Goal: Information Seeking & Learning: Learn about a topic

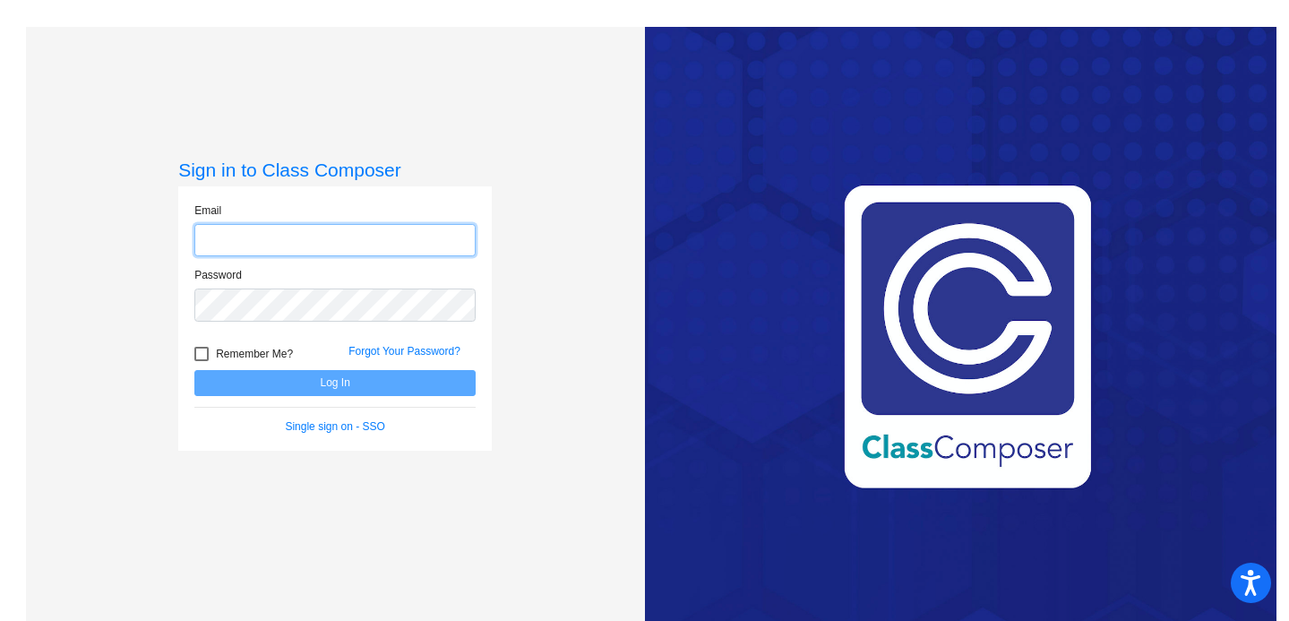
type input "[EMAIL_ADDRESS][DOMAIN_NAME]"
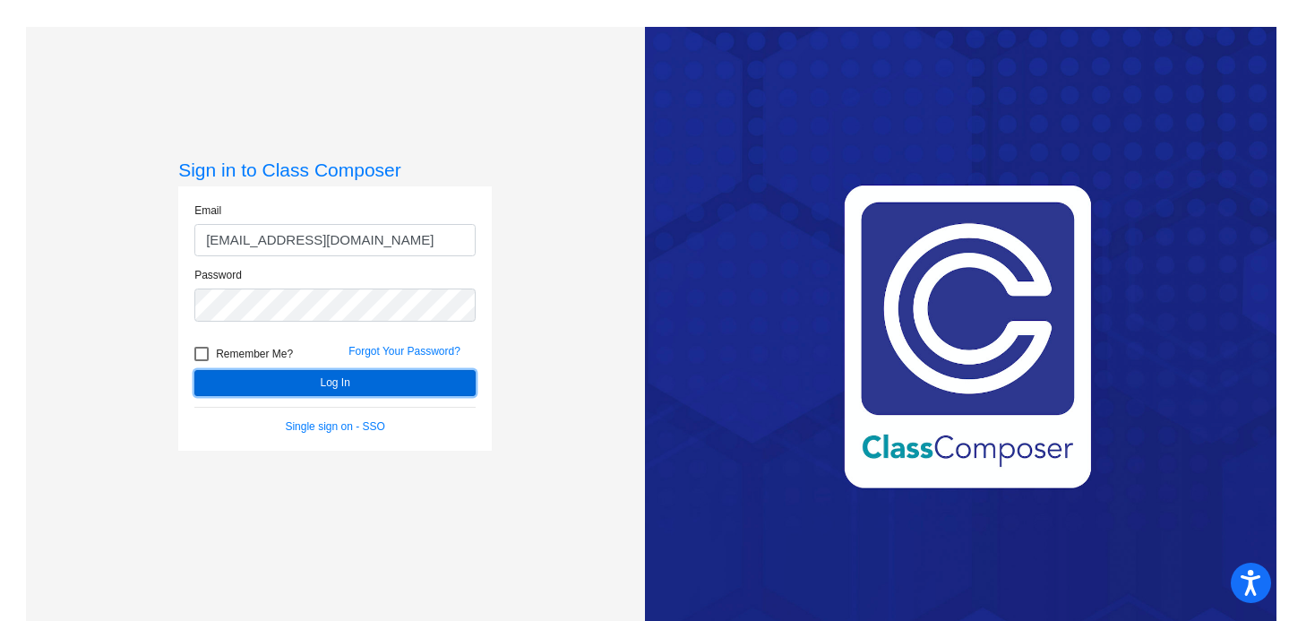
click at [358, 372] on button "Log In" at bounding box center [334, 383] width 281 height 26
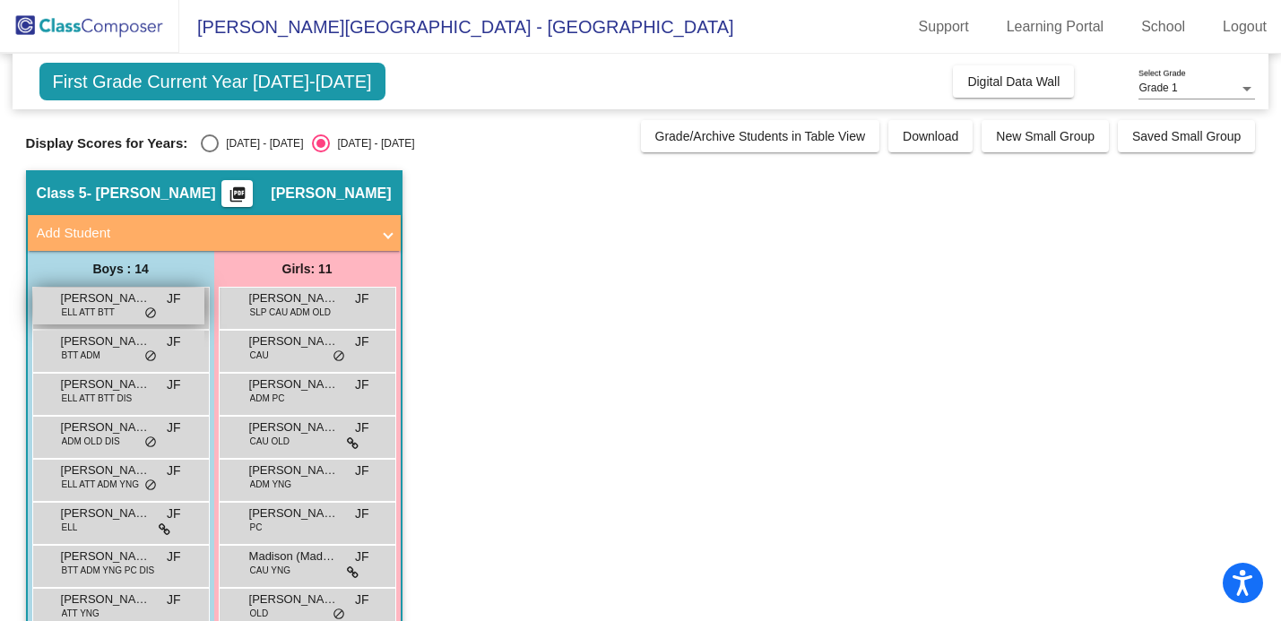
click at [120, 303] on span "[PERSON_NAME]" at bounding box center [106, 298] width 90 height 18
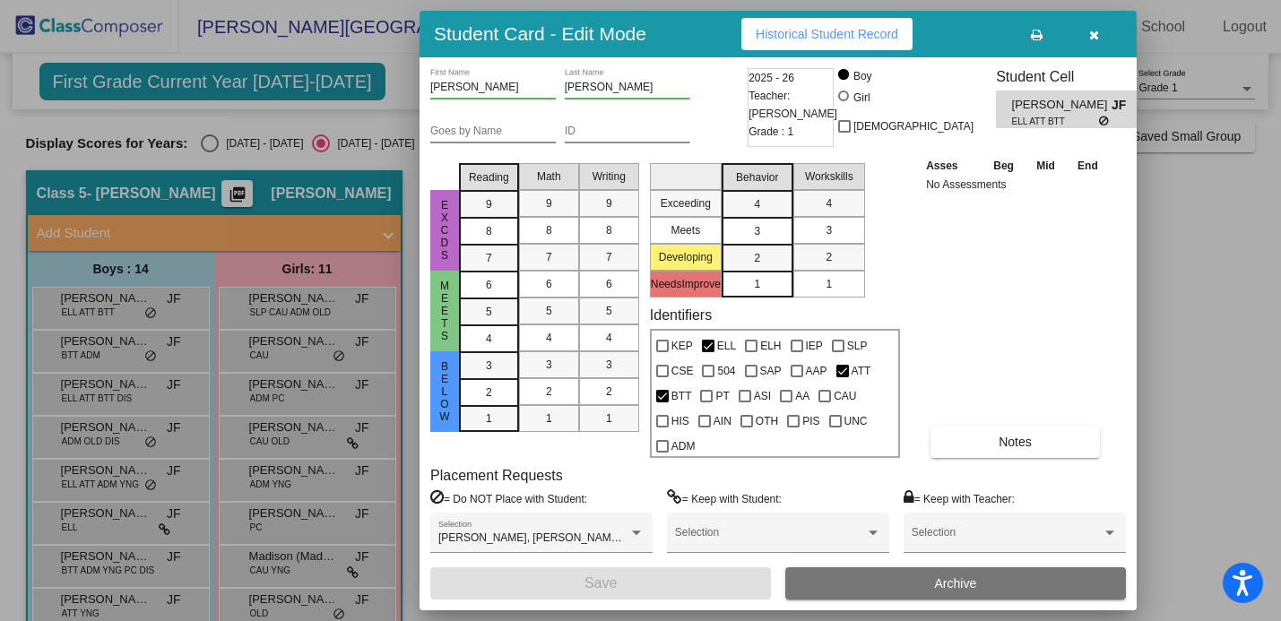
click at [1093, 34] on icon "button" at bounding box center [1094, 35] width 10 height 13
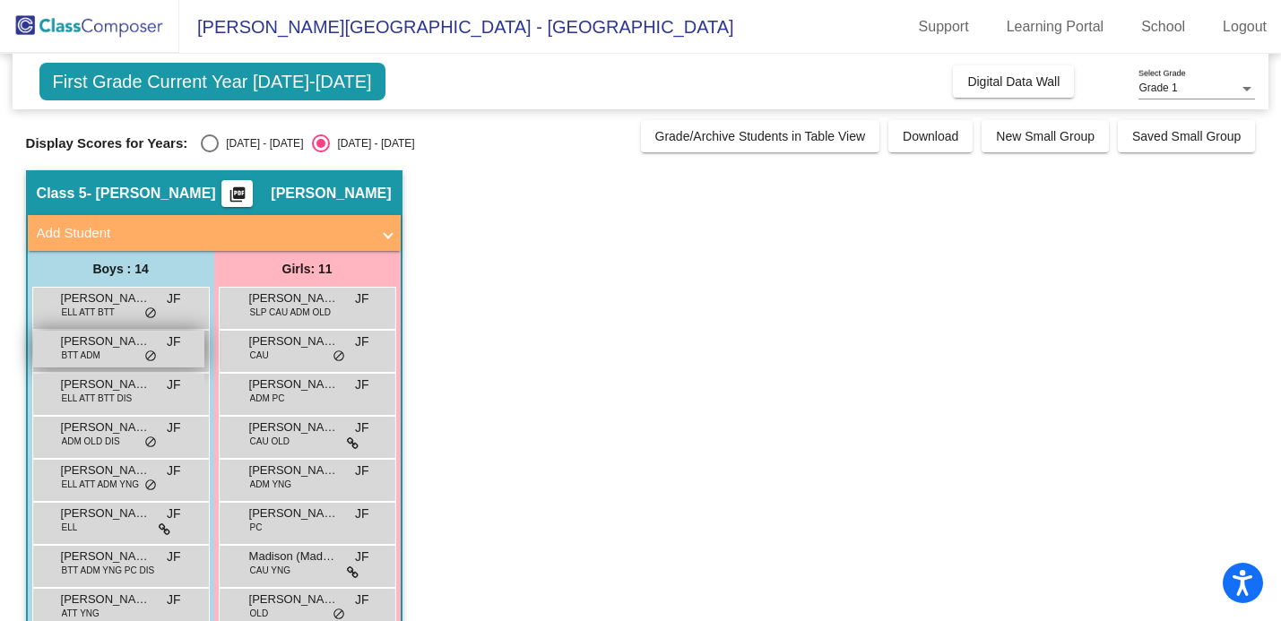
click at [88, 351] on span "BTT ADM" at bounding box center [81, 355] width 39 height 13
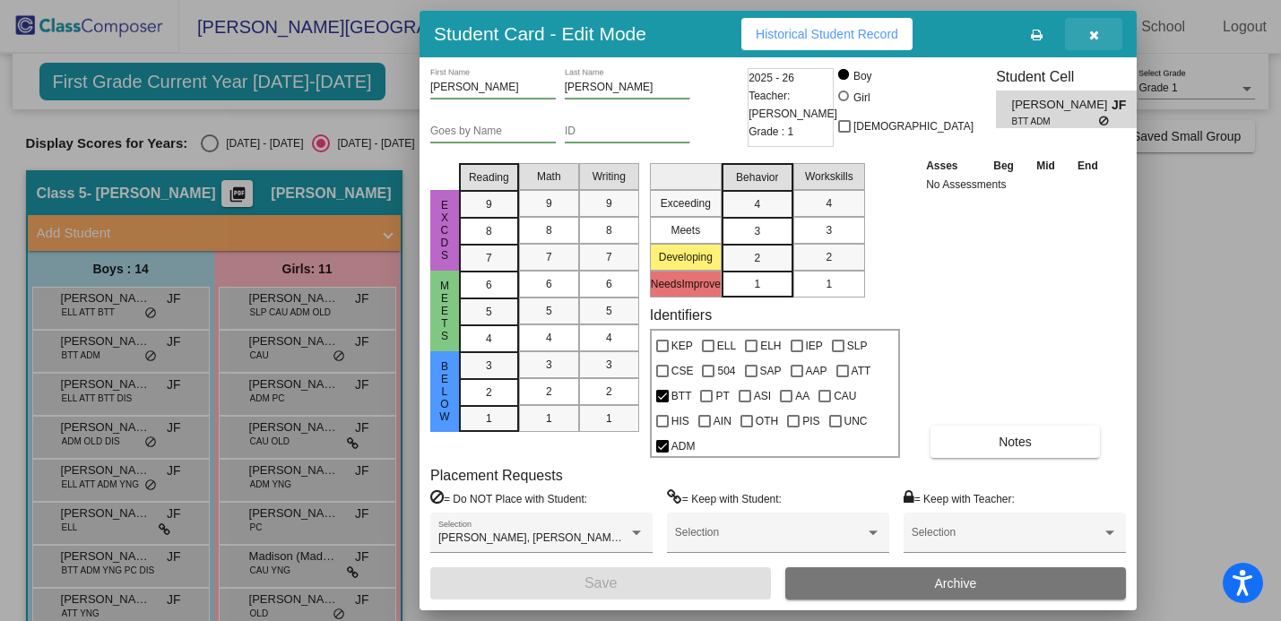
click at [1099, 37] on button "button" at bounding box center [1093, 34] width 57 height 32
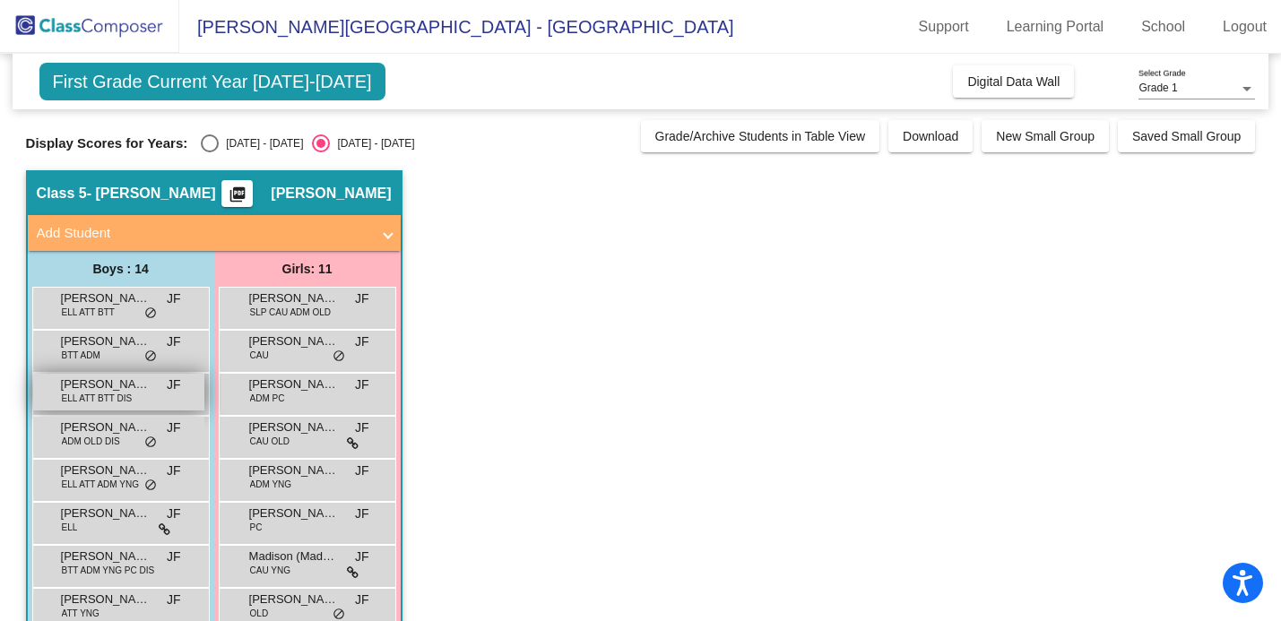
click at [118, 386] on span "[PERSON_NAME]" at bounding box center [106, 384] width 90 height 18
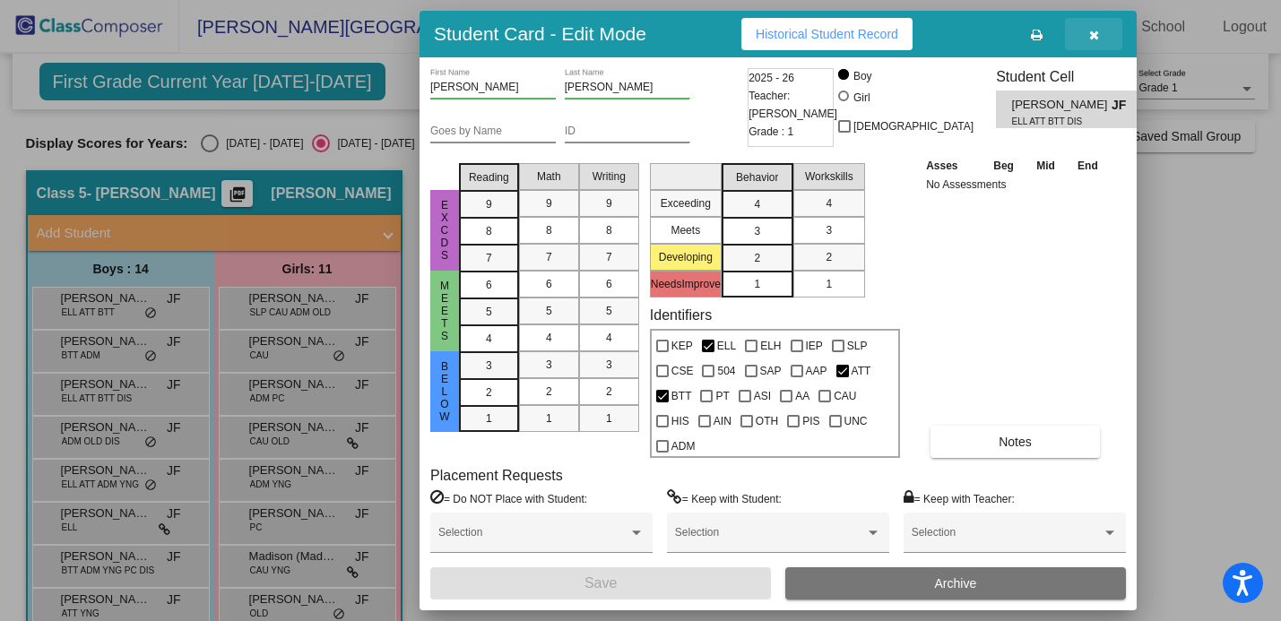
click at [1096, 31] on icon "button" at bounding box center [1094, 35] width 10 height 13
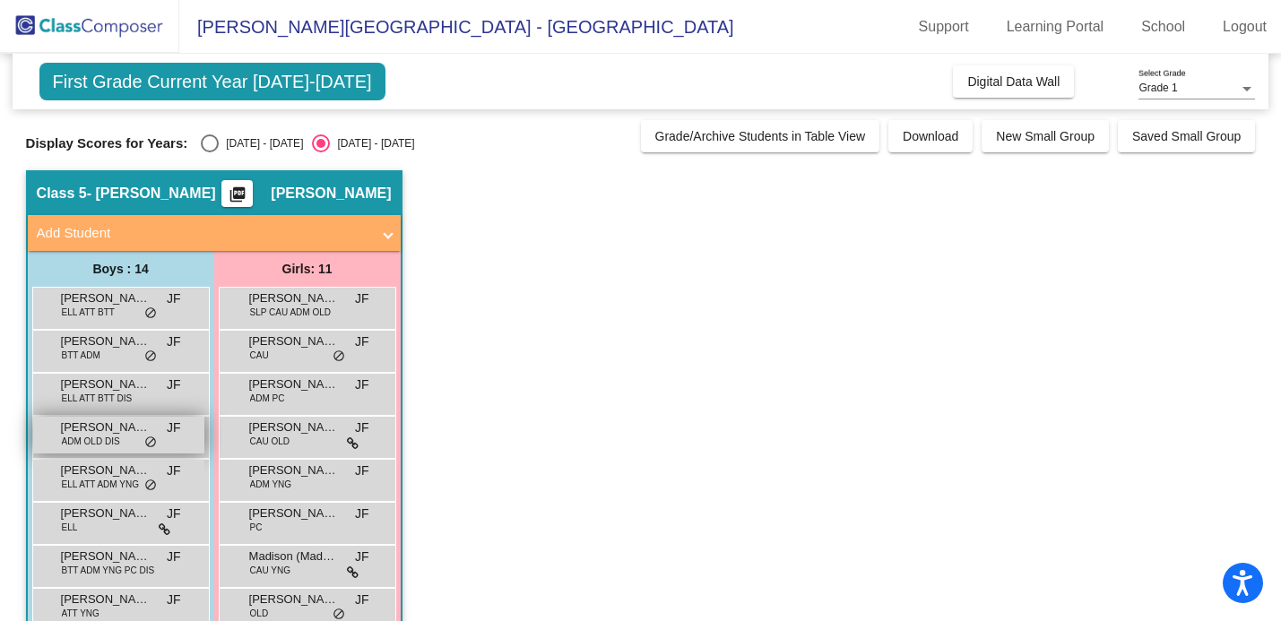
click at [82, 438] on span "ADM OLD DIS" at bounding box center [91, 441] width 58 height 13
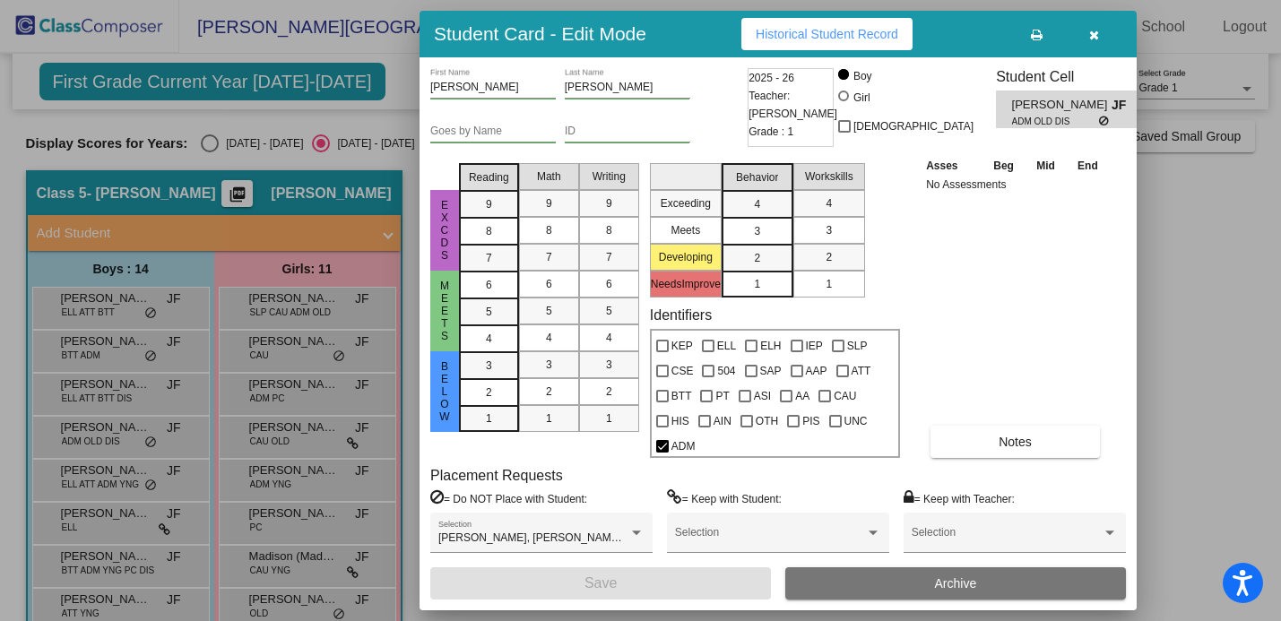
click at [1090, 36] on icon "button" at bounding box center [1094, 35] width 10 height 13
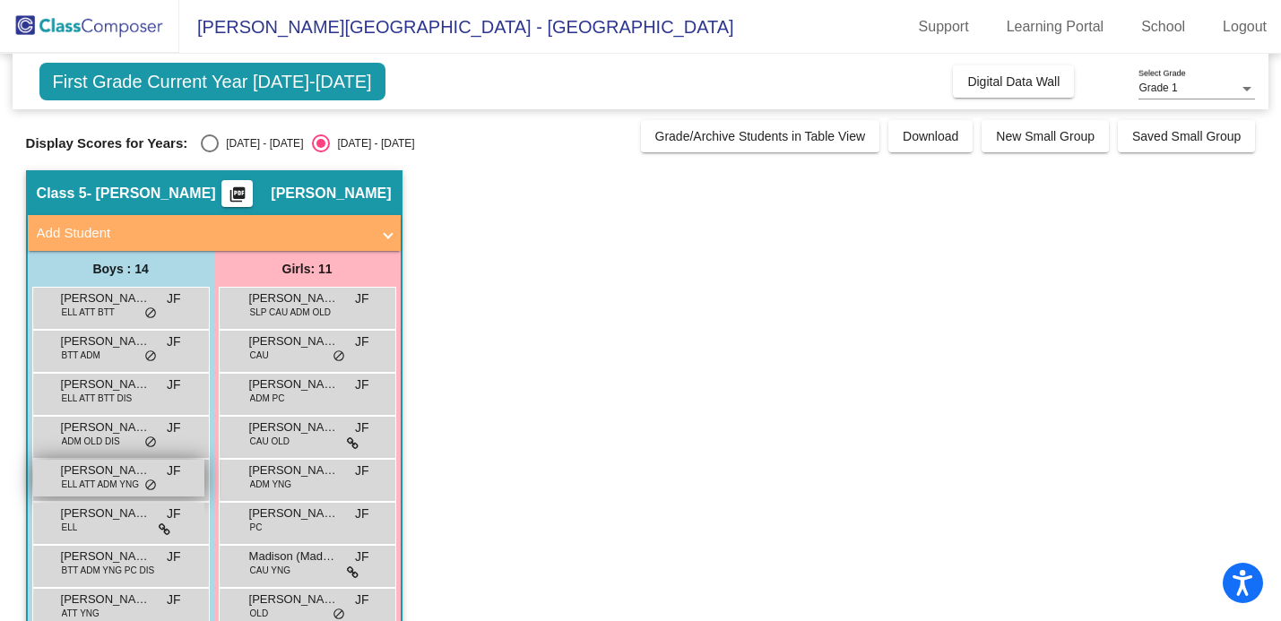
click at [114, 481] on span "ELL ATT ADM YNG" at bounding box center [100, 484] width 77 height 13
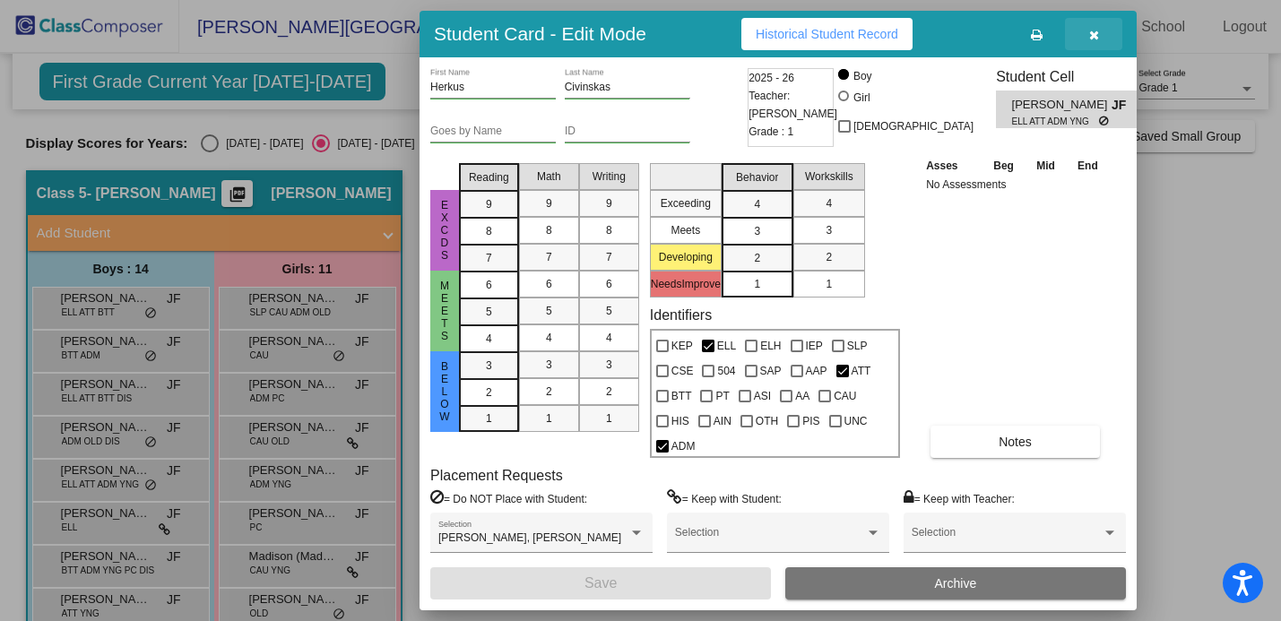
click at [1096, 31] on icon "button" at bounding box center [1094, 35] width 10 height 13
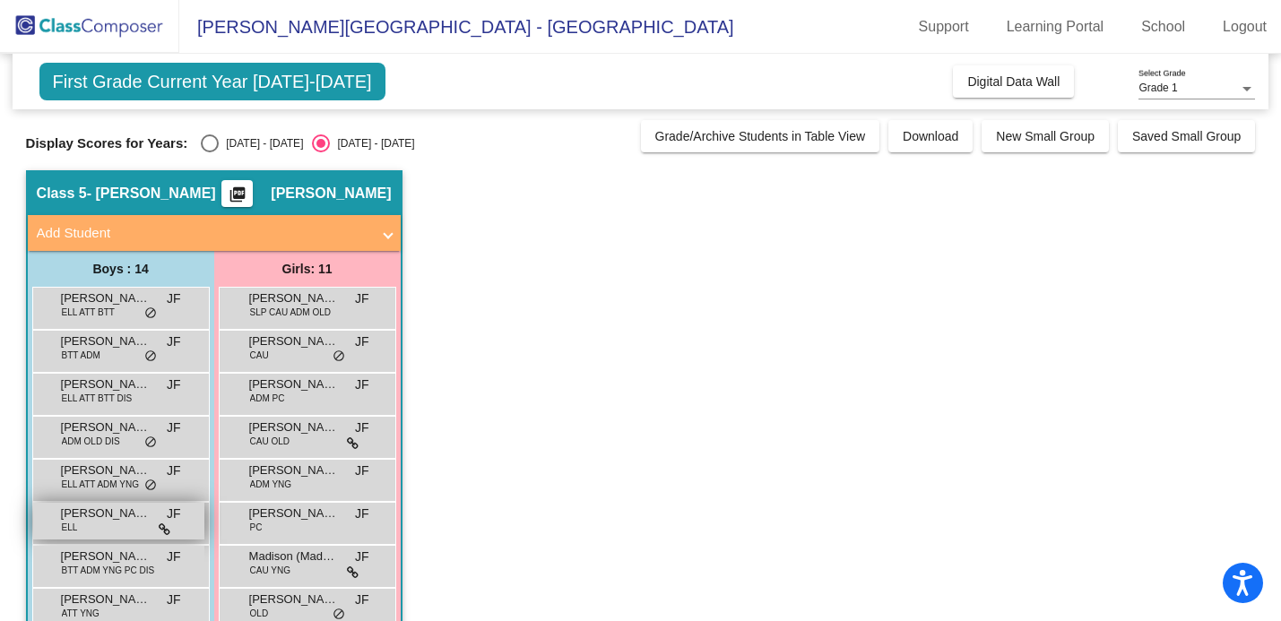
click at [125, 534] on div "[PERSON_NAME] [PERSON_NAME] lock do_not_disturb_alt" at bounding box center [118, 521] width 171 height 37
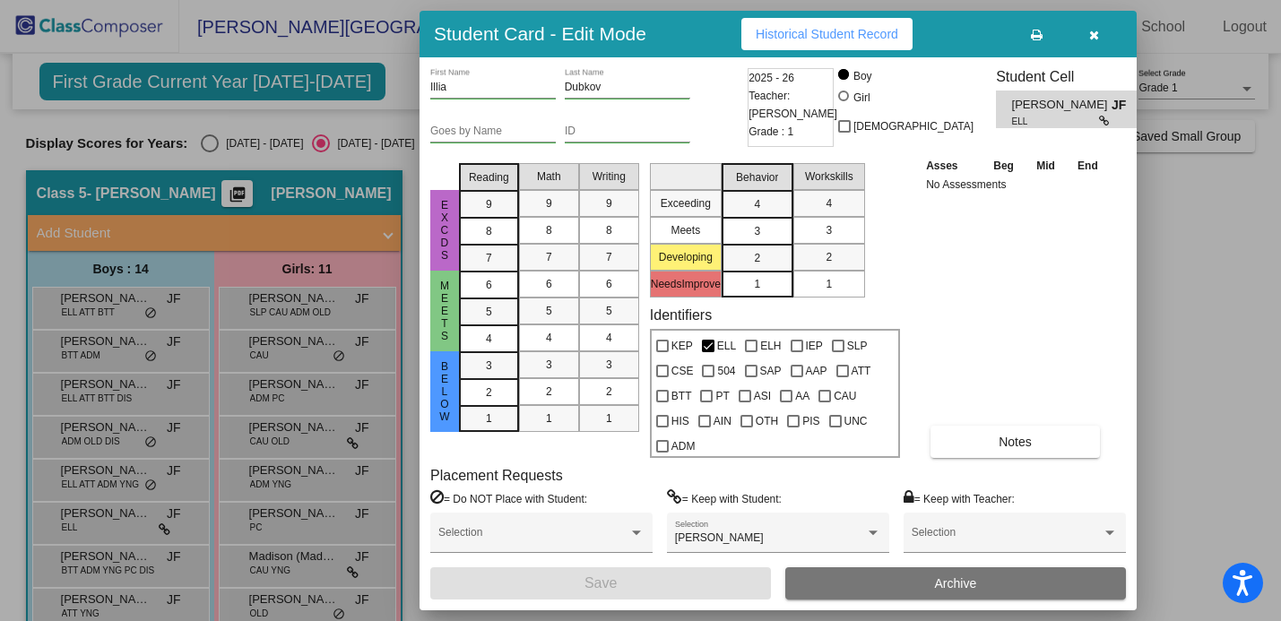
click at [1095, 25] on button "button" at bounding box center [1093, 34] width 57 height 32
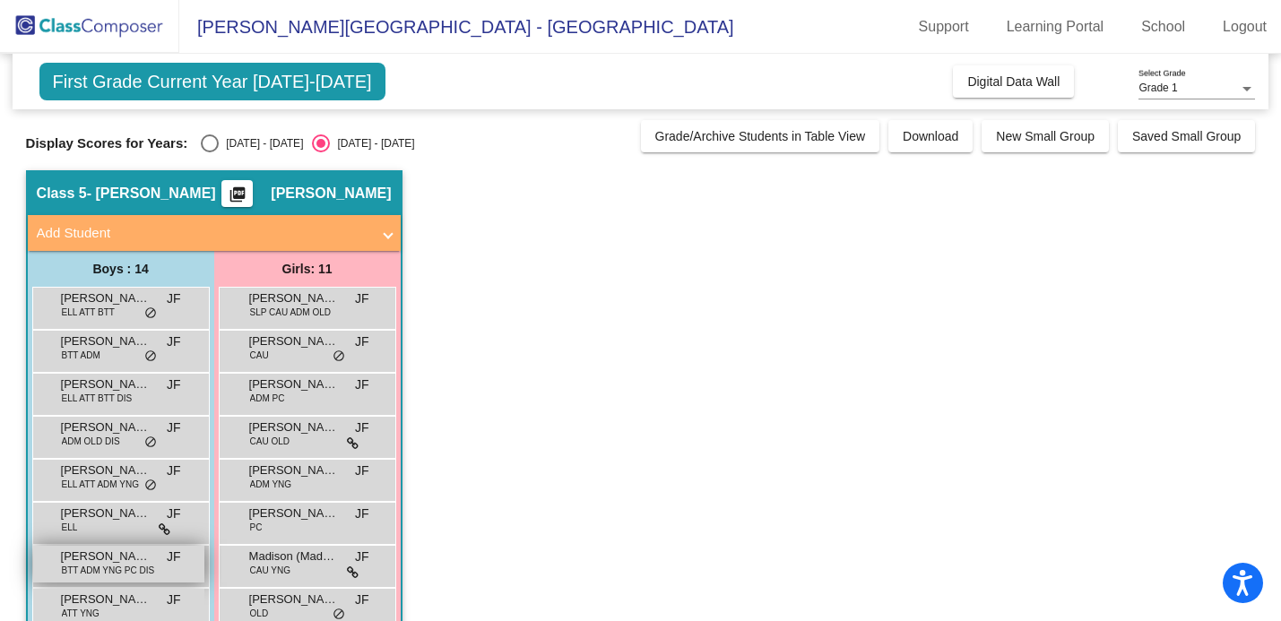
click at [92, 568] on span "BTT ADM YNG PC DIS" at bounding box center [108, 570] width 93 height 13
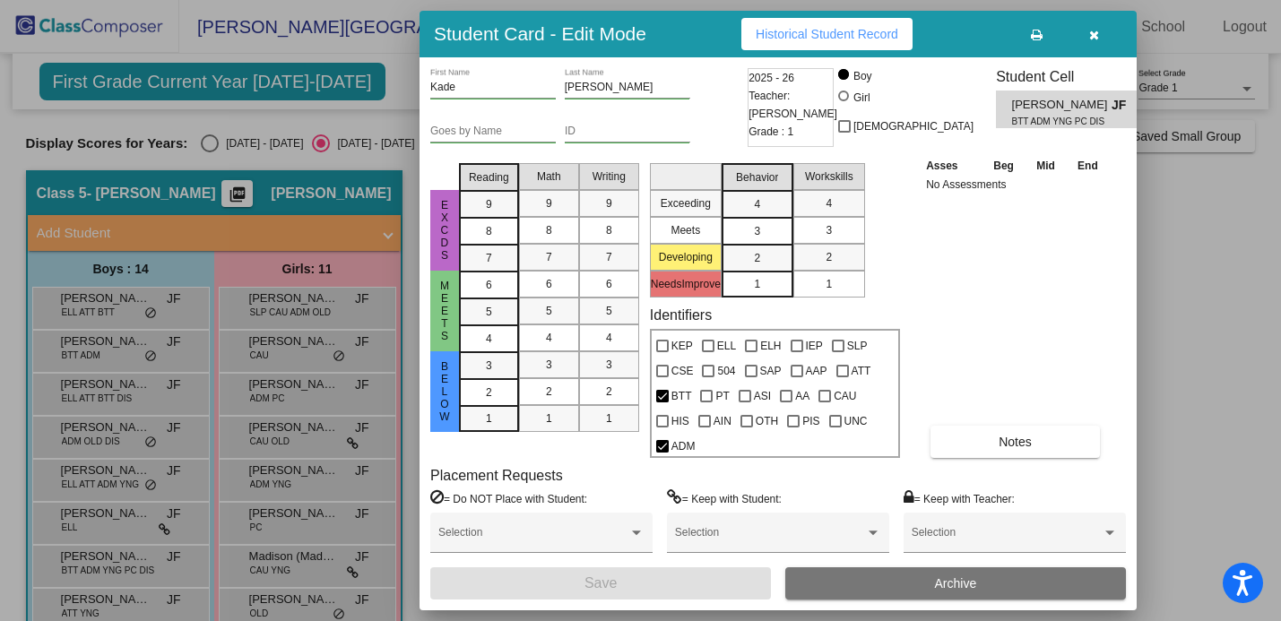
click at [1097, 32] on icon "button" at bounding box center [1094, 35] width 10 height 13
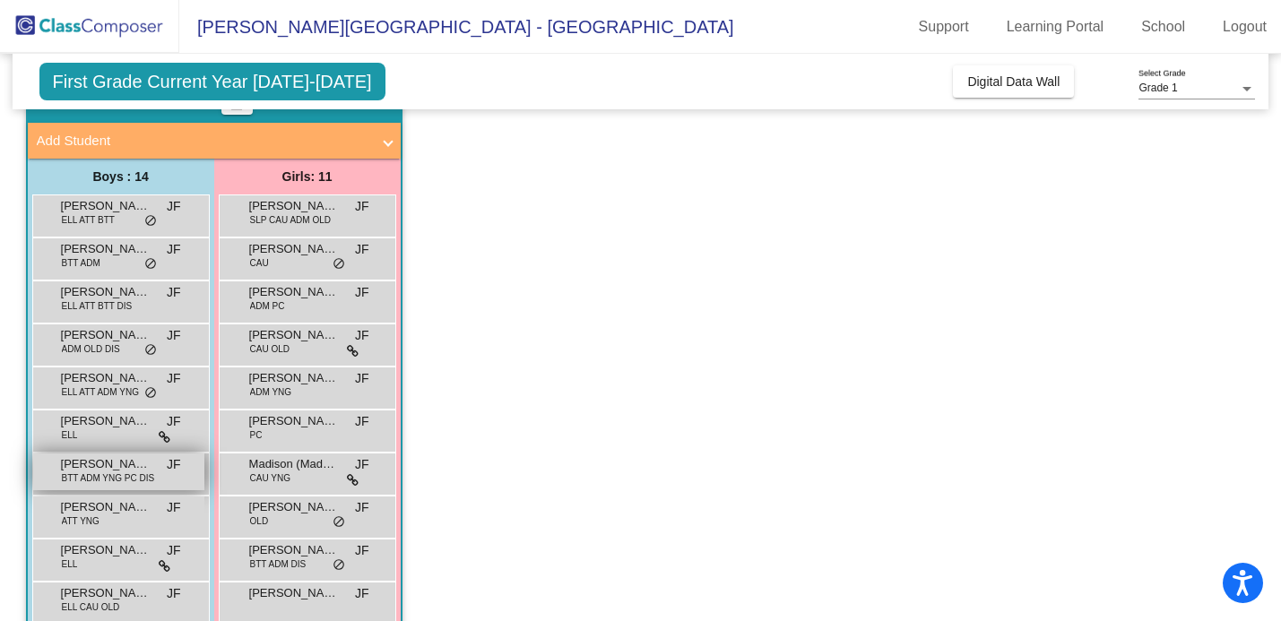
scroll to position [98, 0]
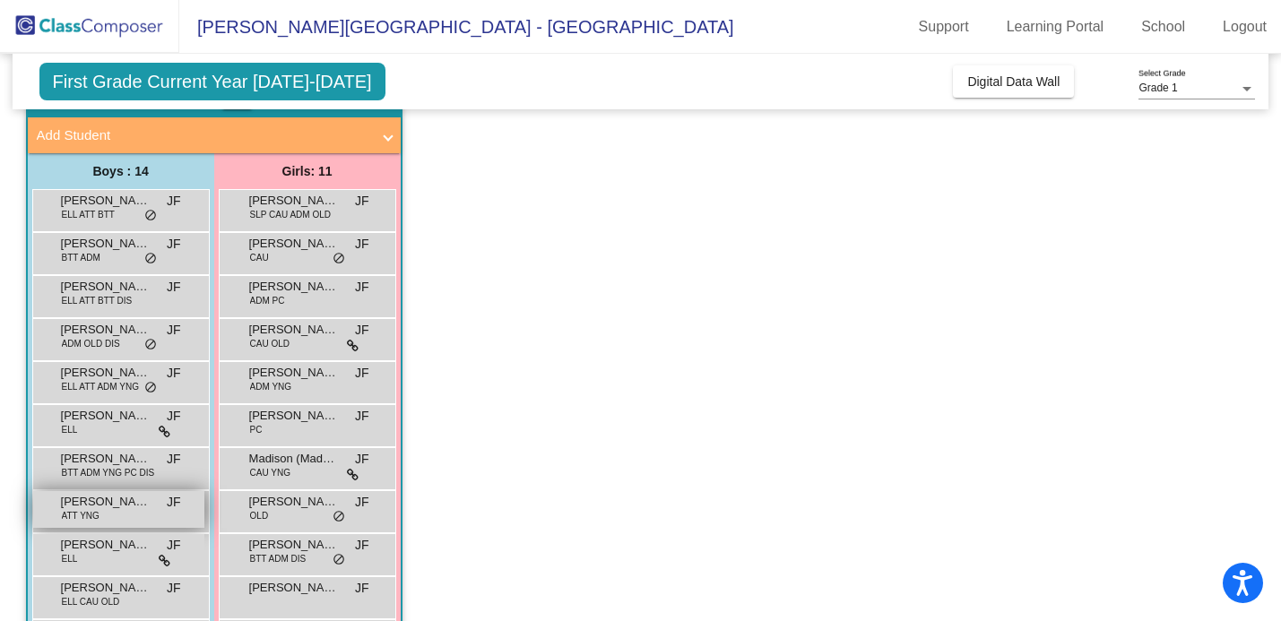
click at [99, 515] on div "[PERSON_NAME] ATT YNG JF lock do_not_disturb_alt" at bounding box center [118, 509] width 171 height 37
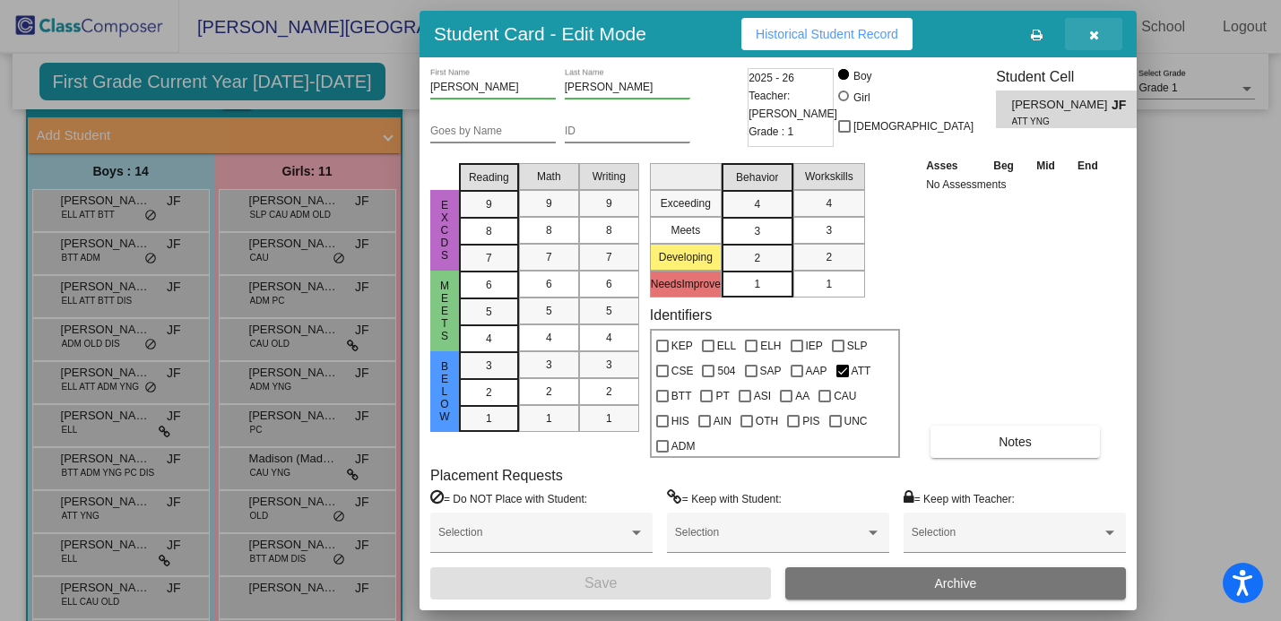
click at [1092, 33] on icon "button" at bounding box center [1094, 35] width 10 height 13
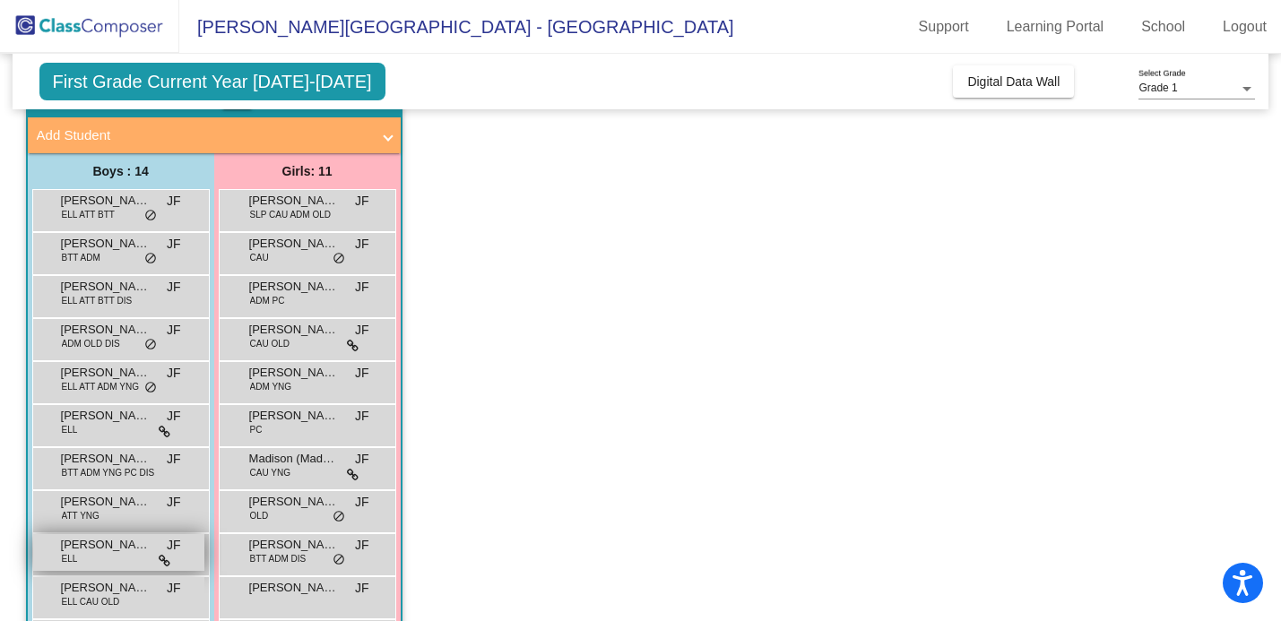
click at [99, 555] on div "[PERSON_NAME] [PERSON_NAME] lock do_not_disturb_alt" at bounding box center [118, 552] width 171 height 37
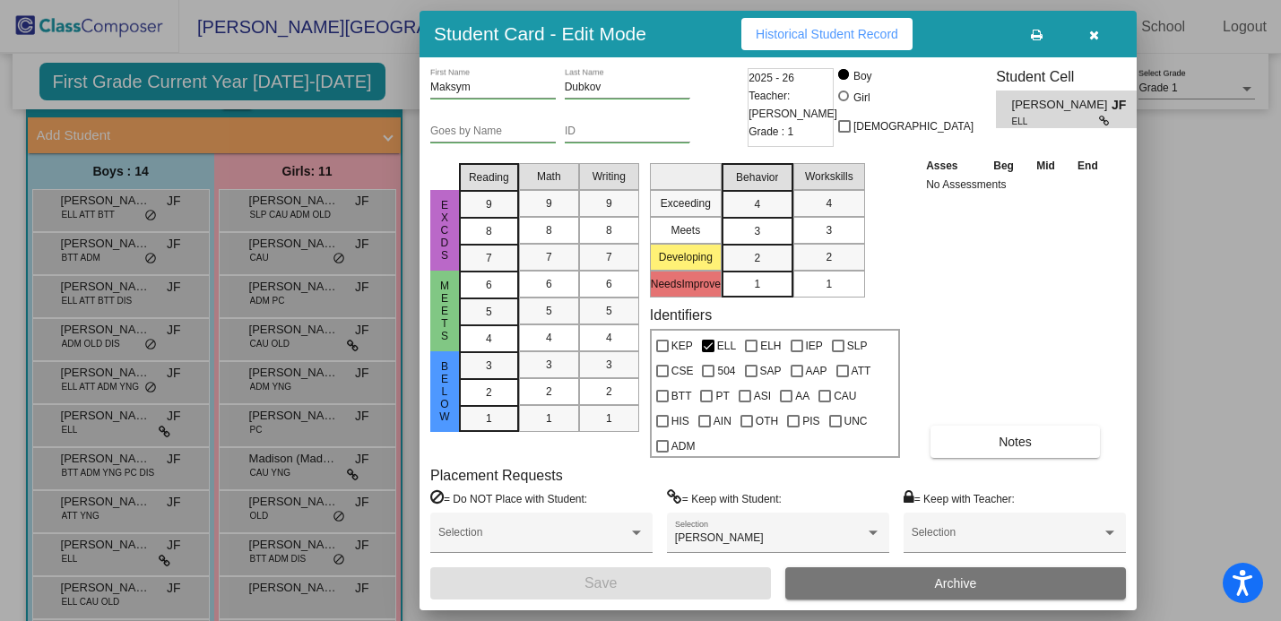
click at [1090, 36] on icon "button" at bounding box center [1094, 35] width 10 height 13
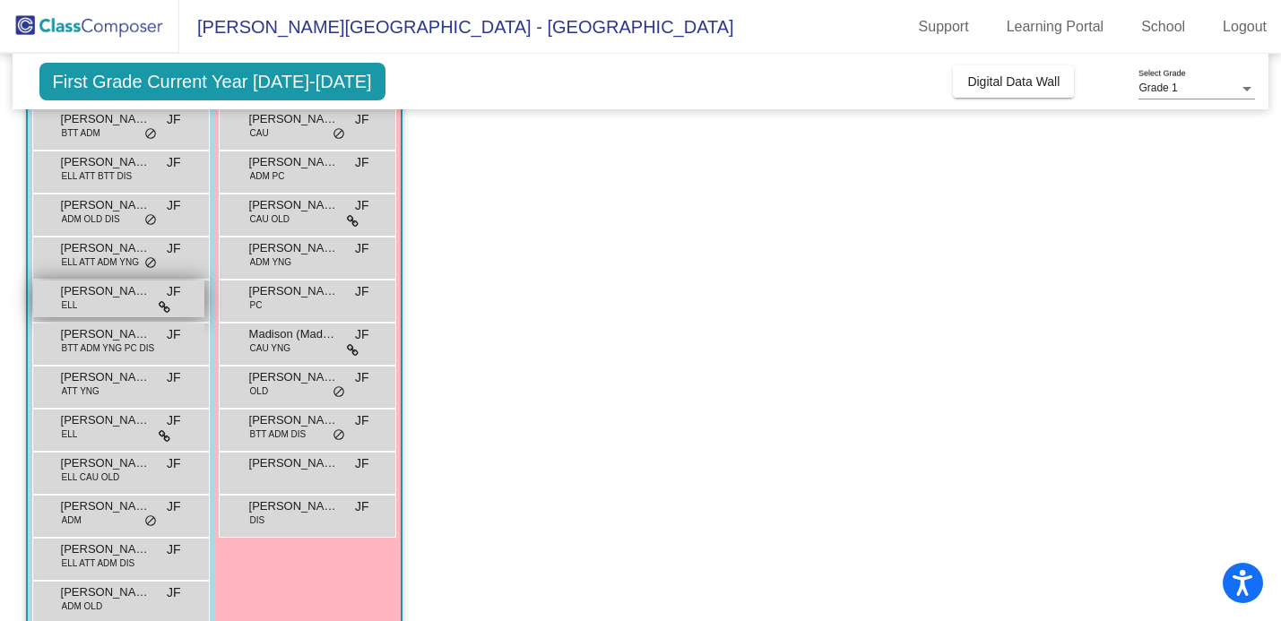
scroll to position [239, 0]
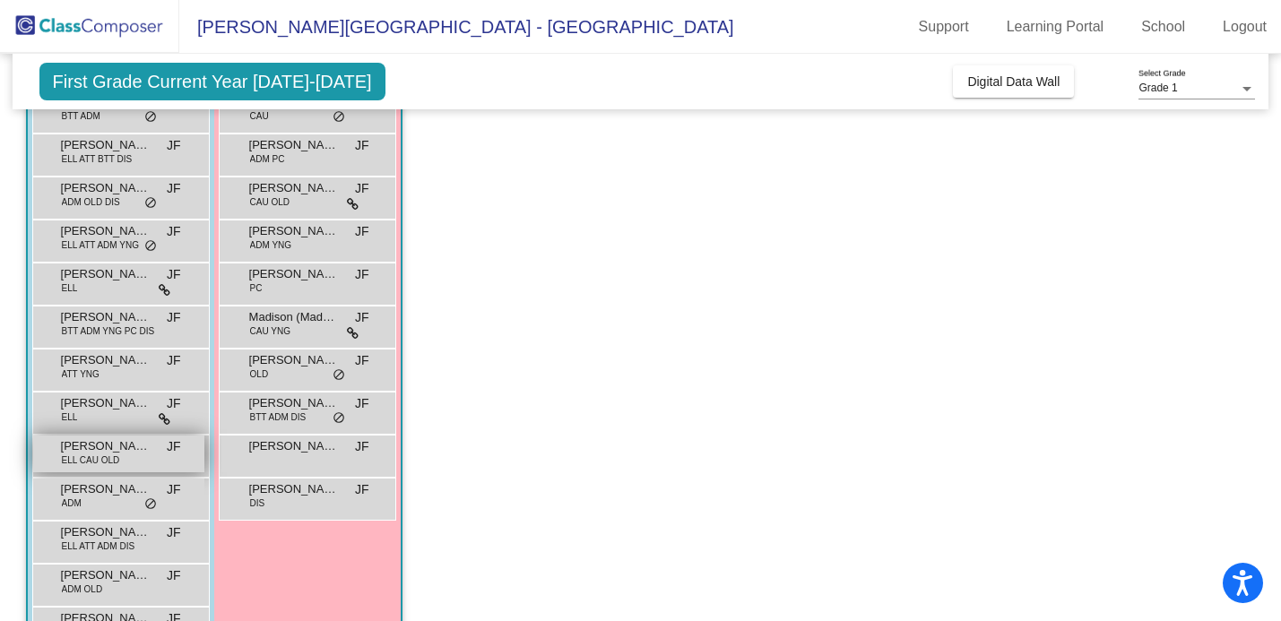
click at [99, 457] on span "ELL CAU OLD" at bounding box center [91, 459] width 58 height 13
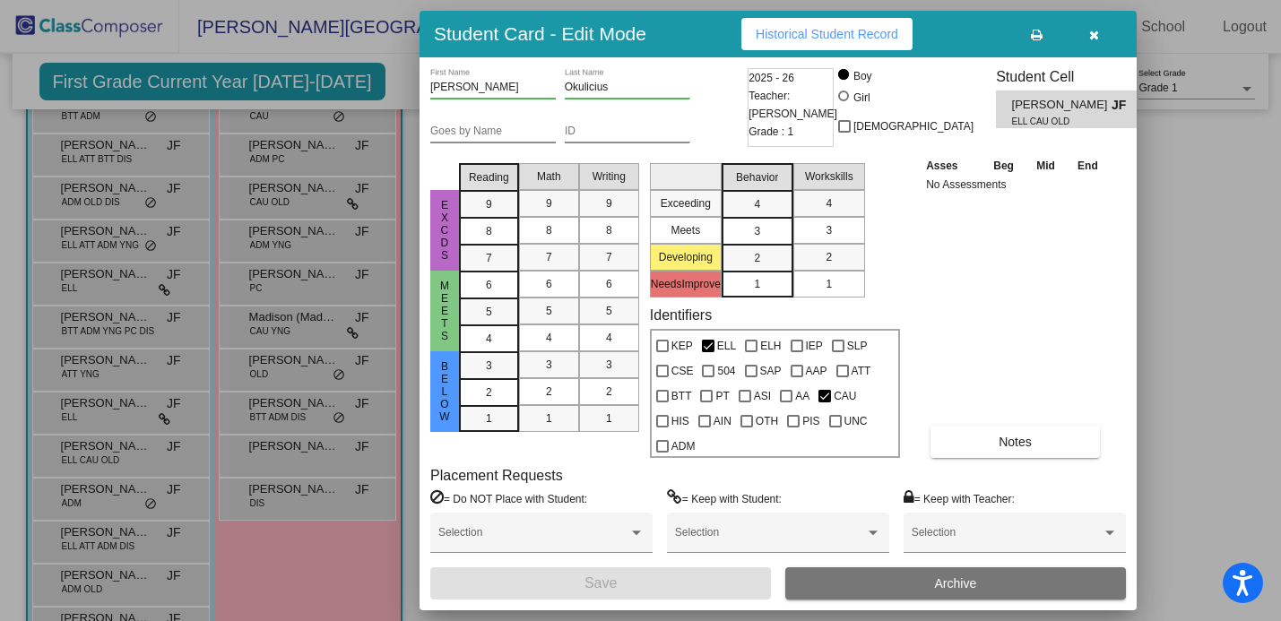
click at [1097, 34] on icon "button" at bounding box center [1094, 35] width 10 height 13
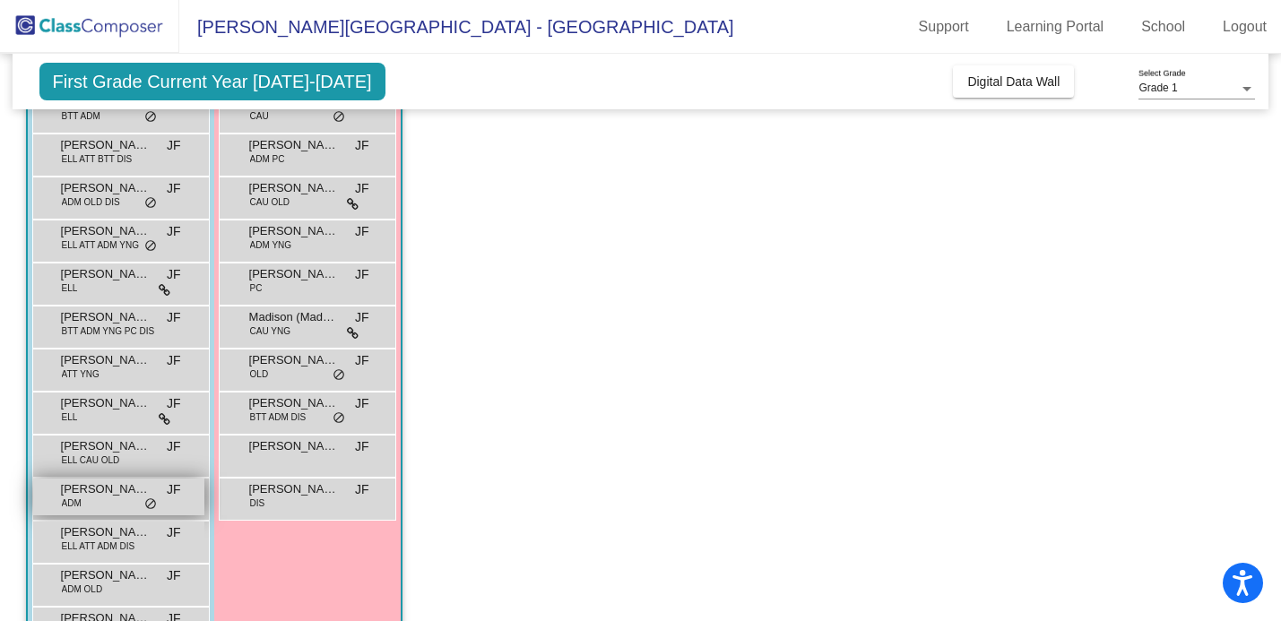
click at [124, 503] on div "[PERSON_NAME] ADM JF lock do_not_disturb_alt" at bounding box center [118, 497] width 171 height 37
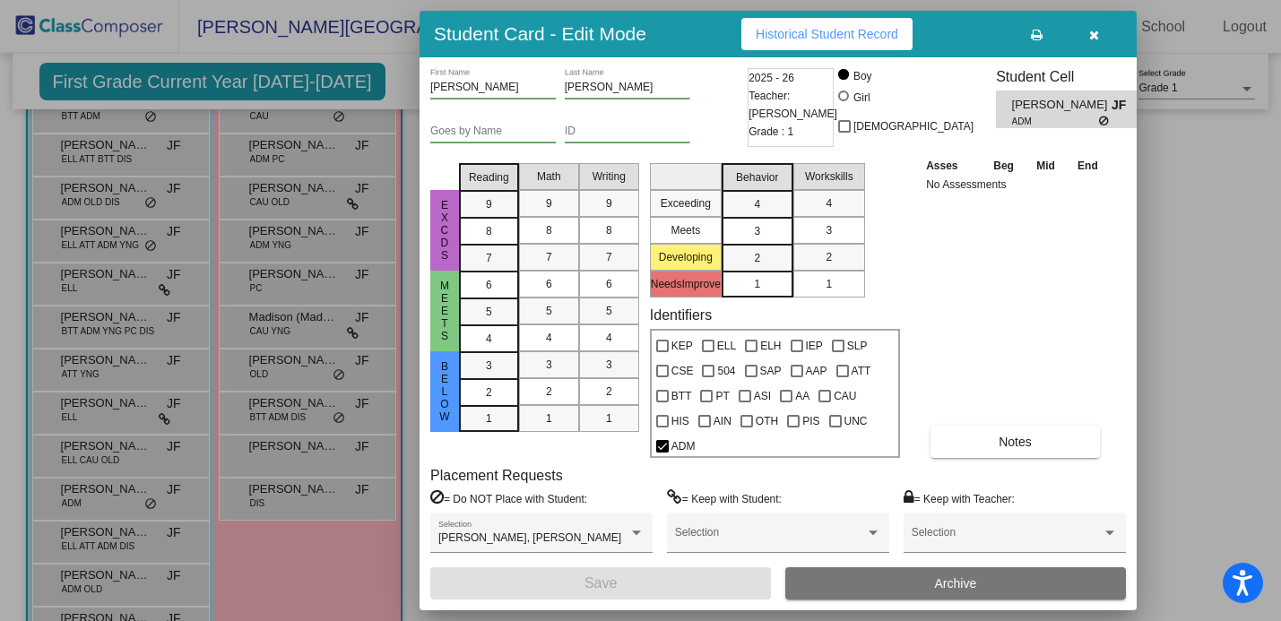
click at [1094, 34] on icon "button" at bounding box center [1094, 35] width 10 height 13
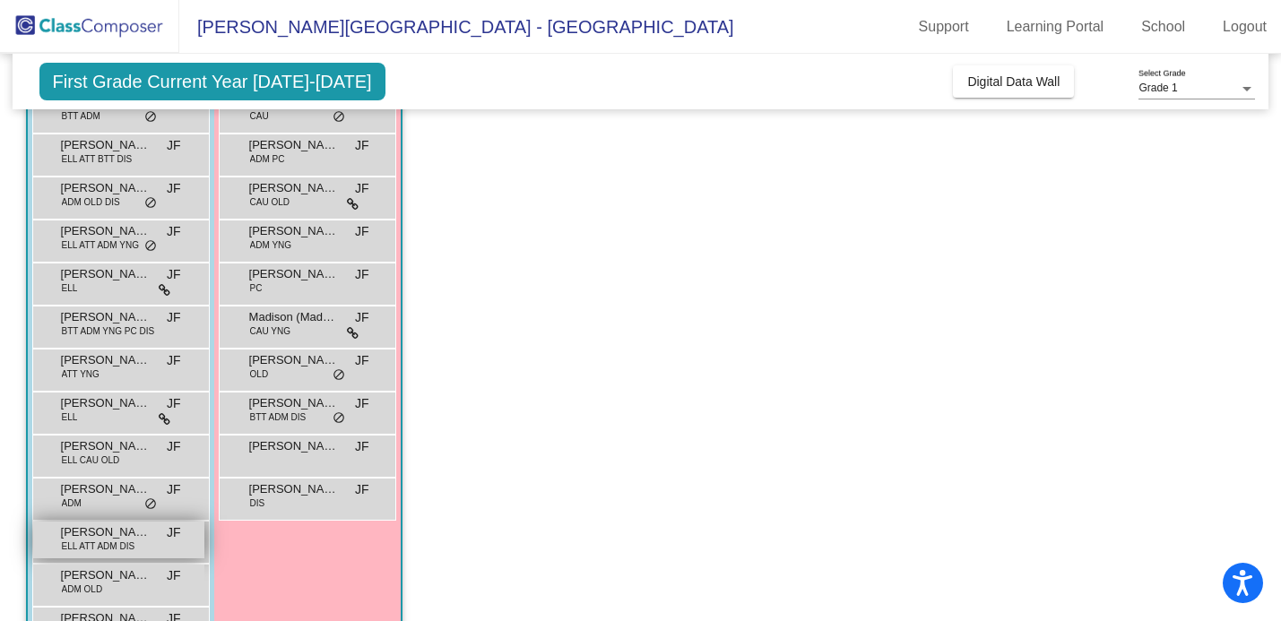
click at [98, 535] on span "[PERSON_NAME]" at bounding box center [106, 532] width 90 height 18
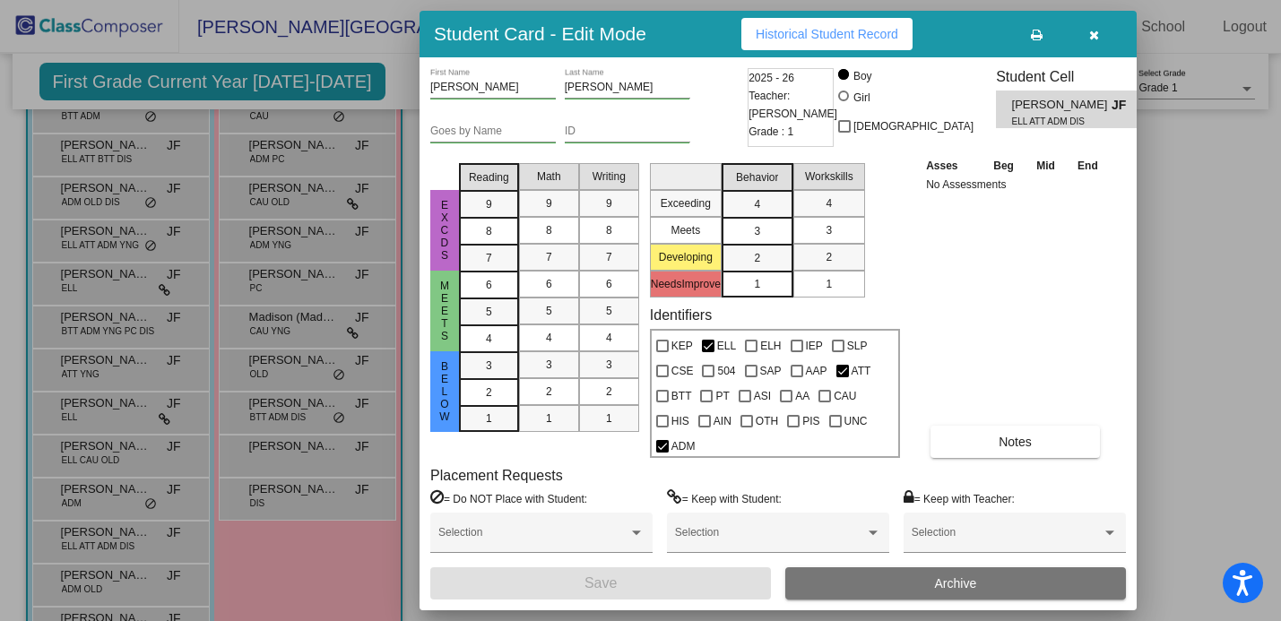
click at [1097, 34] on icon "button" at bounding box center [1094, 35] width 10 height 13
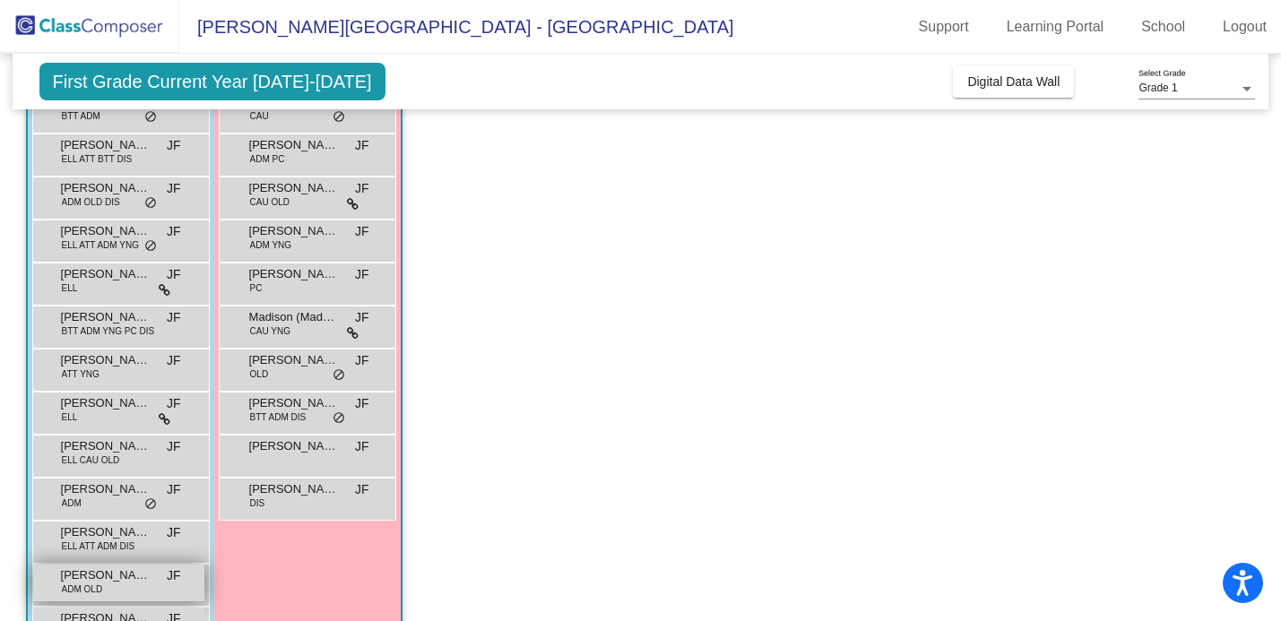
click at [90, 582] on span "ADM OLD" at bounding box center [82, 588] width 41 height 13
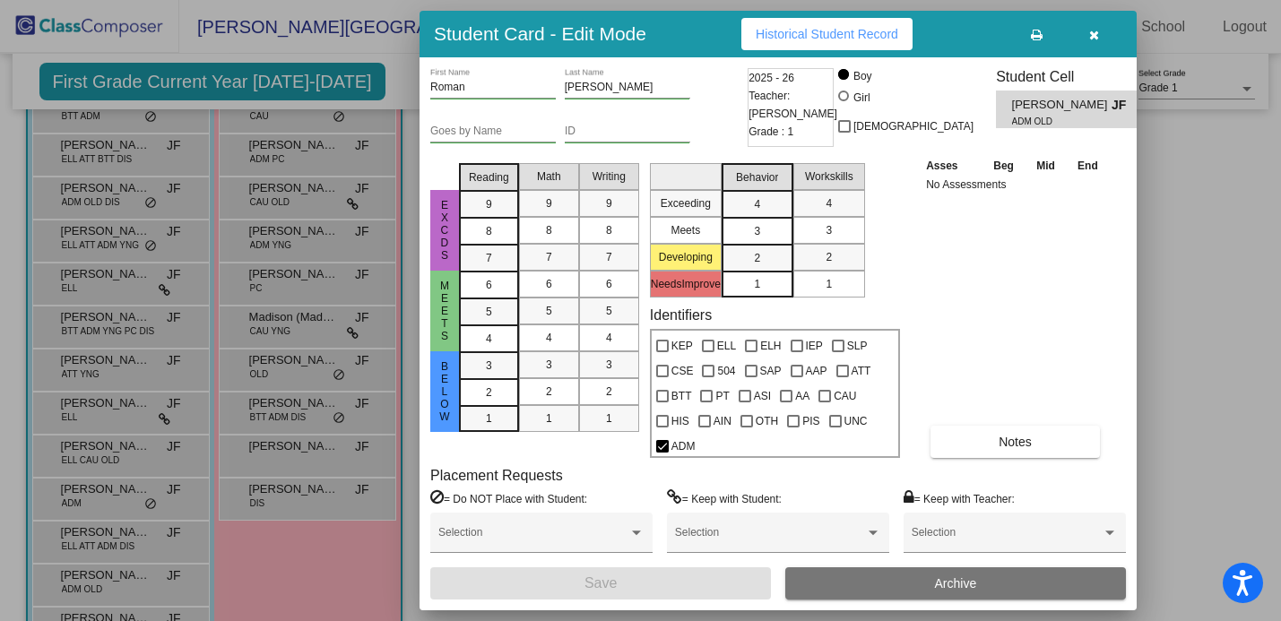
click at [1089, 30] on icon "button" at bounding box center [1094, 35] width 10 height 13
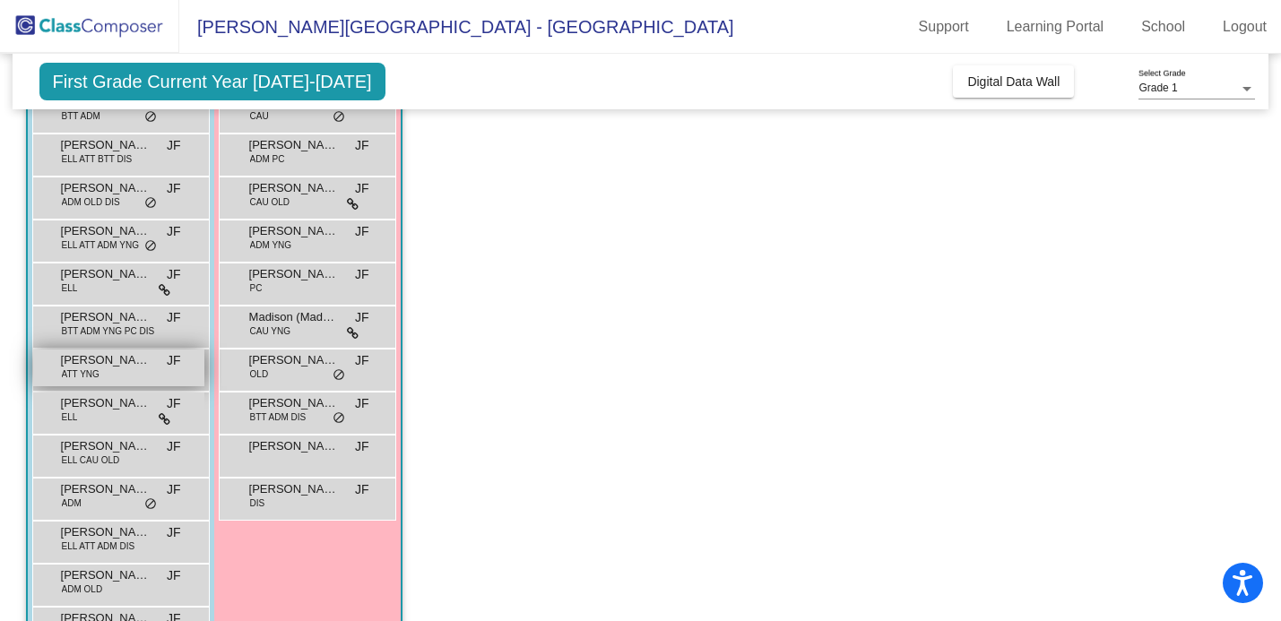
scroll to position [297, 0]
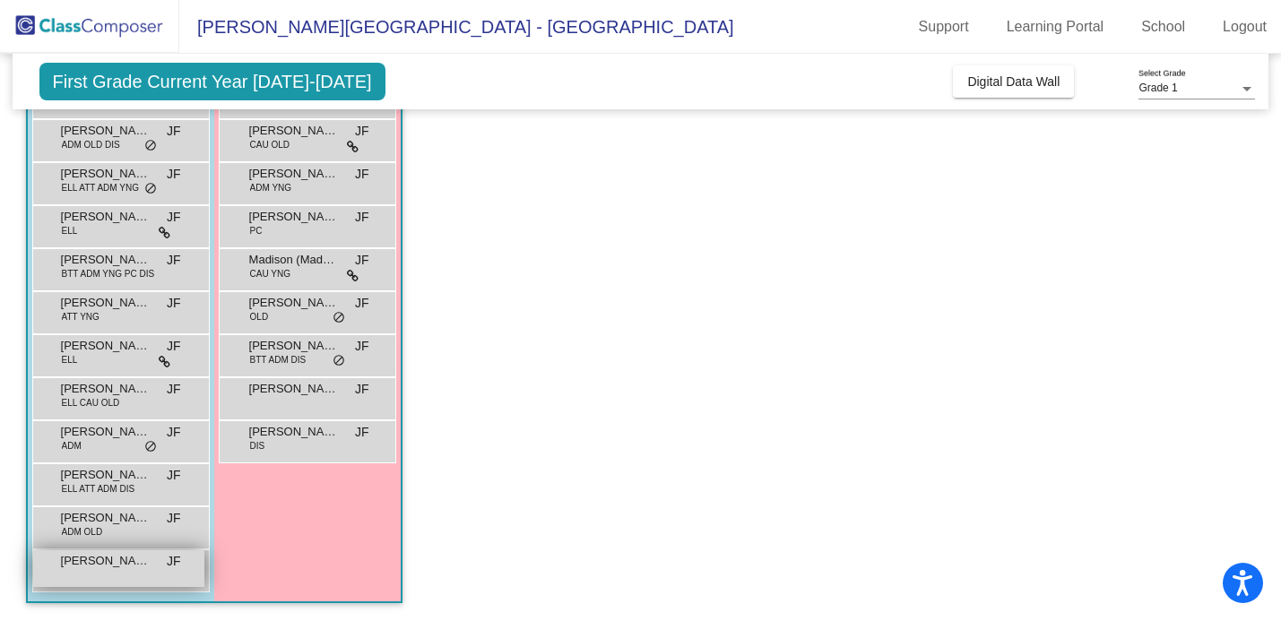
click at [91, 556] on span "[PERSON_NAME]" at bounding box center [106, 561] width 90 height 18
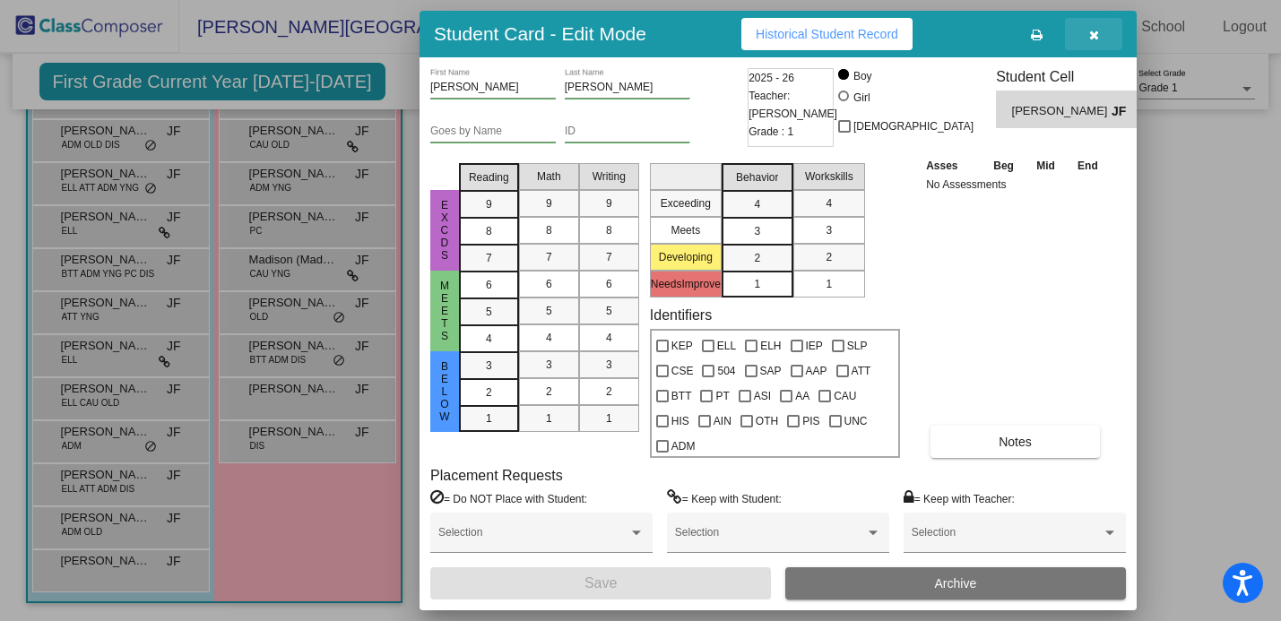
click at [1092, 39] on icon "button" at bounding box center [1094, 35] width 10 height 13
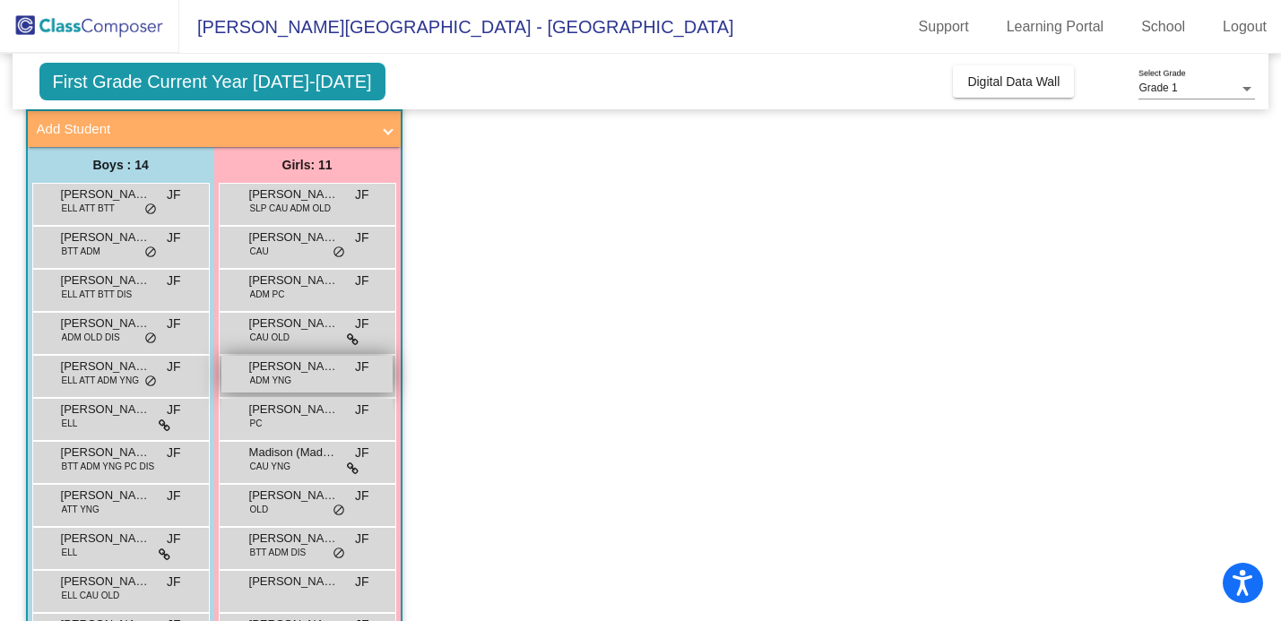
scroll to position [99, 0]
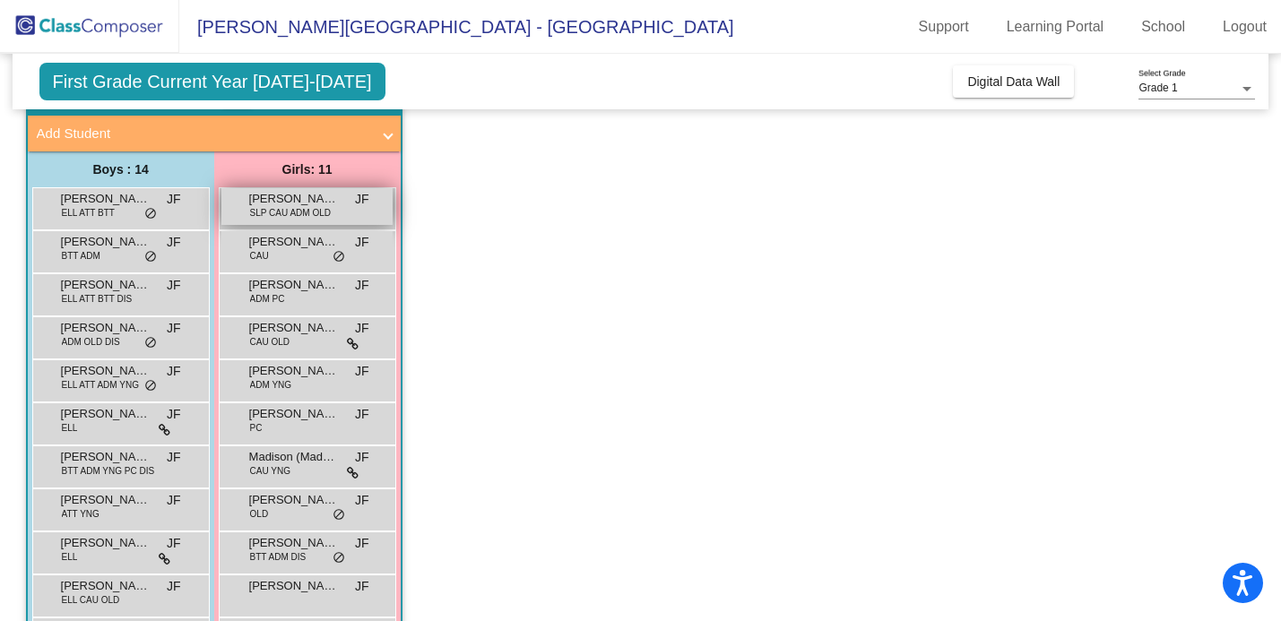
click at [281, 221] on div "[PERSON_NAME] SLP CAU ADM OLD JF lock do_not_disturb_alt" at bounding box center [306, 206] width 171 height 37
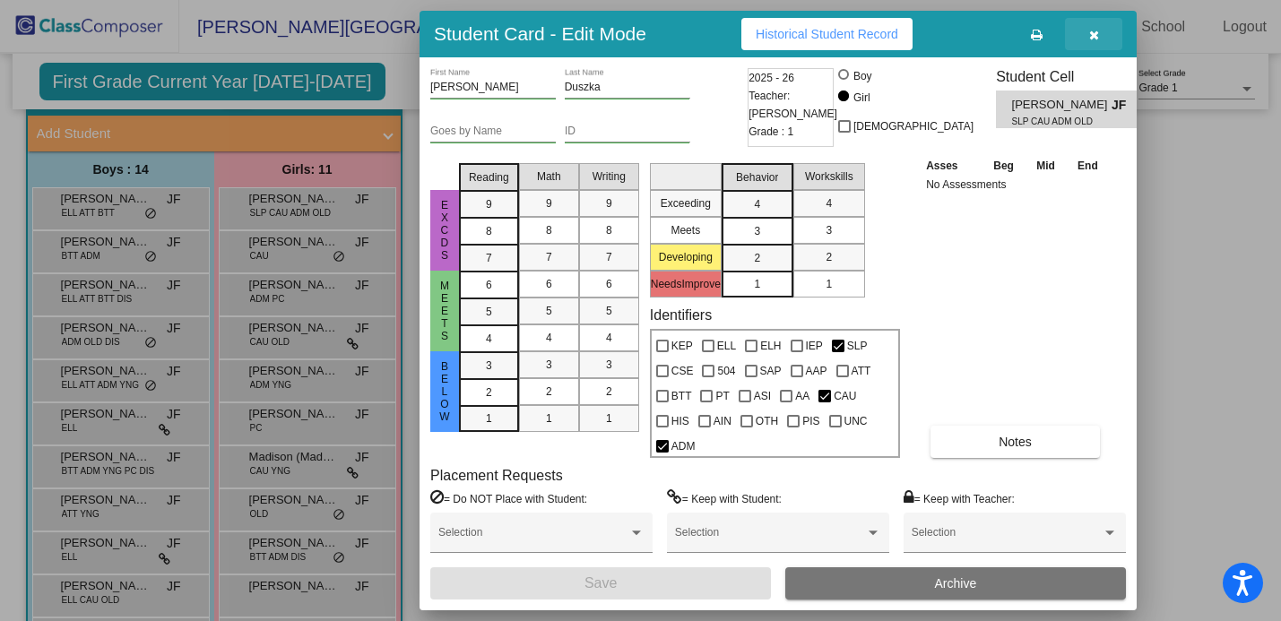
click at [1090, 32] on icon "button" at bounding box center [1094, 35] width 10 height 13
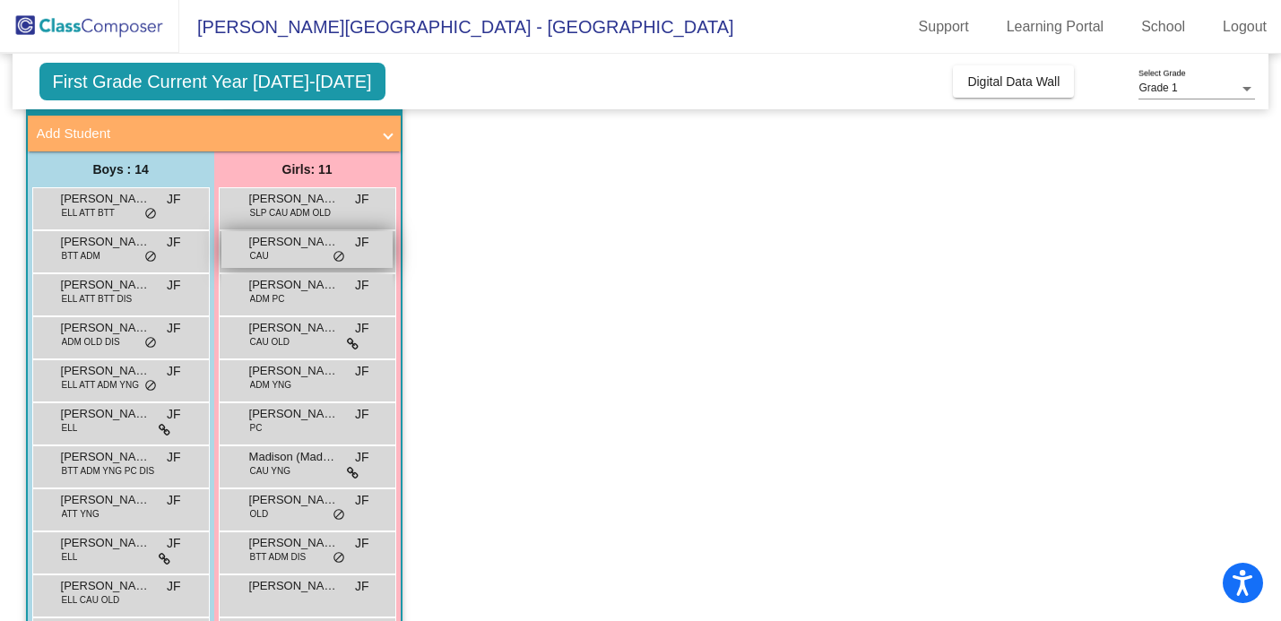
click at [297, 237] on span "[PERSON_NAME] ([PERSON_NAME]) [PERSON_NAME]" at bounding box center [294, 242] width 90 height 18
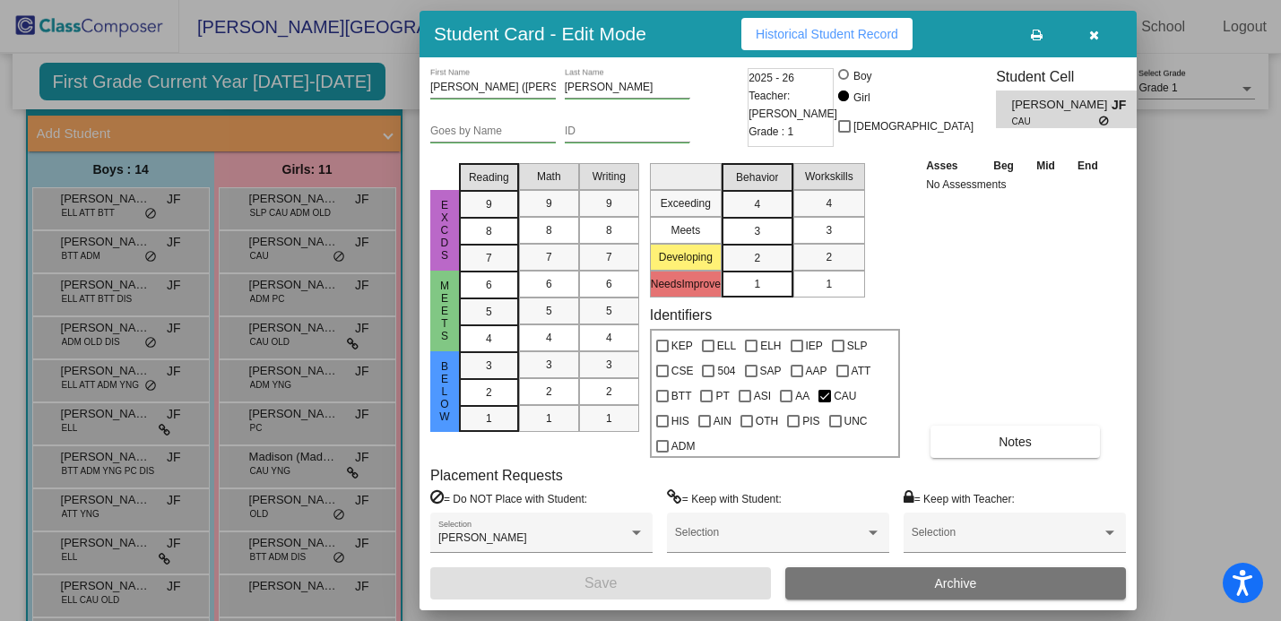
click at [1095, 38] on icon "button" at bounding box center [1094, 35] width 10 height 13
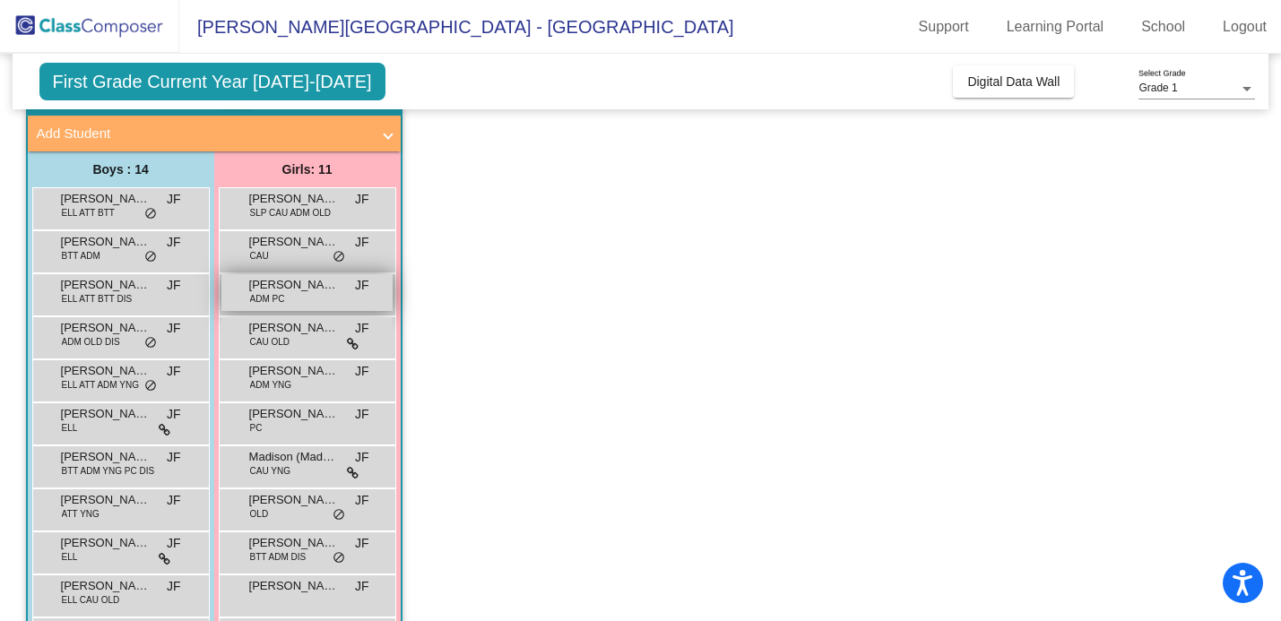
click at [275, 295] on span "ADM PC" at bounding box center [267, 298] width 35 height 13
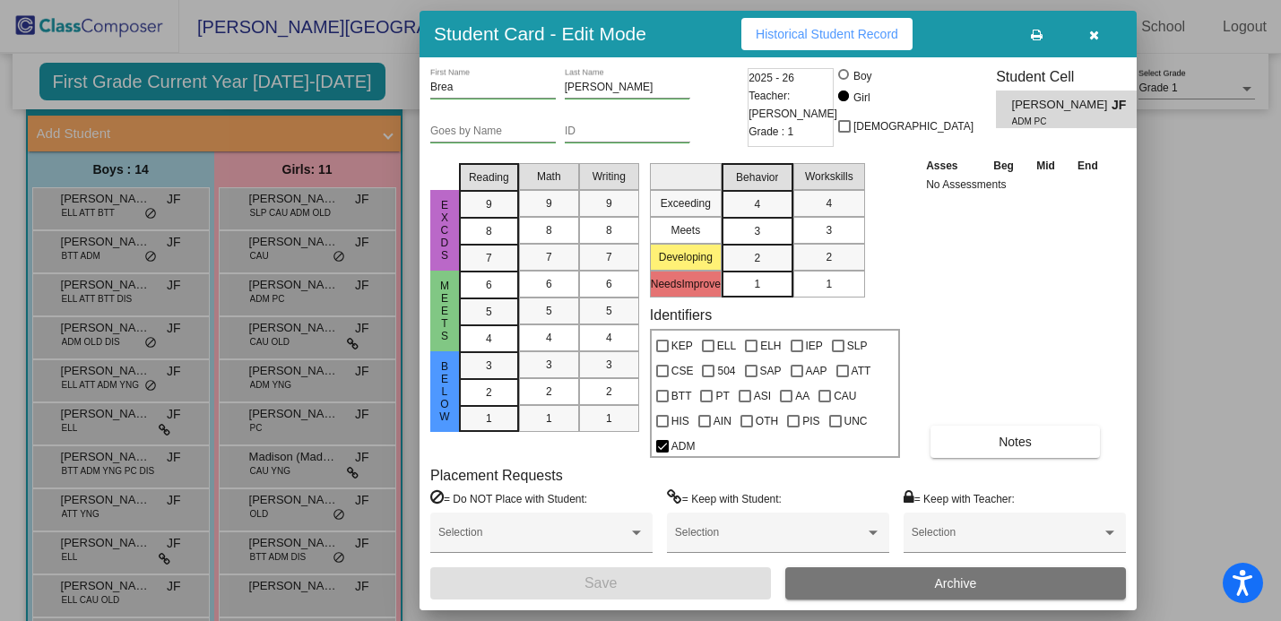
click at [1084, 36] on button "button" at bounding box center [1093, 34] width 57 height 32
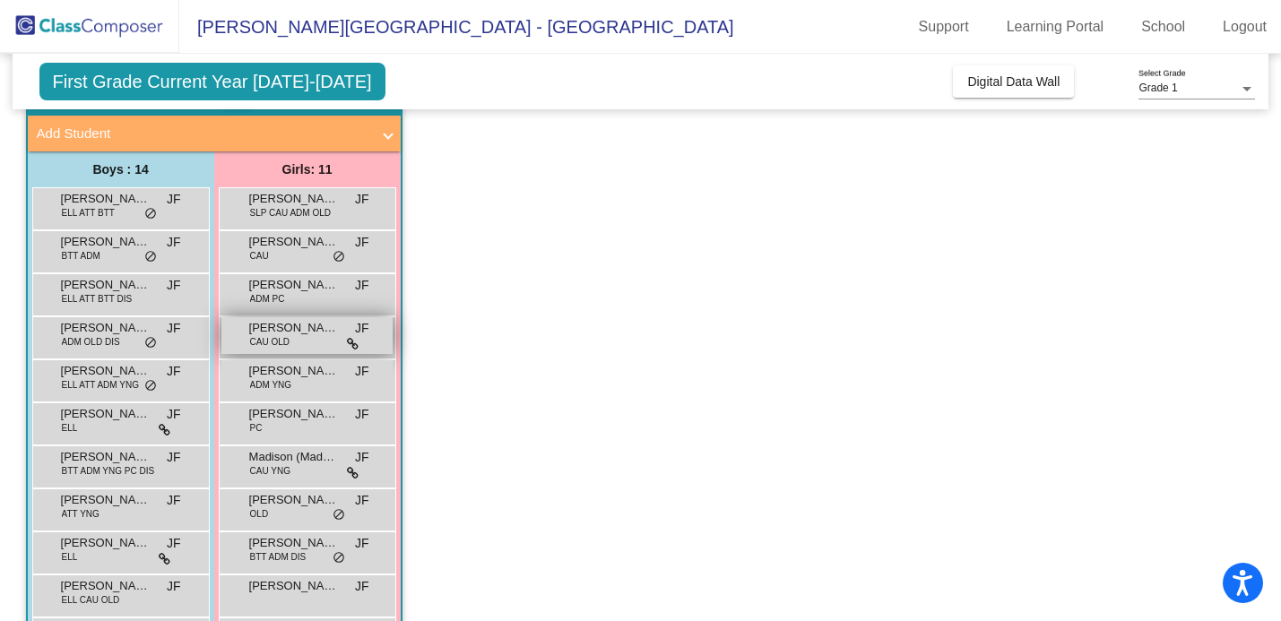
click at [266, 331] on span "[PERSON_NAME] Heard" at bounding box center [294, 328] width 90 height 18
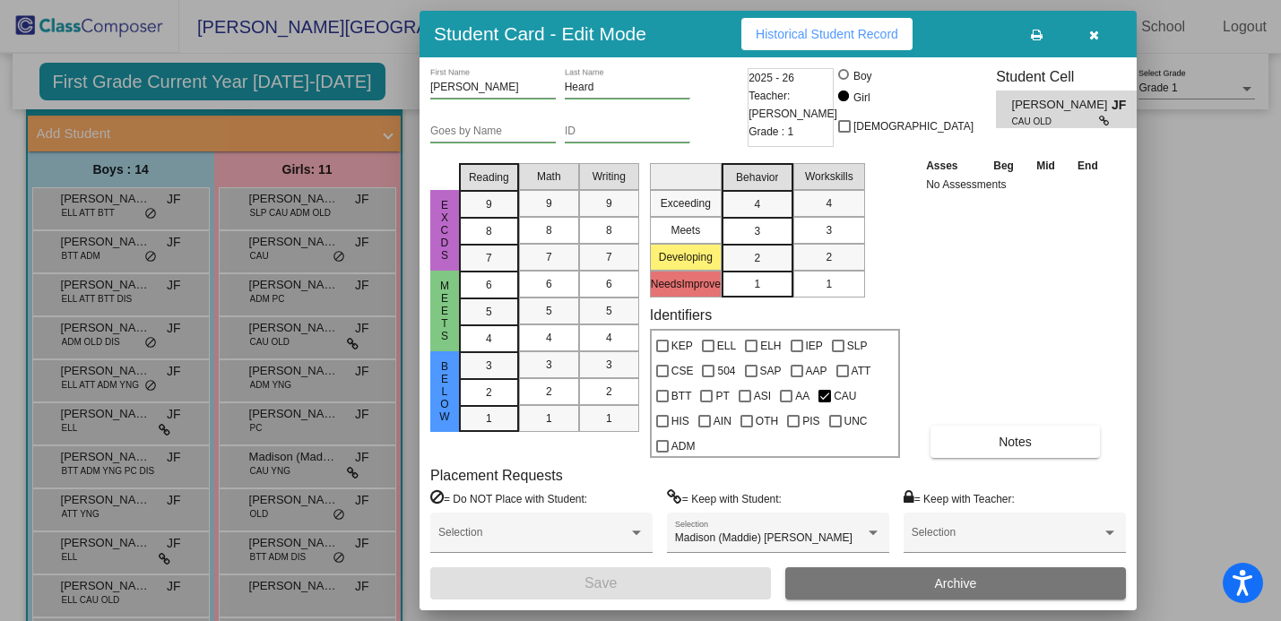
click at [1092, 39] on icon "button" at bounding box center [1094, 35] width 10 height 13
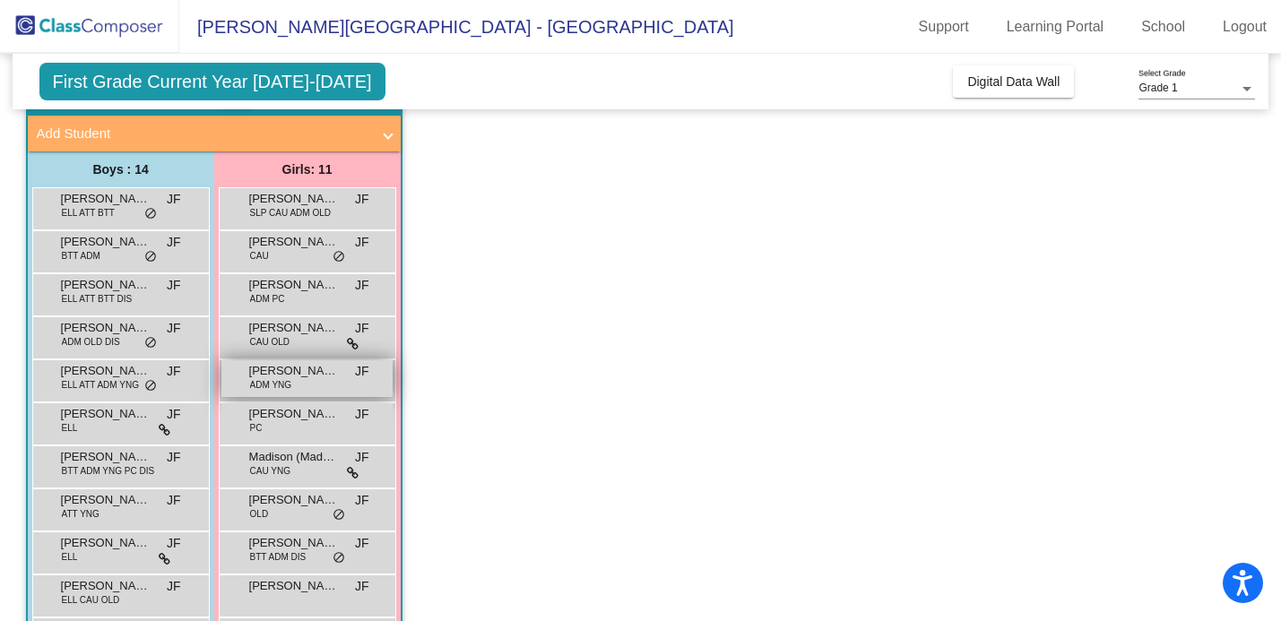
click at [298, 382] on div "[PERSON_NAME] ADM YNG JF lock do_not_disturb_alt" at bounding box center [306, 378] width 171 height 37
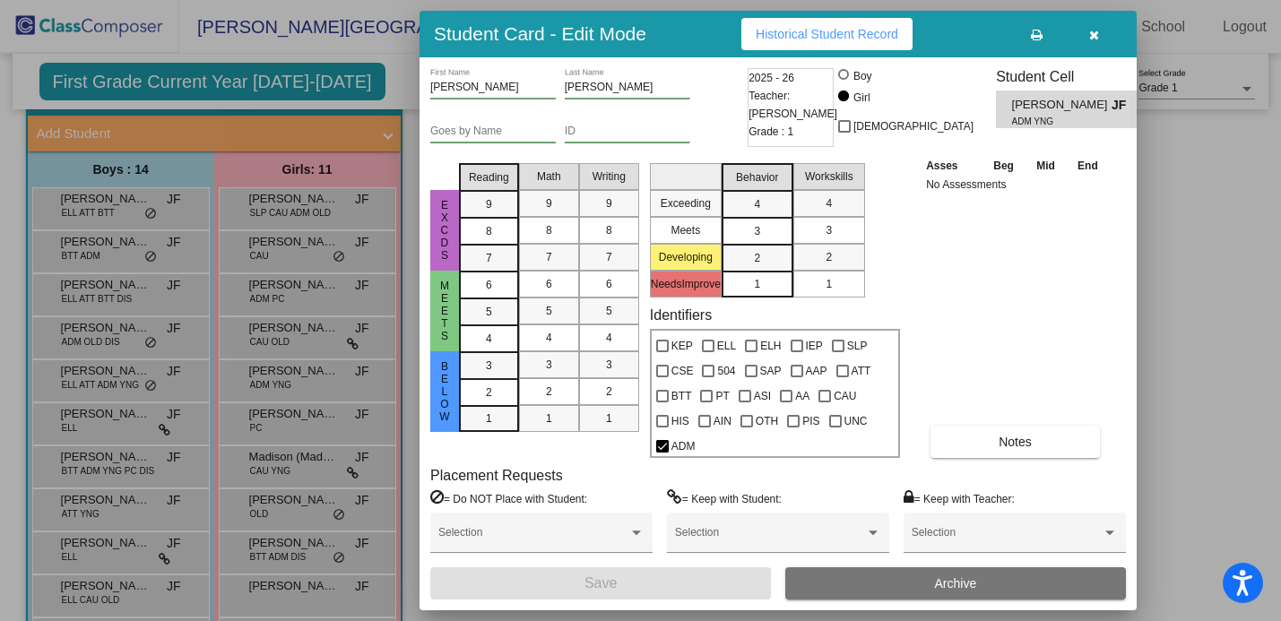
click at [1091, 35] on icon "button" at bounding box center [1094, 35] width 10 height 13
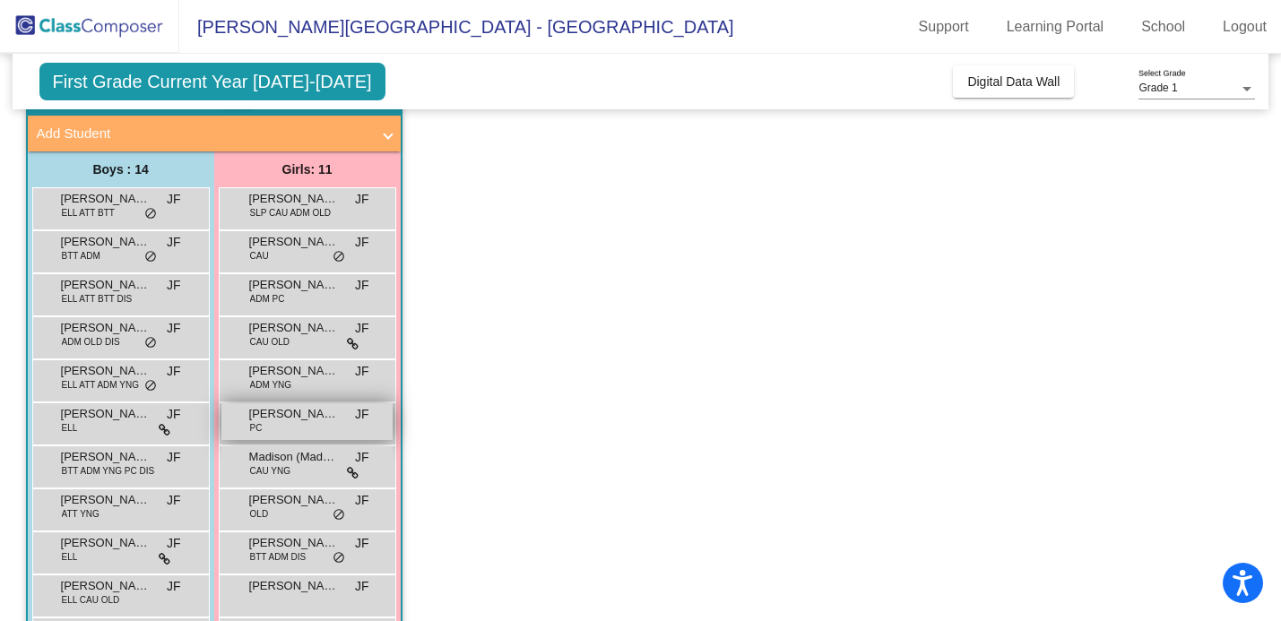
click at [303, 426] on div "[PERSON_NAME] PC JF lock do_not_disturb_alt" at bounding box center [306, 421] width 171 height 37
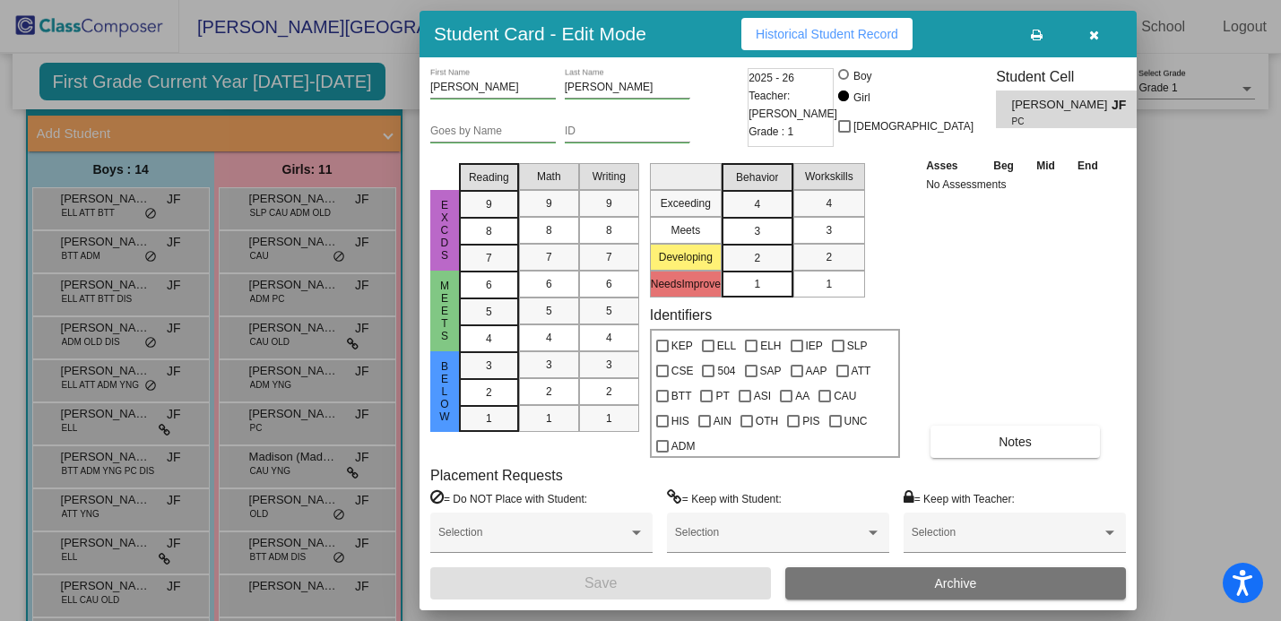
click at [1097, 39] on icon "button" at bounding box center [1094, 35] width 10 height 13
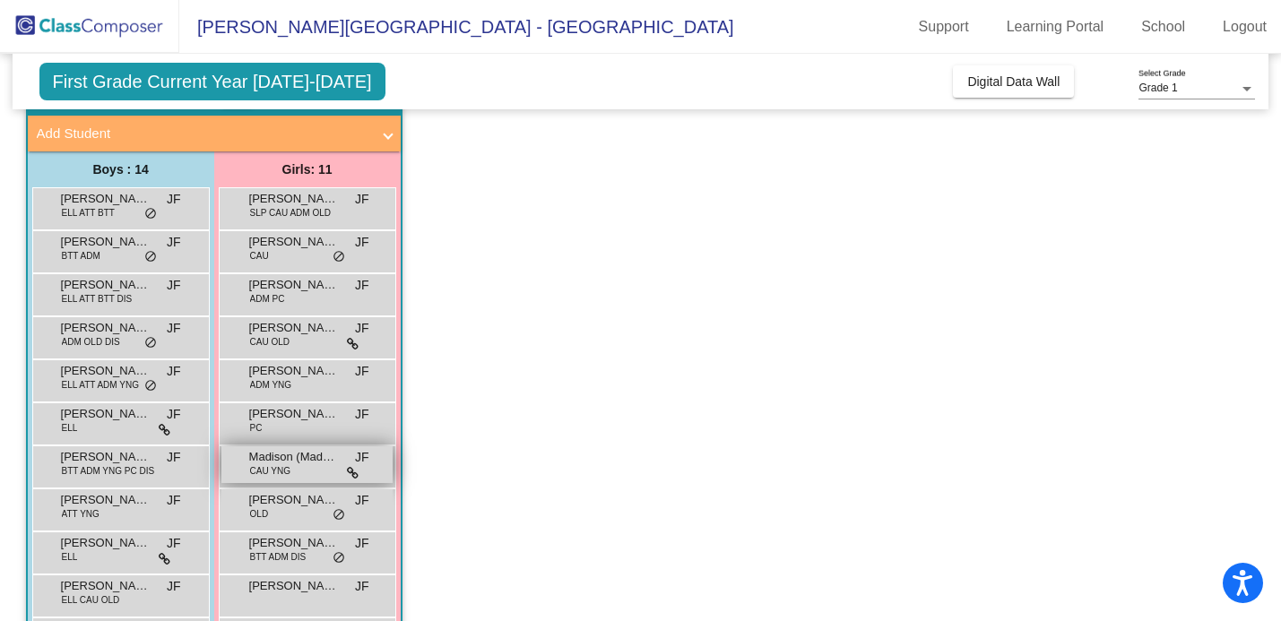
click at [306, 480] on div "Madison ([PERSON_NAME]) [PERSON_NAME] YNG JF lock do_not_disturb_alt" at bounding box center [306, 464] width 171 height 37
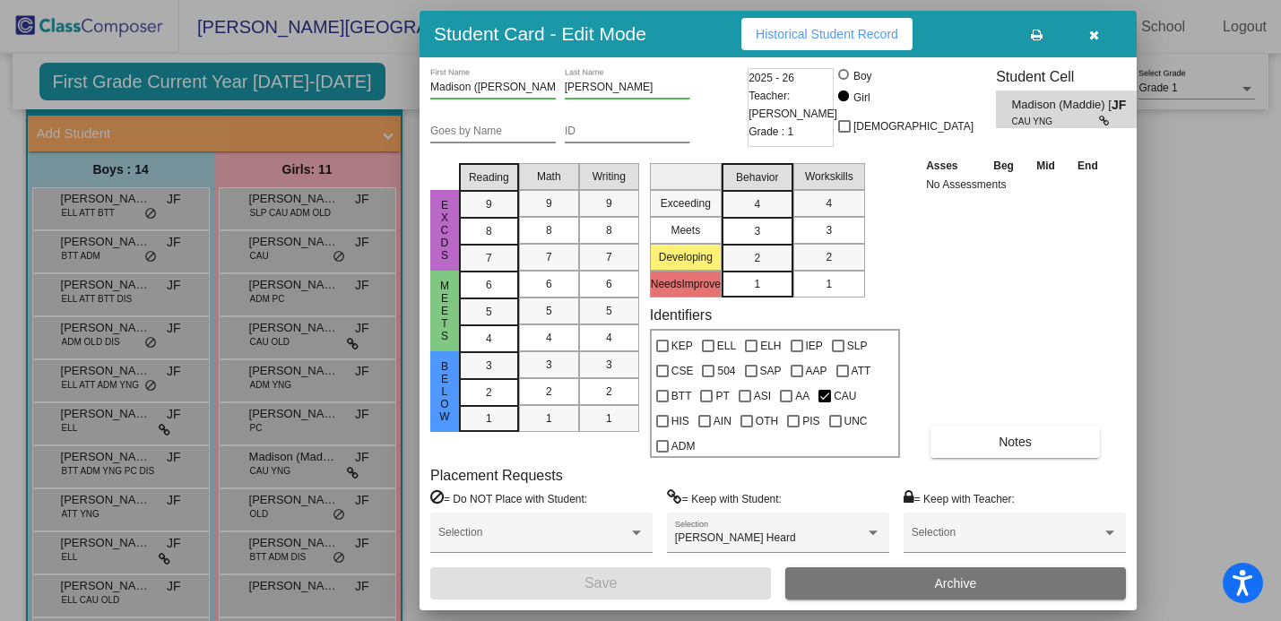
click at [1093, 34] on icon "button" at bounding box center [1094, 35] width 10 height 13
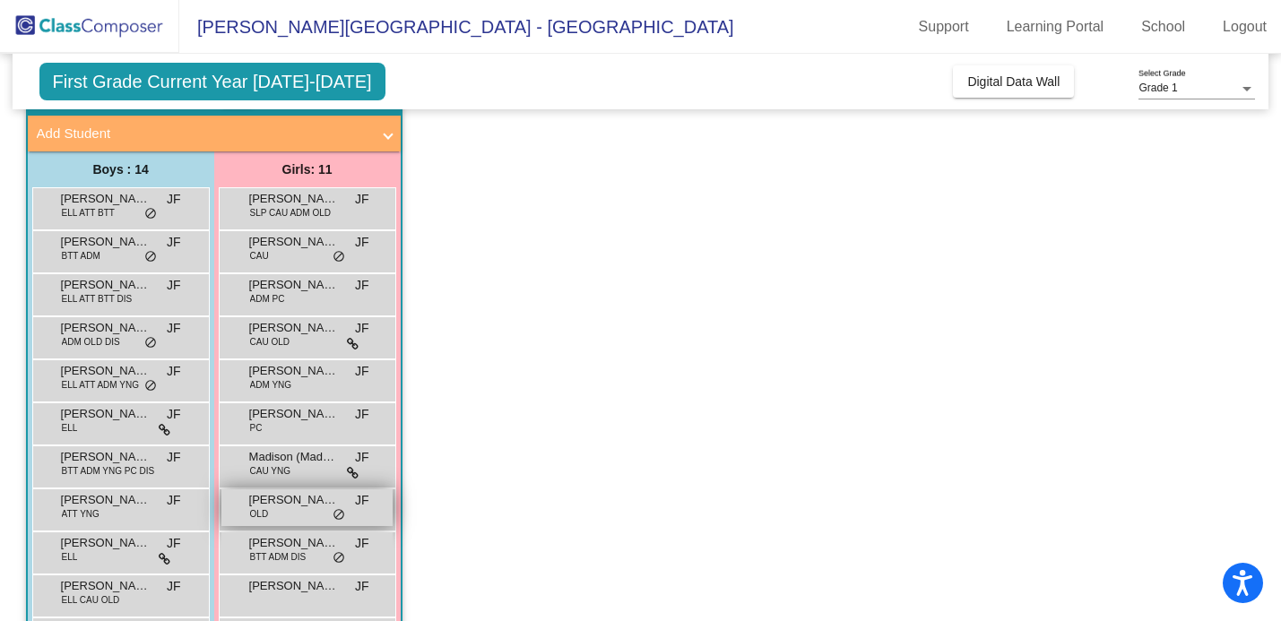
click at [294, 510] on div "[PERSON_NAME] OLD JF lock do_not_disturb_alt" at bounding box center [306, 507] width 171 height 37
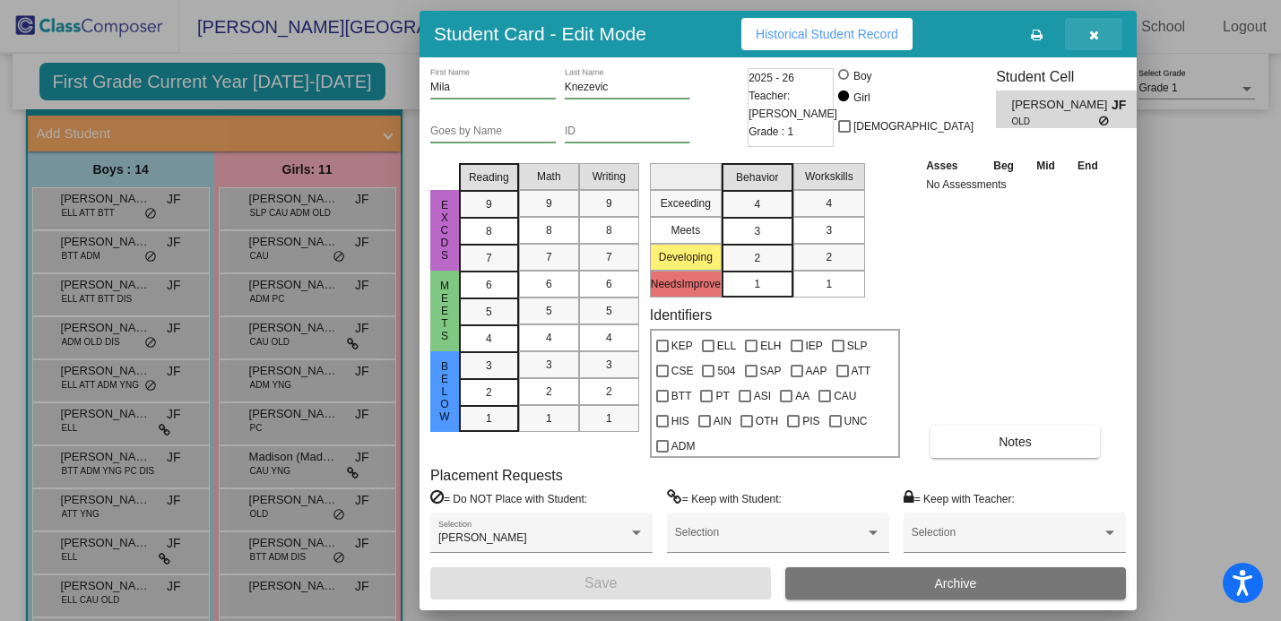
click at [1095, 29] on icon "button" at bounding box center [1094, 35] width 10 height 13
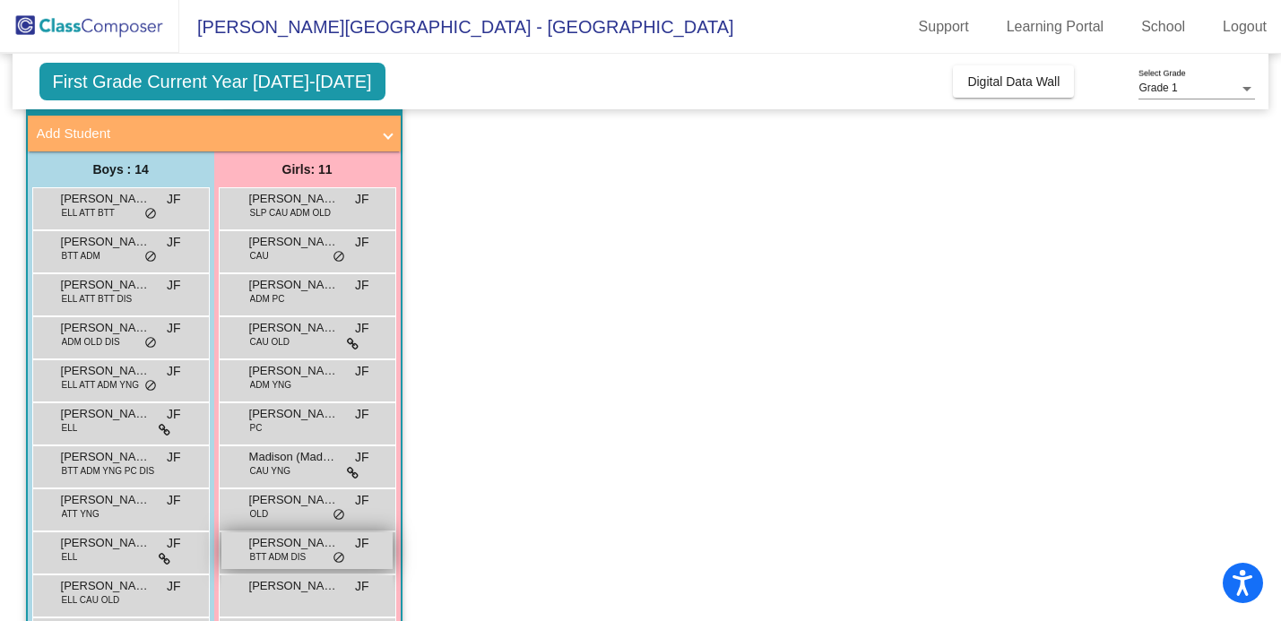
click at [308, 542] on span "[PERSON_NAME] ([PERSON_NAME]" at bounding box center [294, 543] width 90 height 18
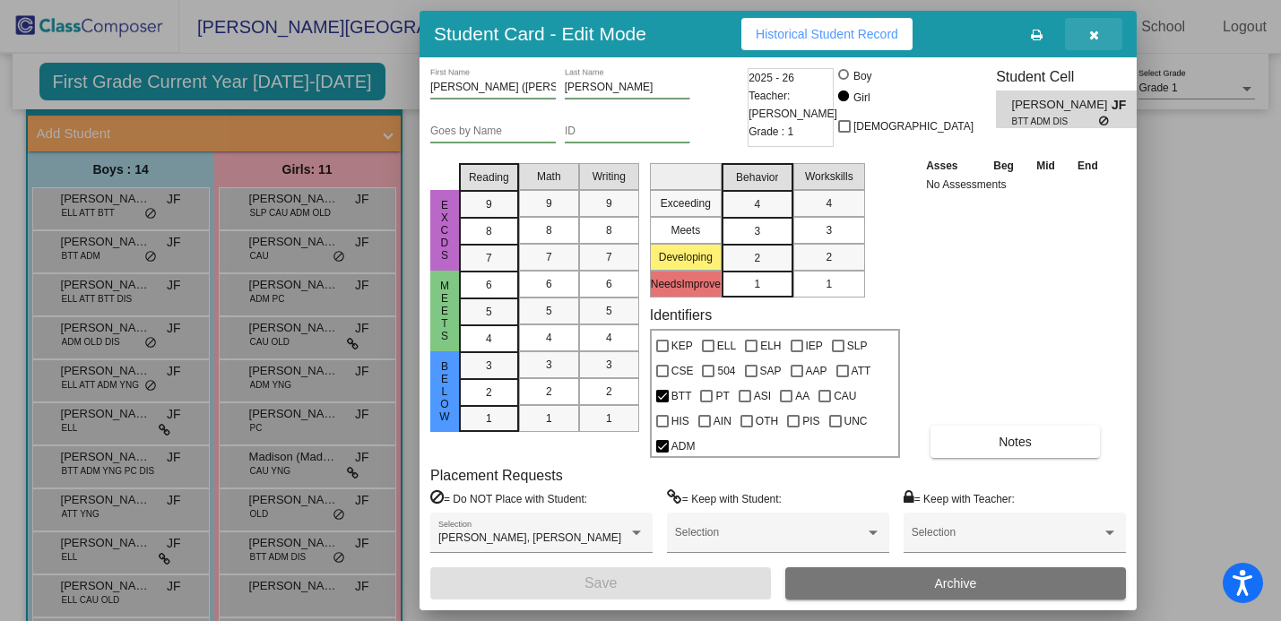
click at [1098, 34] on button "button" at bounding box center [1093, 34] width 57 height 32
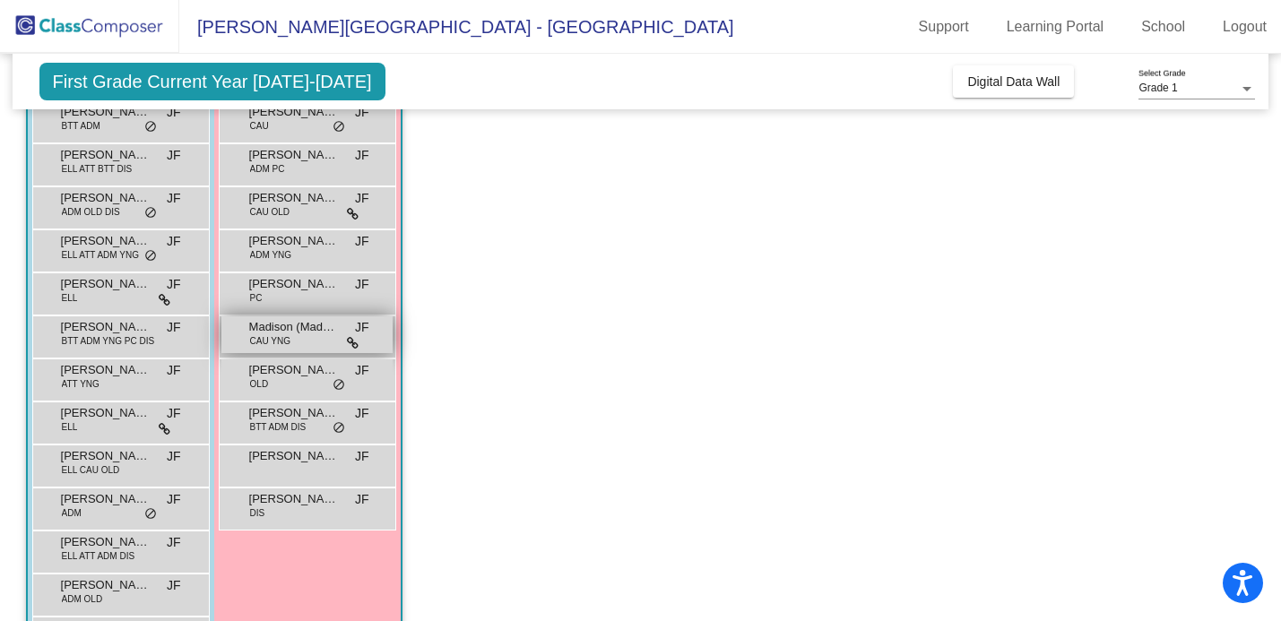
scroll to position [231, 0]
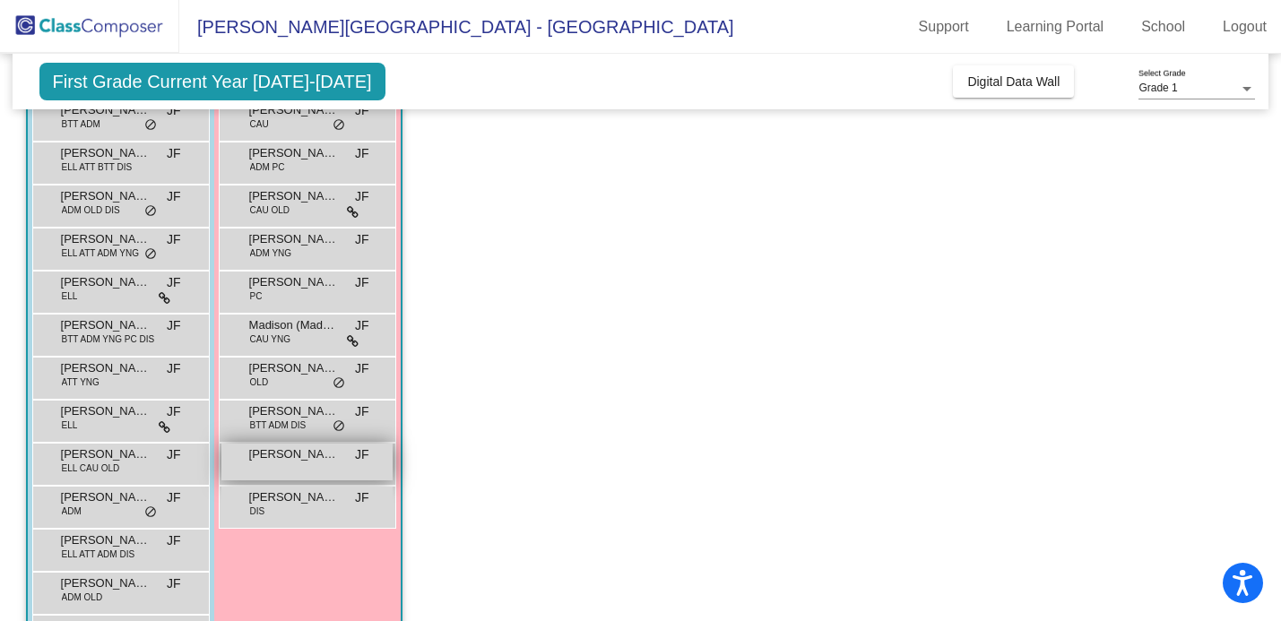
click at [298, 467] on div "[PERSON_NAME] O'Dell JF lock do_not_disturb_alt" at bounding box center [306, 462] width 171 height 37
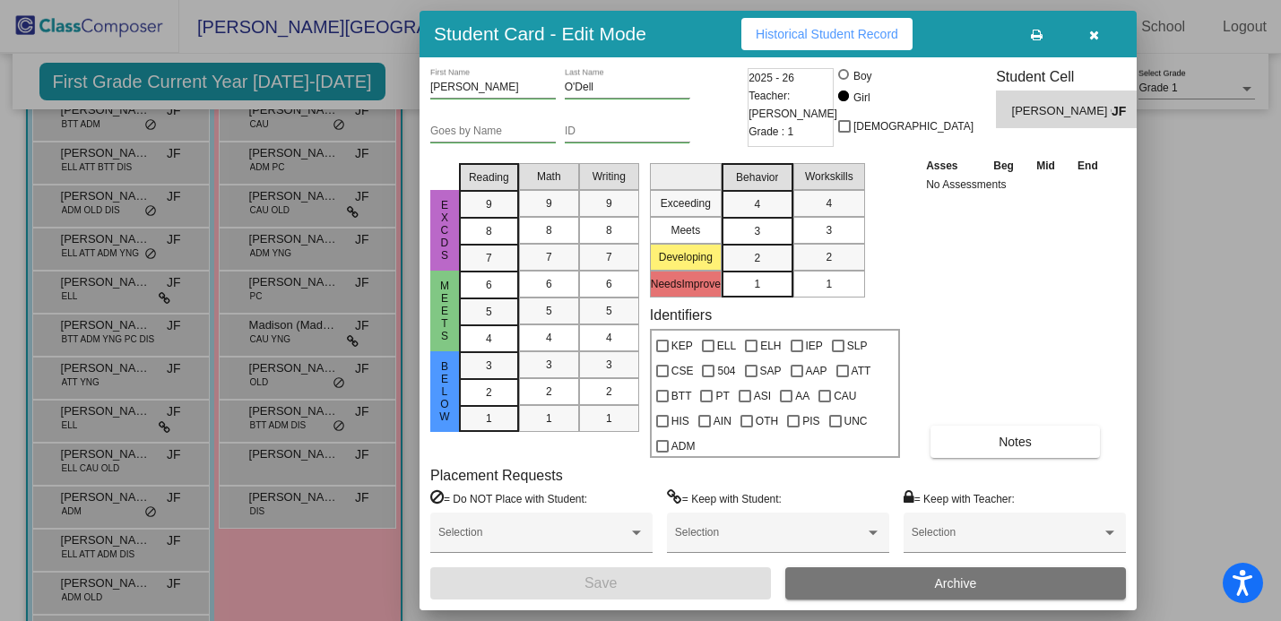
click at [1097, 32] on icon "button" at bounding box center [1094, 35] width 10 height 13
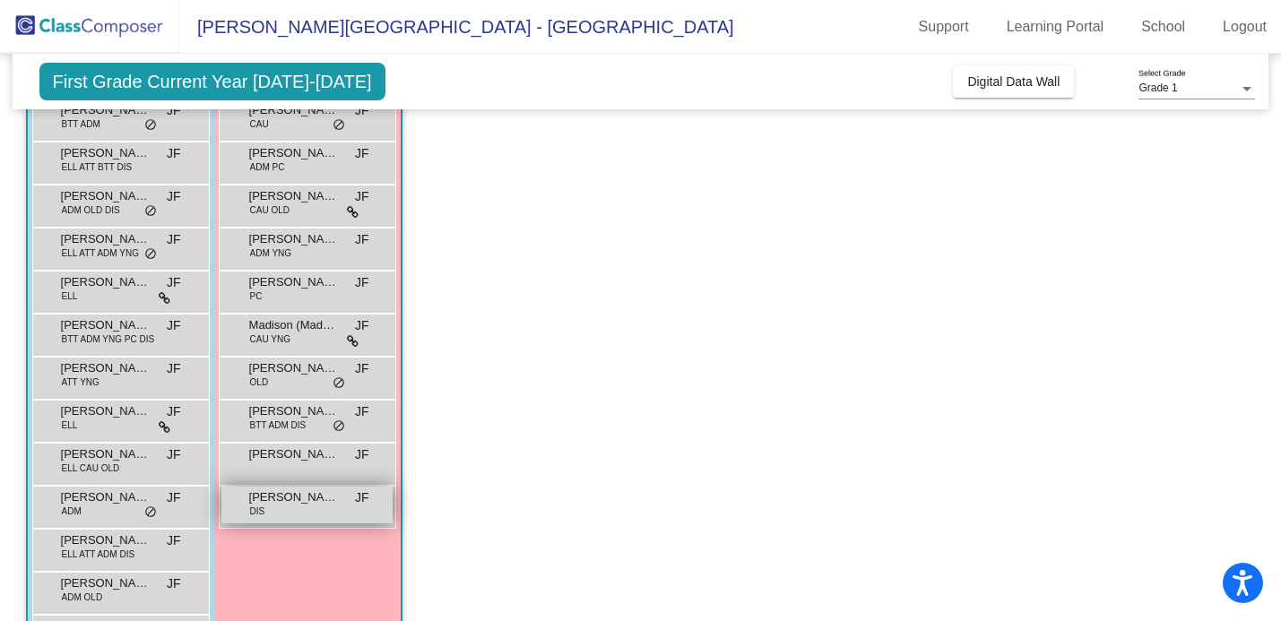
scroll to position [0, 0]
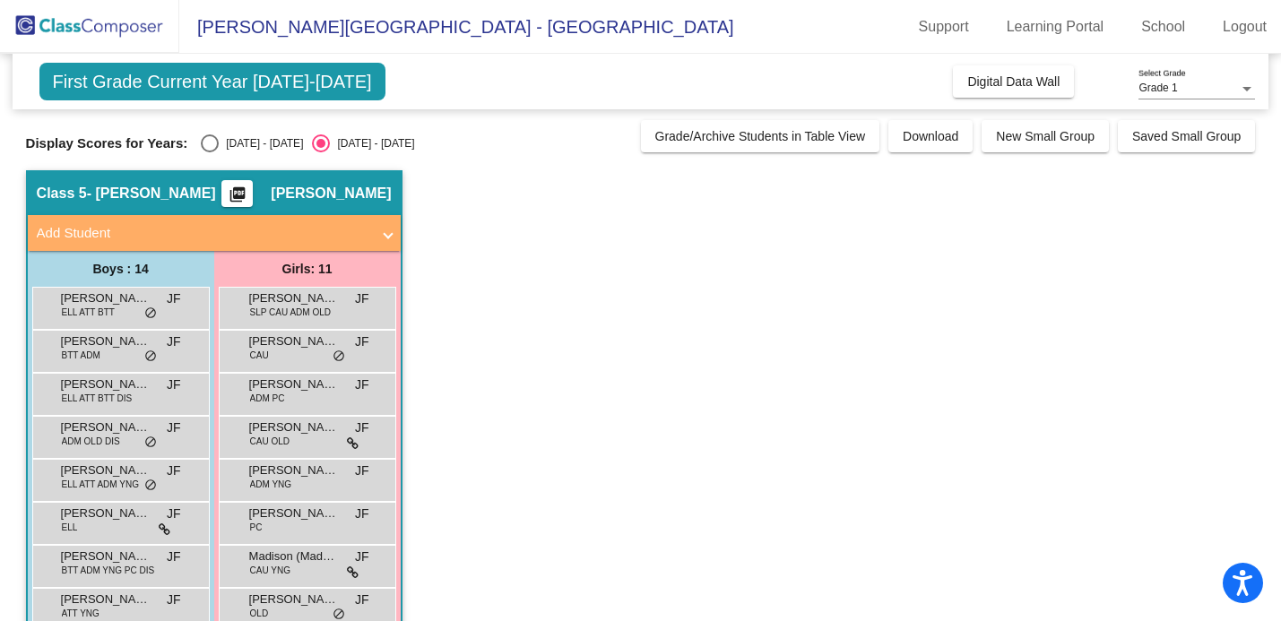
click at [206, 143] on div "Select an option" at bounding box center [210, 143] width 18 height 18
click at [209, 152] on input "[DATE] - [DATE]" at bounding box center [209, 152] width 1 height 1
radio input "true"
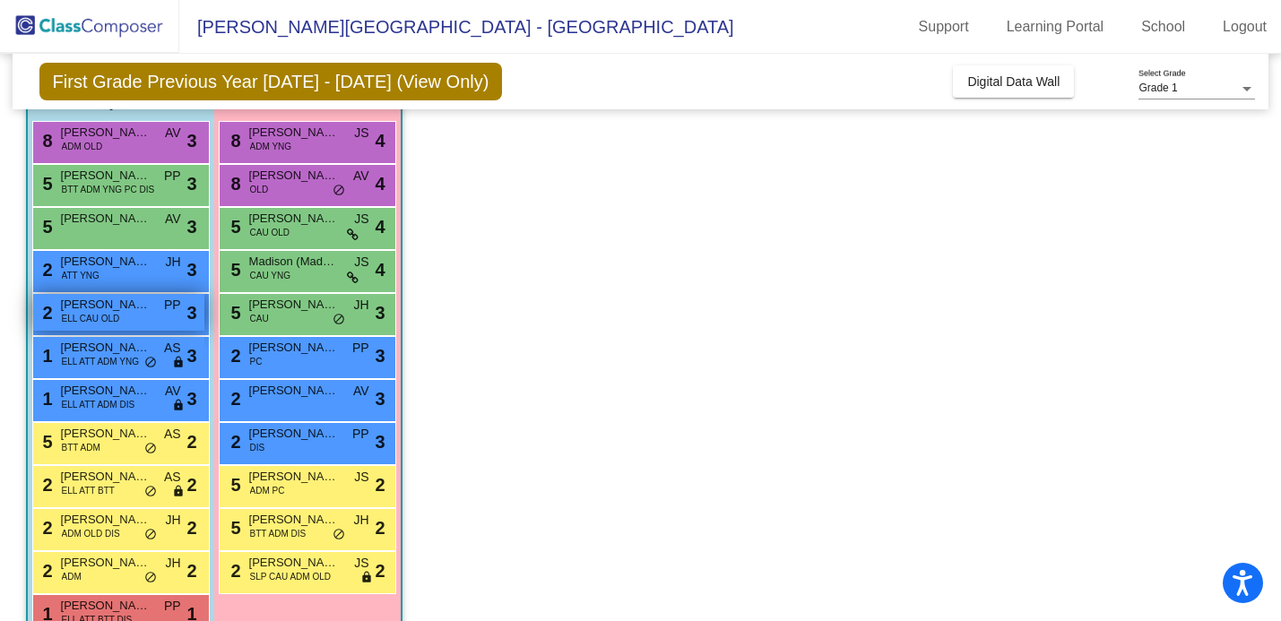
scroll to position [163, 0]
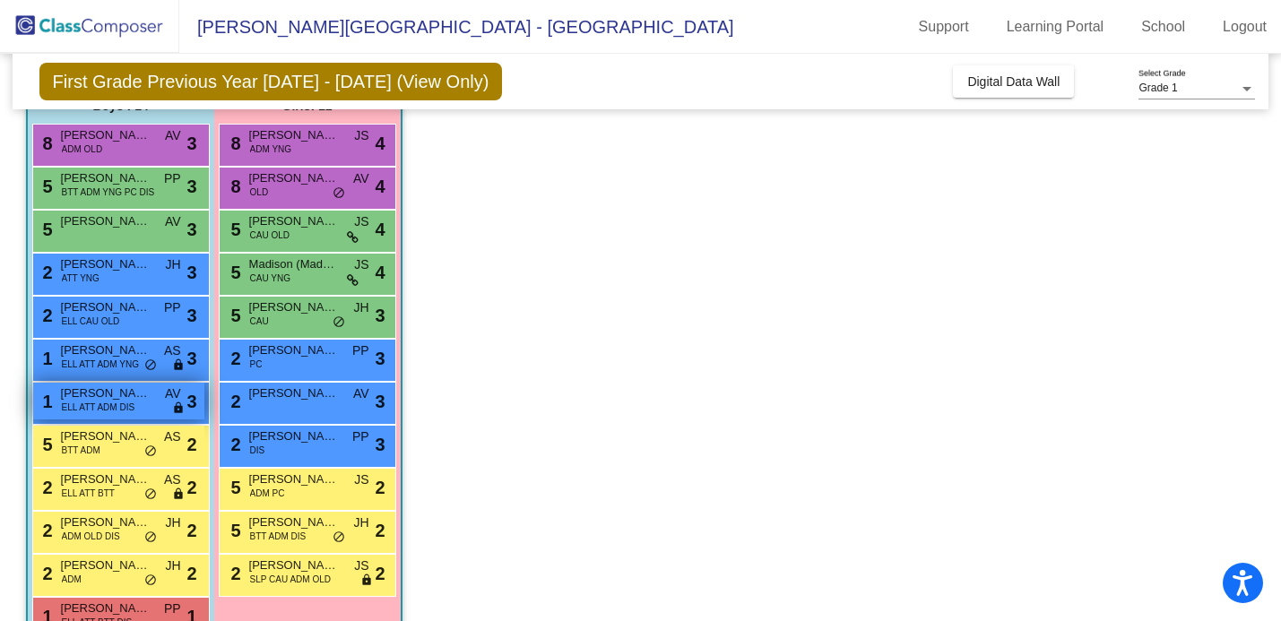
click at [102, 410] on span "ELL ATT ADM DIS" at bounding box center [98, 407] width 73 height 13
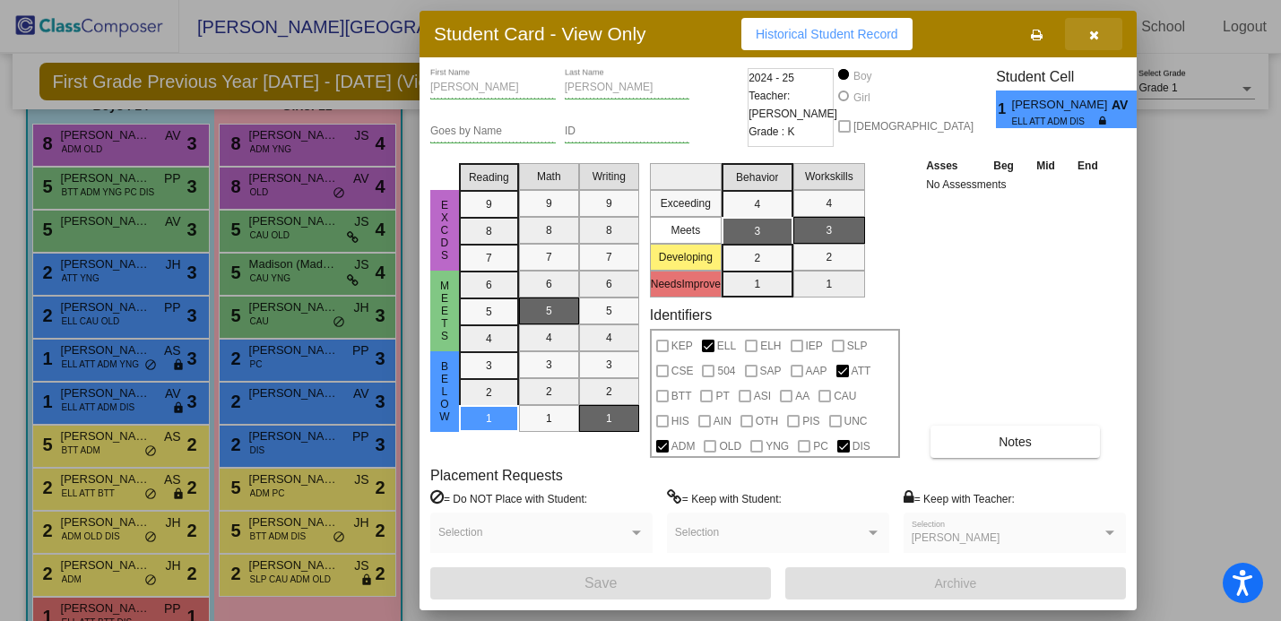
click at [1095, 34] on icon "button" at bounding box center [1094, 35] width 10 height 13
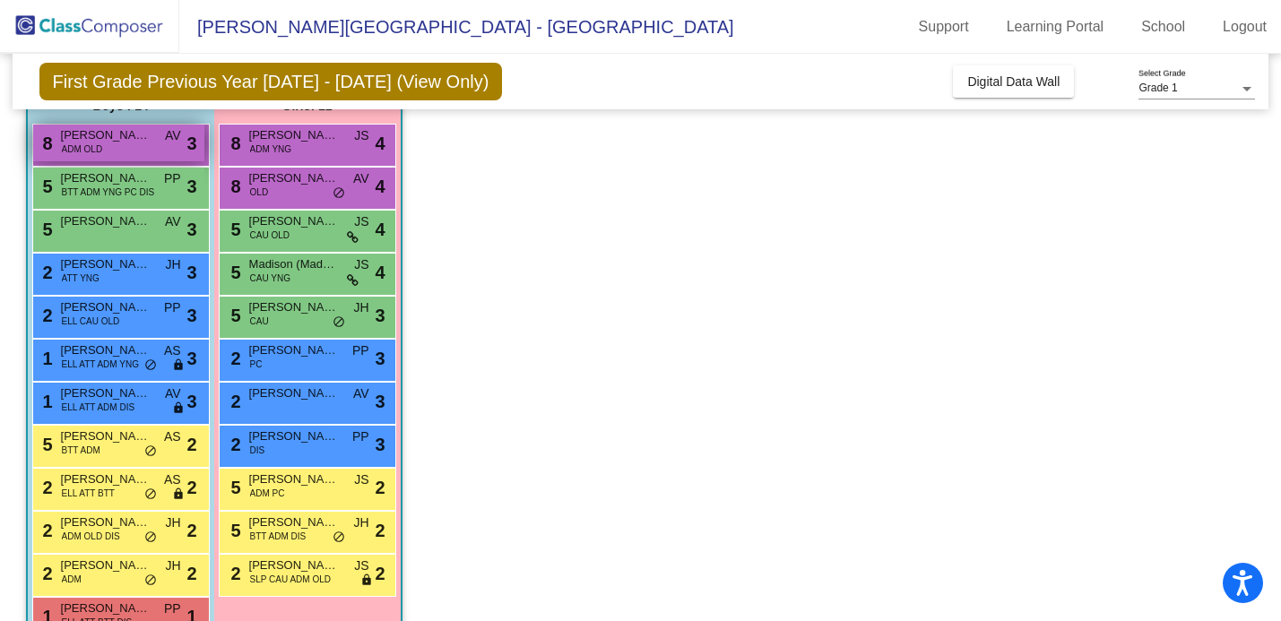
click at [78, 143] on span "ADM OLD" at bounding box center [82, 148] width 41 height 13
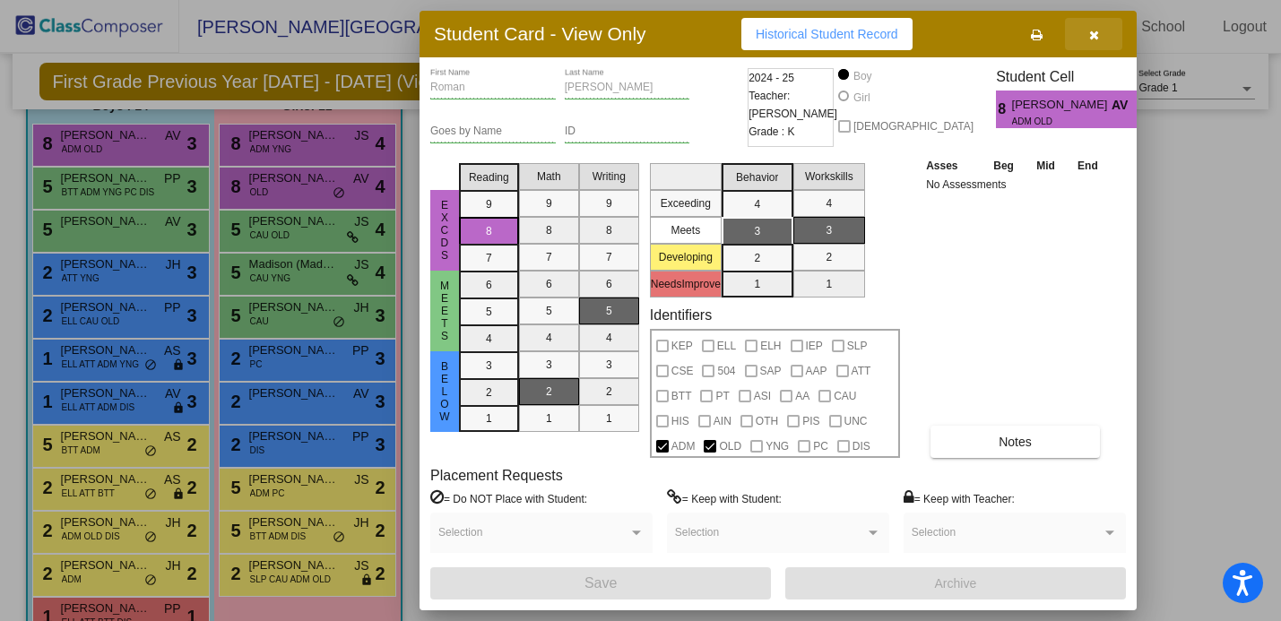
click at [1097, 35] on icon "button" at bounding box center [1094, 35] width 10 height 13
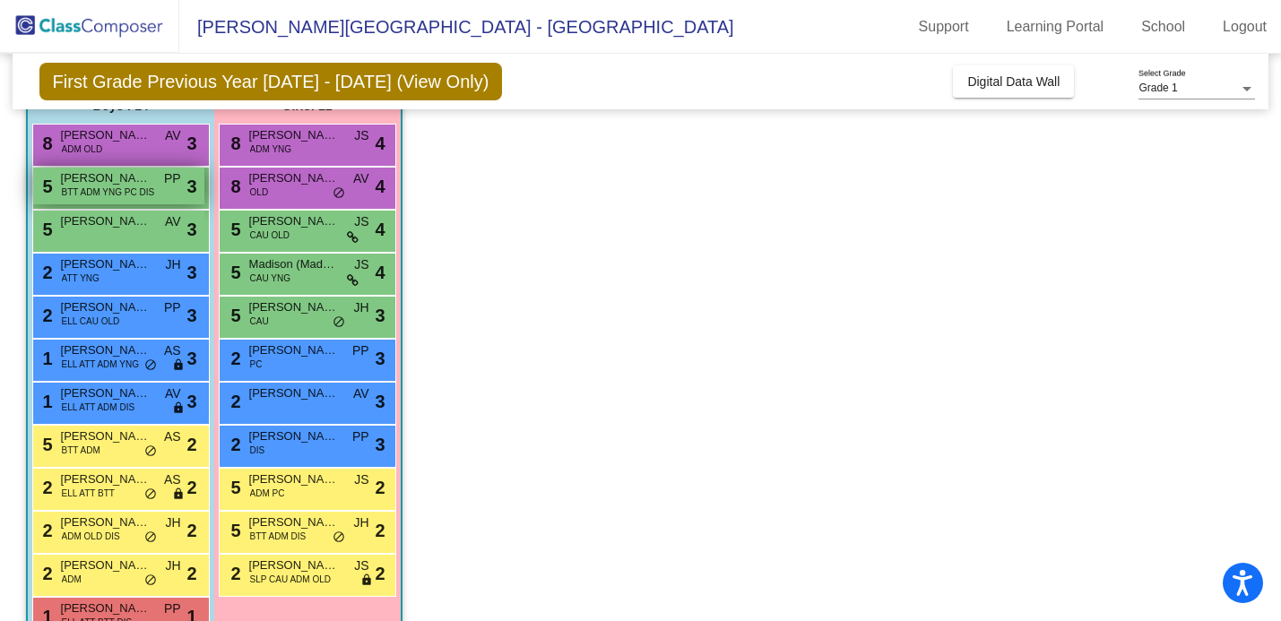
click at [140, 184] on span "[PERSON_NAME]" at bounding box center [106, 178] width 90 height 18
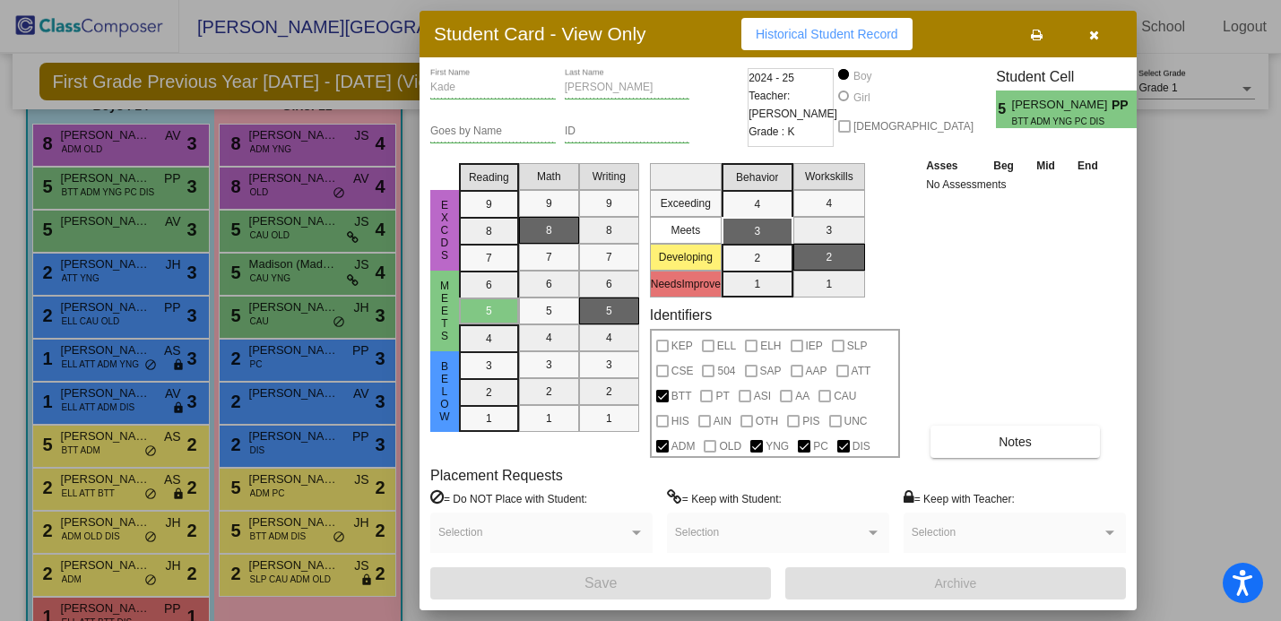
click at [1095, 35] on icon "button" at bounding box center [1094, 35] width 10 height 13
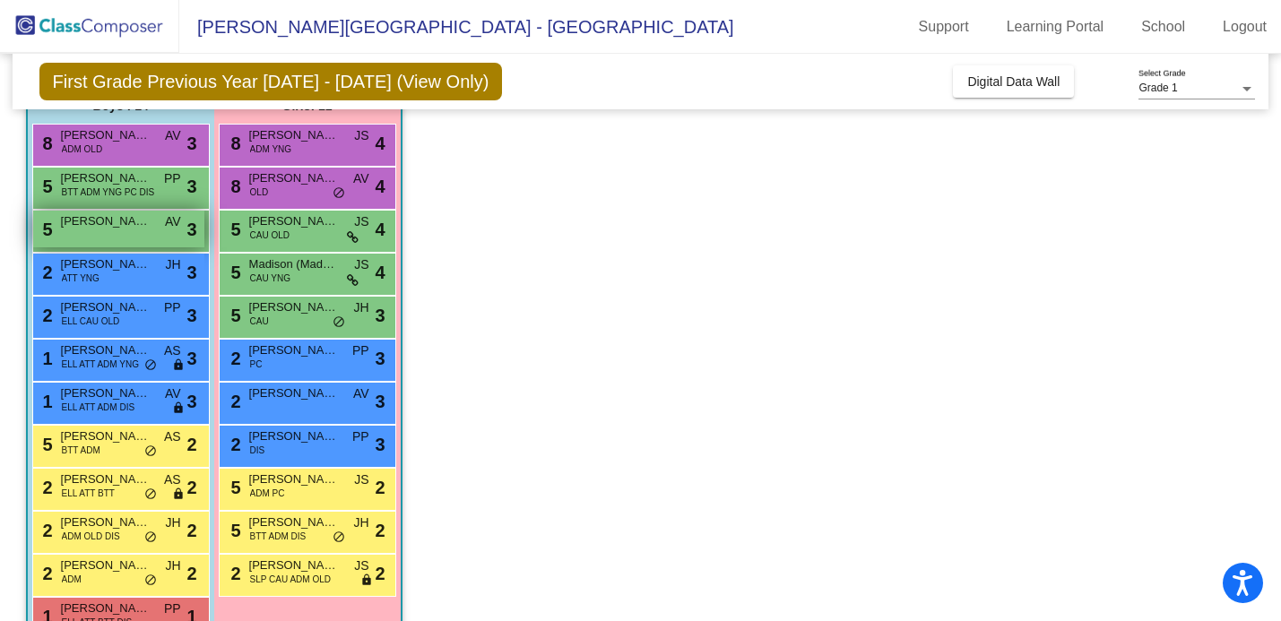
click at [80, 232] on div "5 [PERSON_NAME] AV lock do_not_disturb_alt 3" at bounding box center [118, 229] width 171 height 37
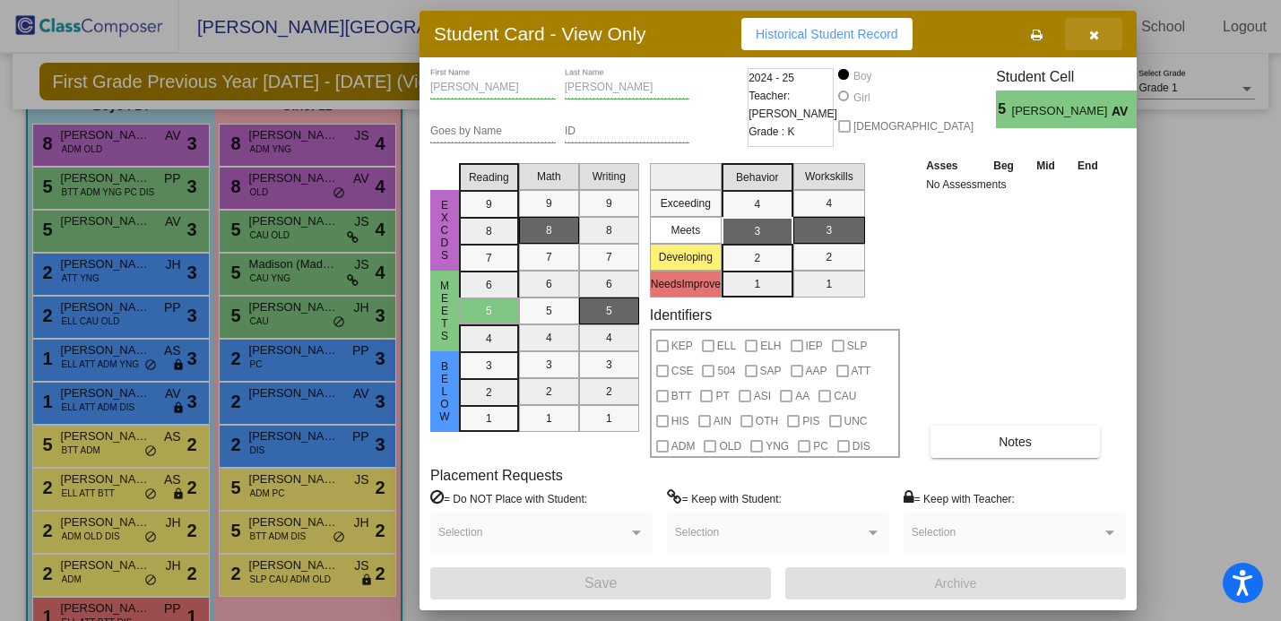
click at [1091, 36] on icon "button" at bounding box center [1094, 35] width 10 height 13
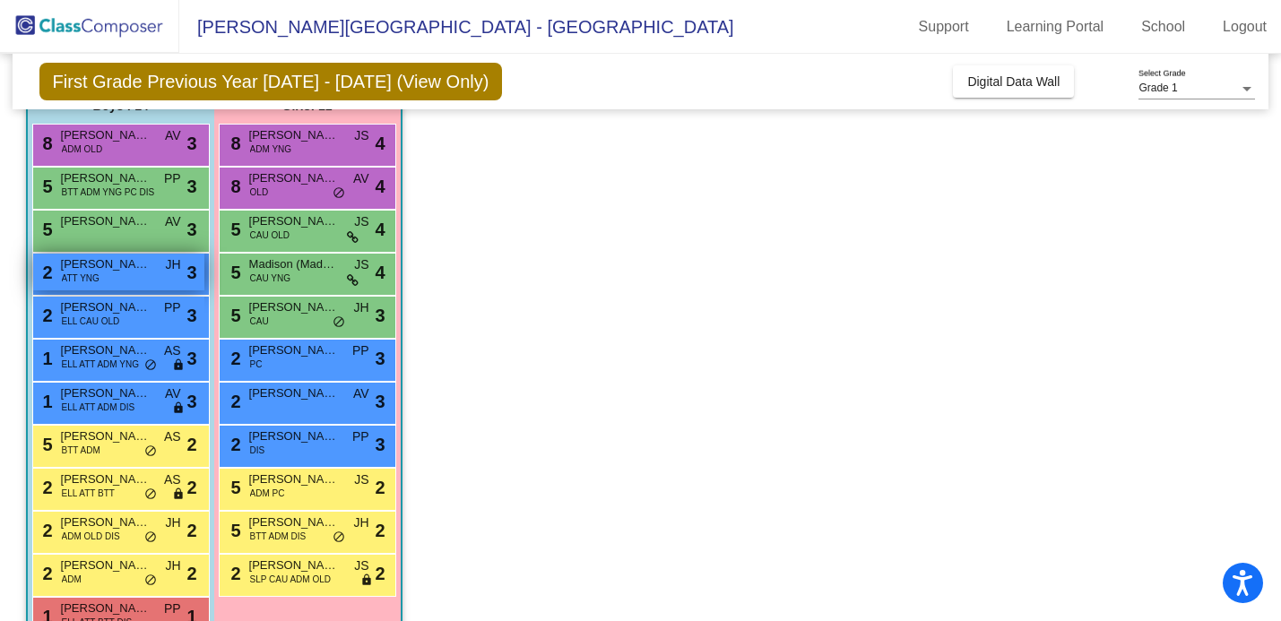
click at [105, 267] on span "[PERSON_NAME]" at bounding box center [106, 264] width 90 height 18
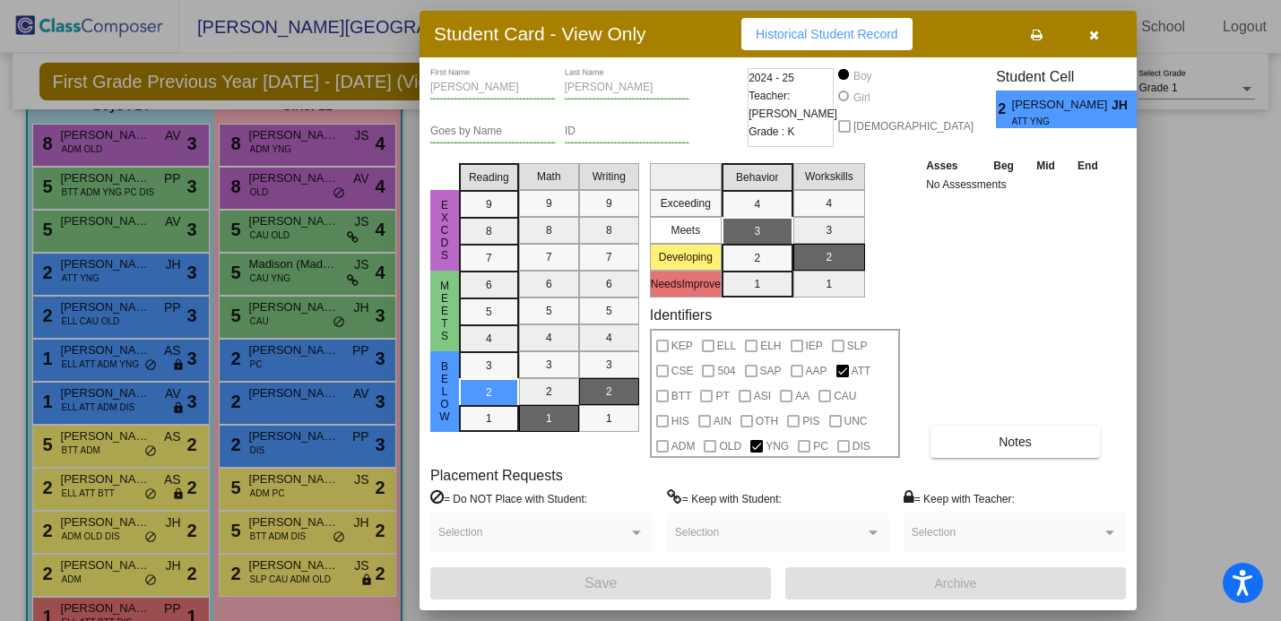
click at [1094, 36] on icon "button" at bounding box center [1094, 35] width 10 height 13
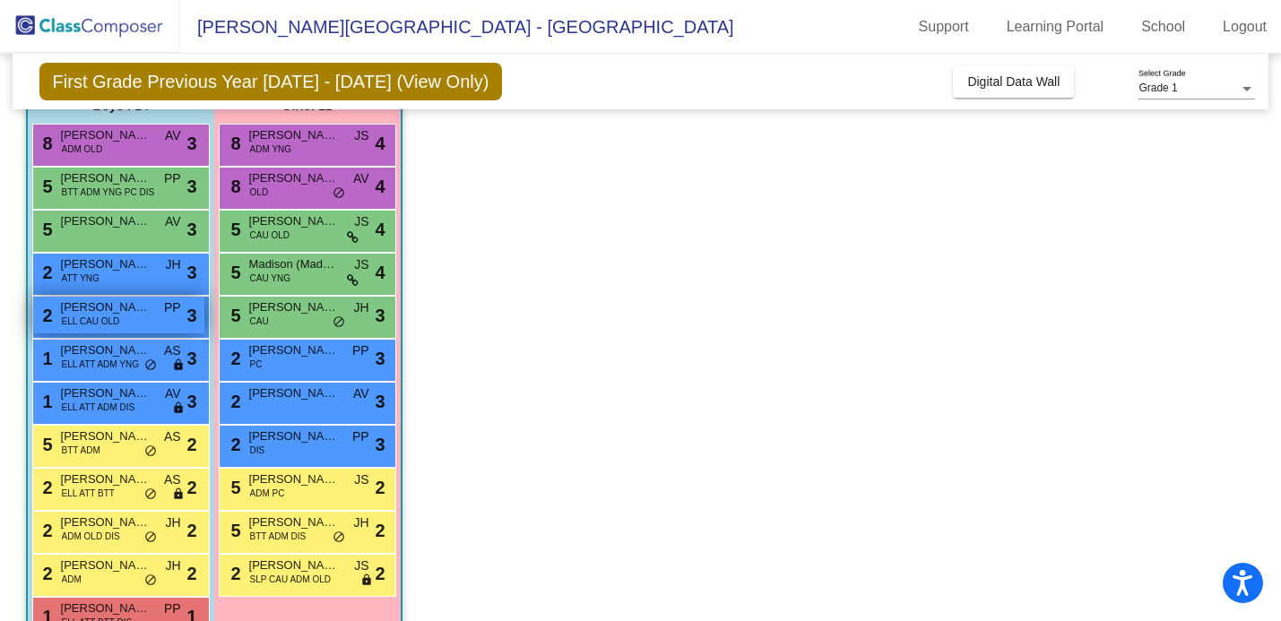
click at [85, 311] on span "[PERSON_NAME]" at bounding box center [106, 307] width 90 height 18
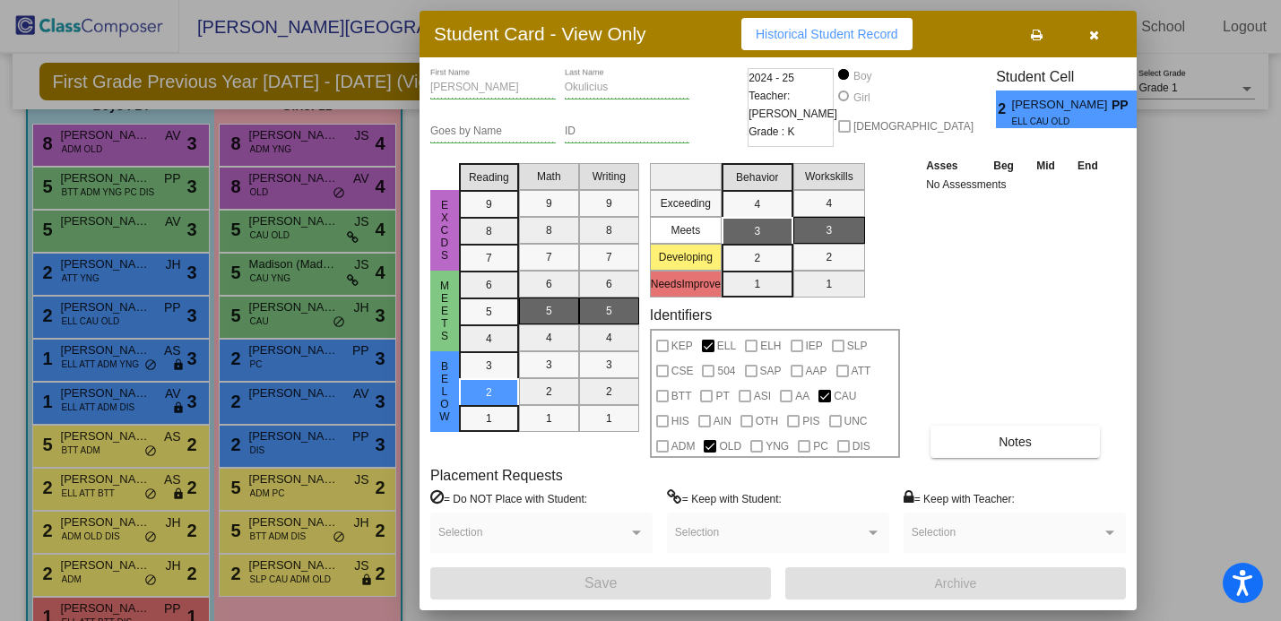
click at [1094, 30] on icon "button" at bounding box center [1094, 35] width 10 height 13
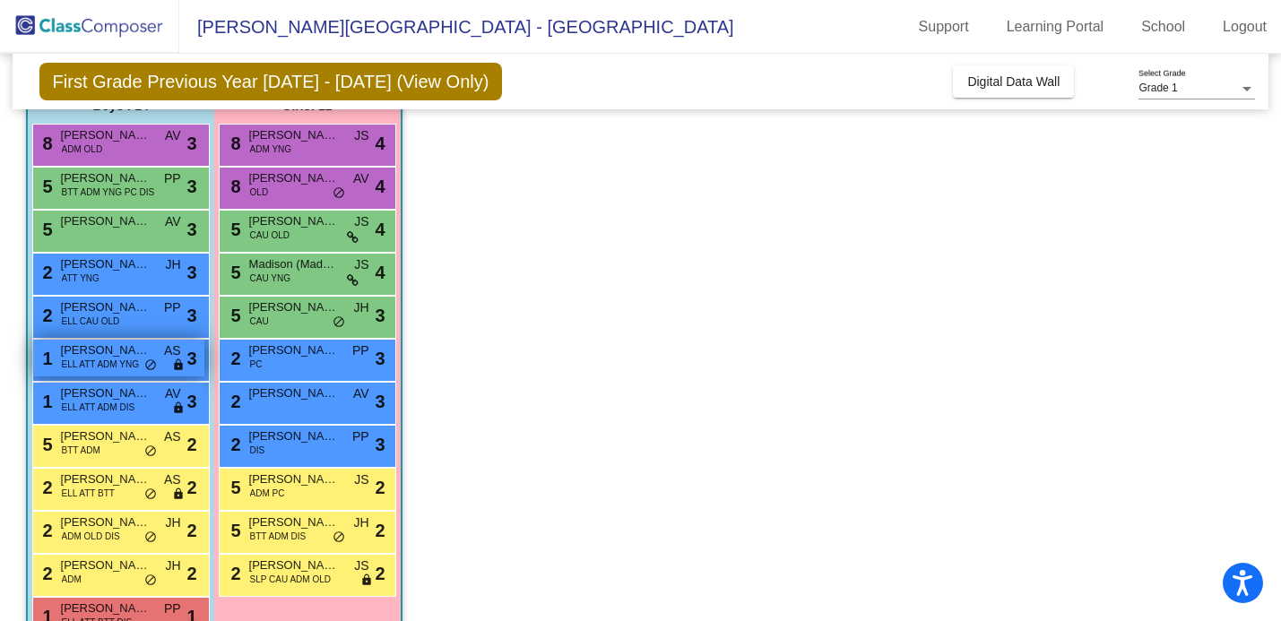
click at [74, 356] on span "[PERSON_NAME]" at bounding box center [106, 350] width 90 height 18
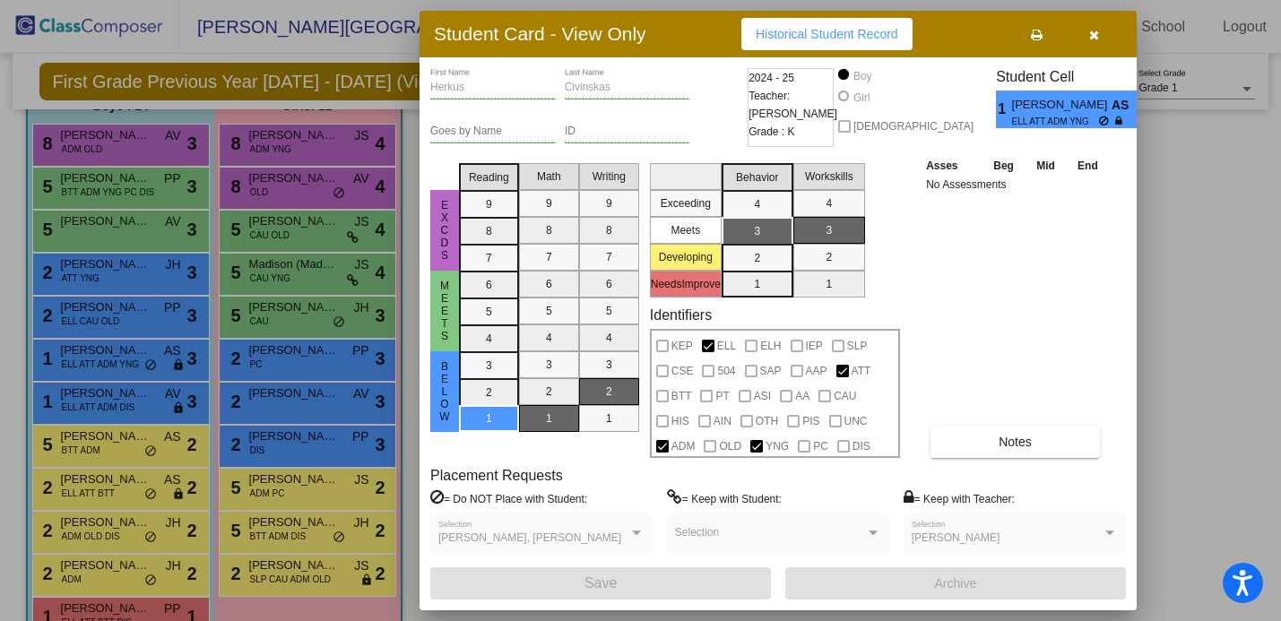
click at [1091, 27] on span "button" at bounding box center [1094, 34] width 10 height 14
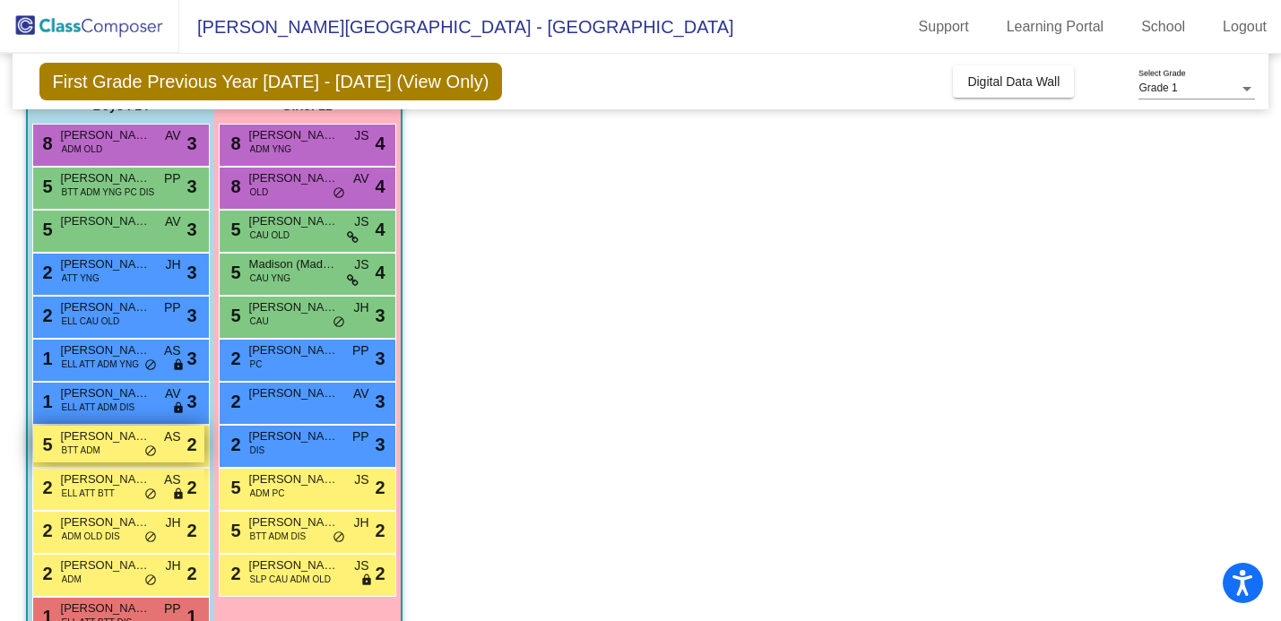
click at [98, 454] on span "BTT ADM" at bounding box center [81, 450] width 39 height 13
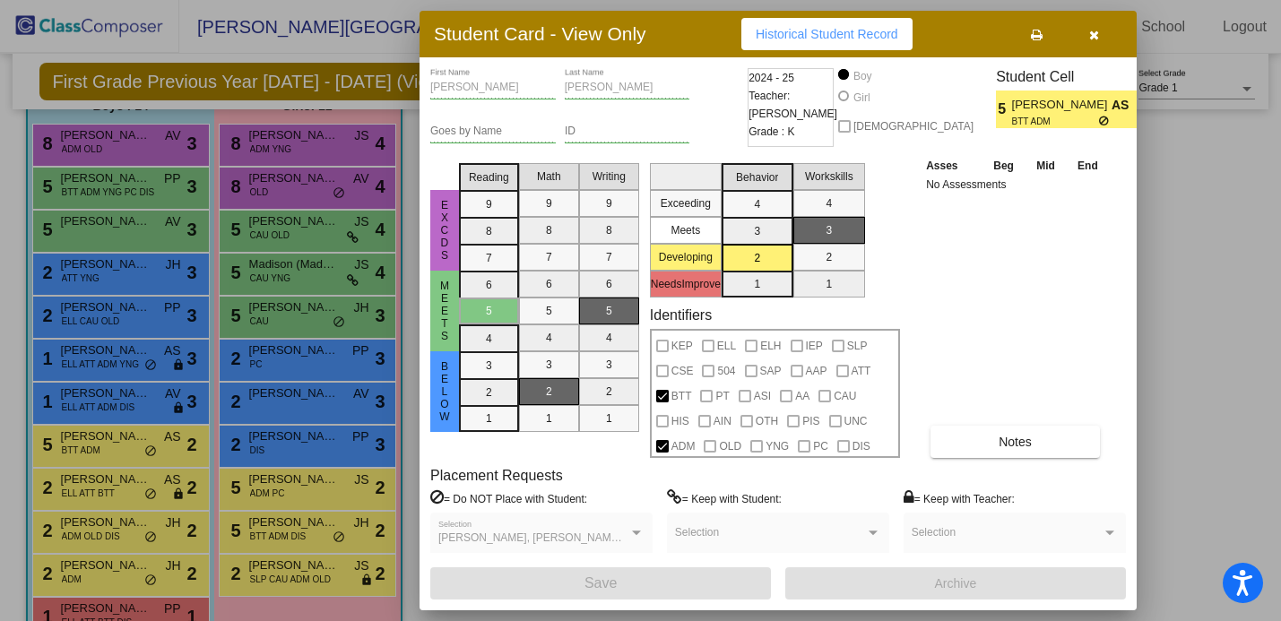
click at [1090, 32] on icon "button" at bounding box center [1094, 35] width 10 height 13
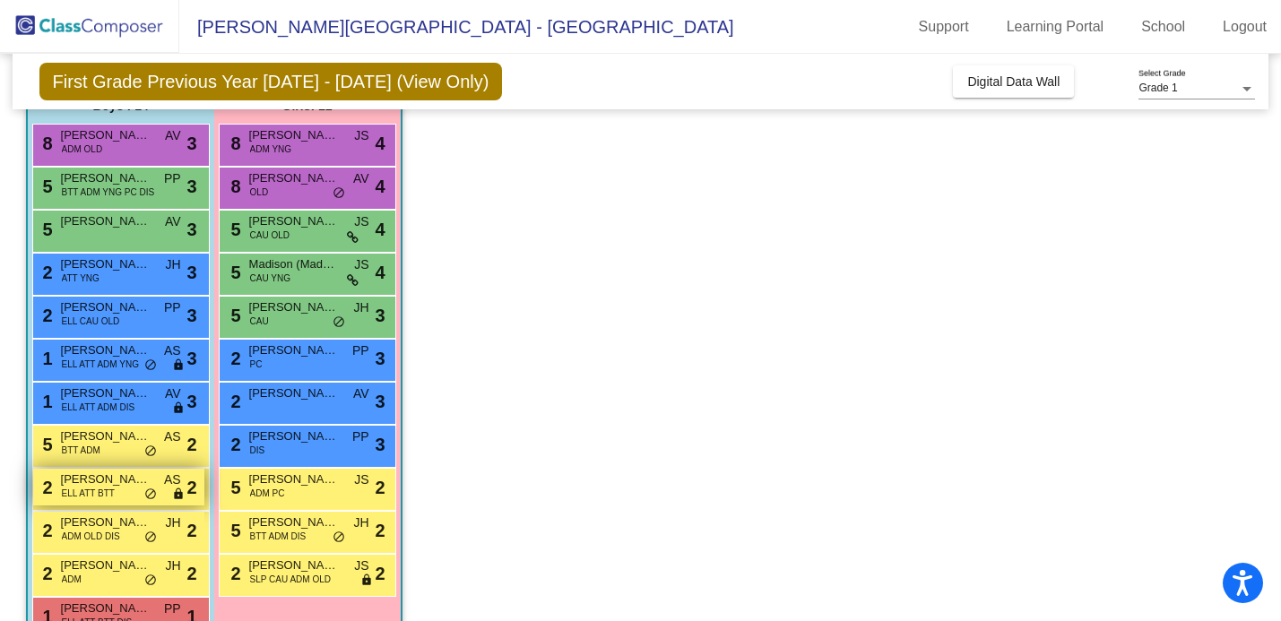
click at [90, 490] on span "ELL ATT BTT" at bounding box center [88, 493] width 53 height 13
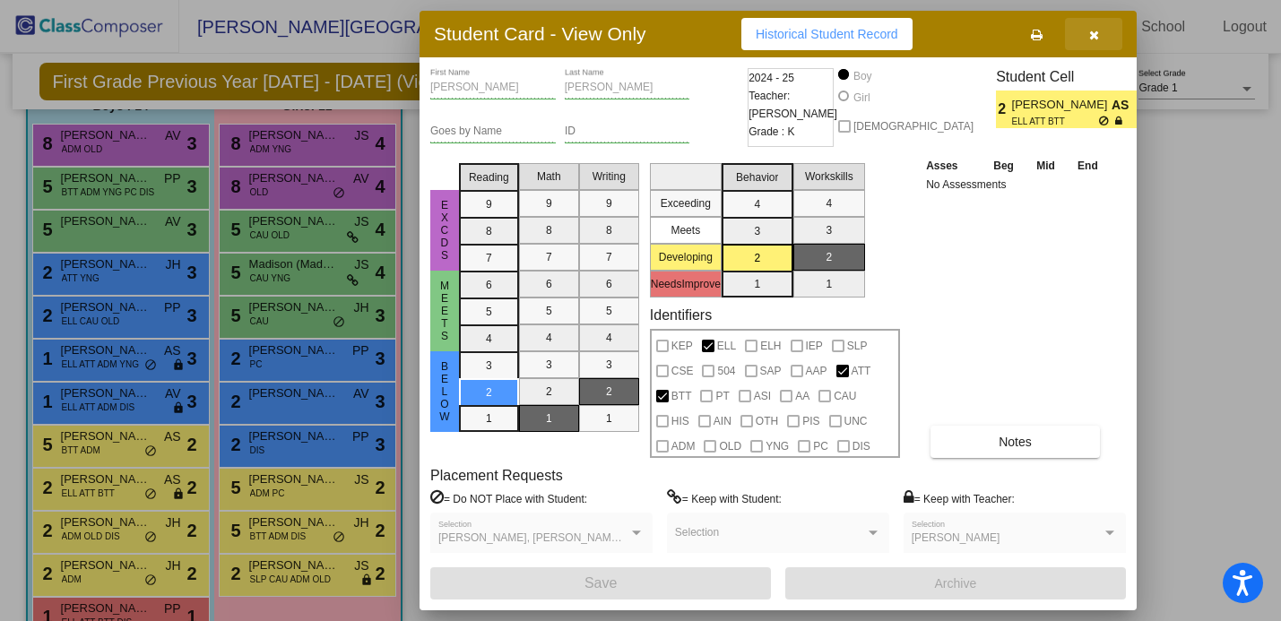
click at [1098, 28] on span "button" at bounding box center [1094, 34] width 10 height 14
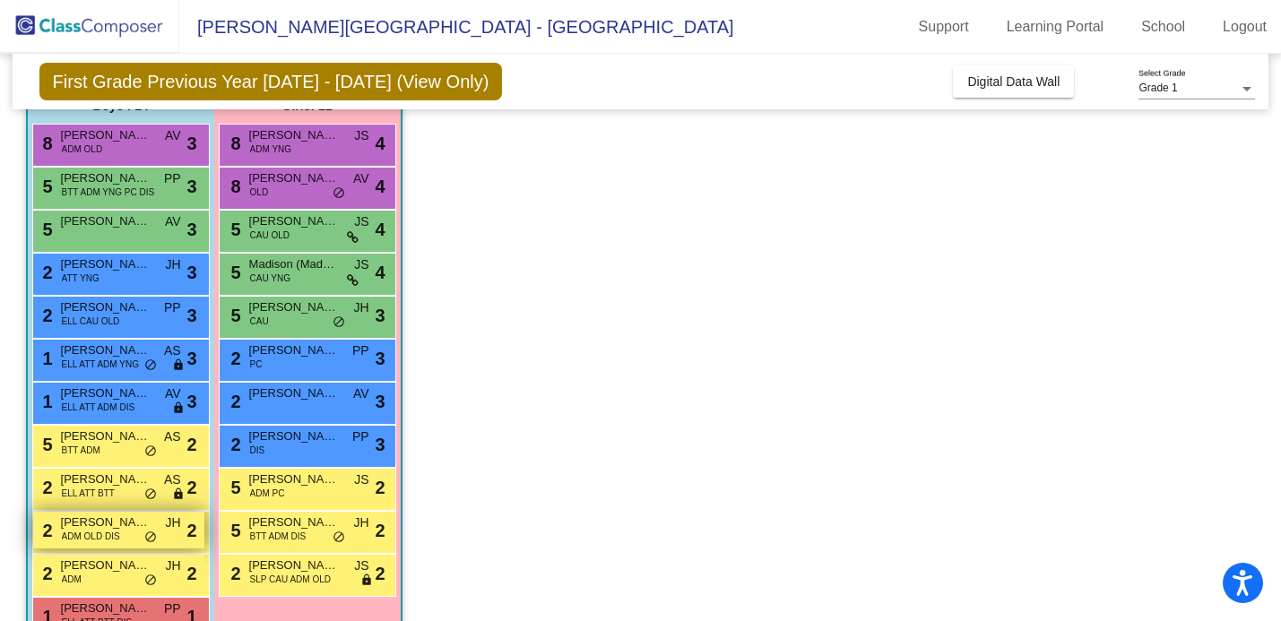
click at [108, 521] on span "[PERSON_NAME]" at bounding box center [106, 522] width 90 height 18
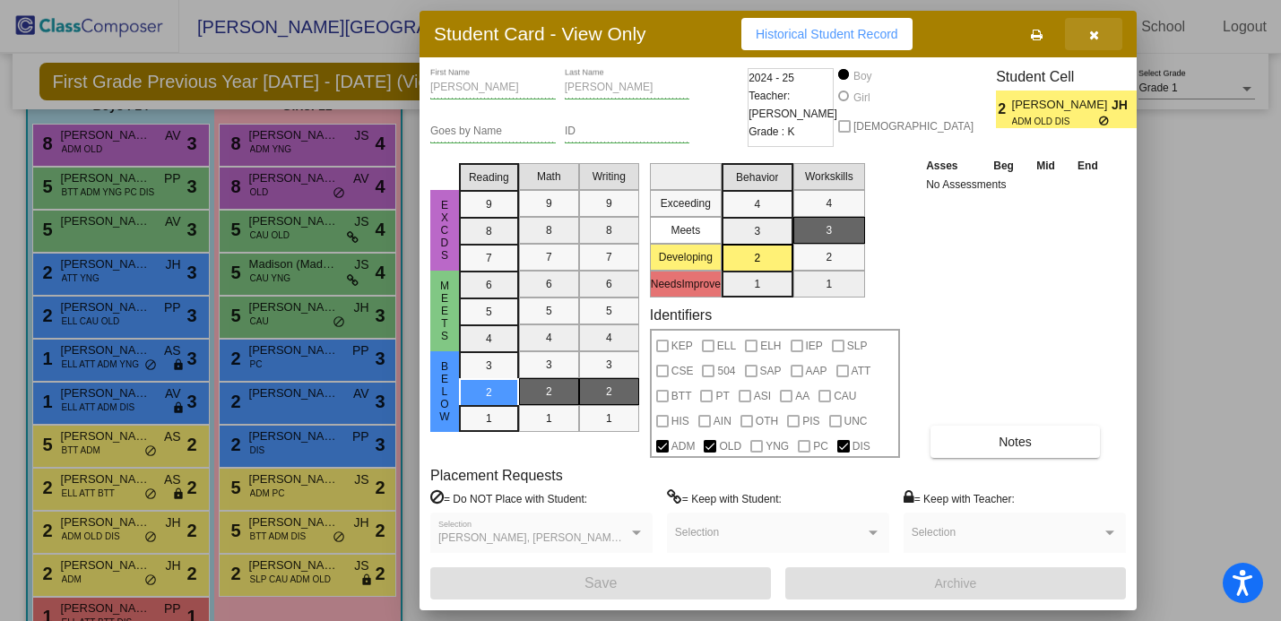
click at [1091, 32] on icon "button" at bounding box center [1094, 35] width 10 height 13
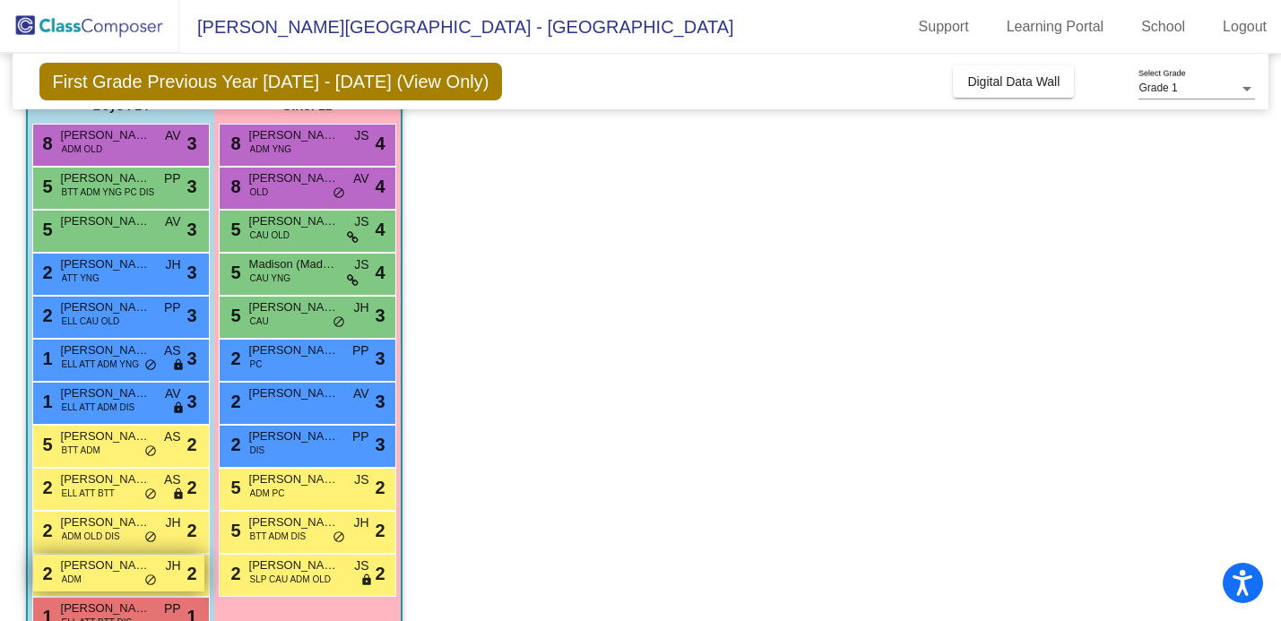
click at [108, 565] on span "[PERSON_NAME]" at bounding box center [106, 565] width 90 height 18
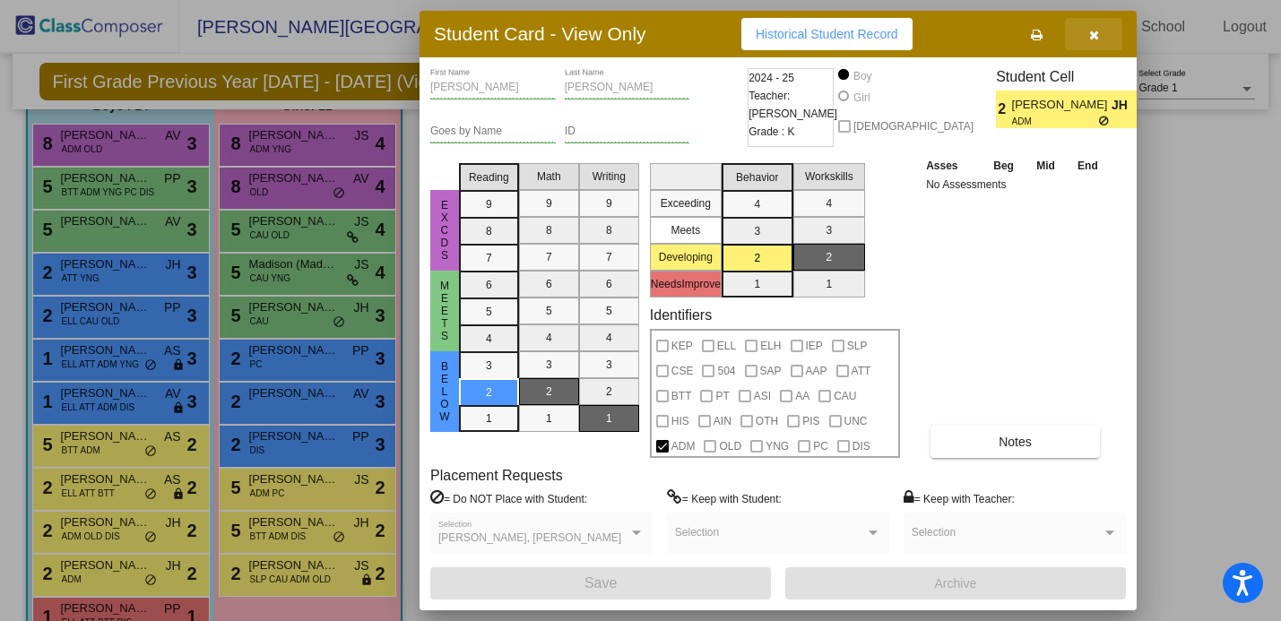
click at [1100, 32] on button "button" at bounding box center [1093, 34] width 57 height 32
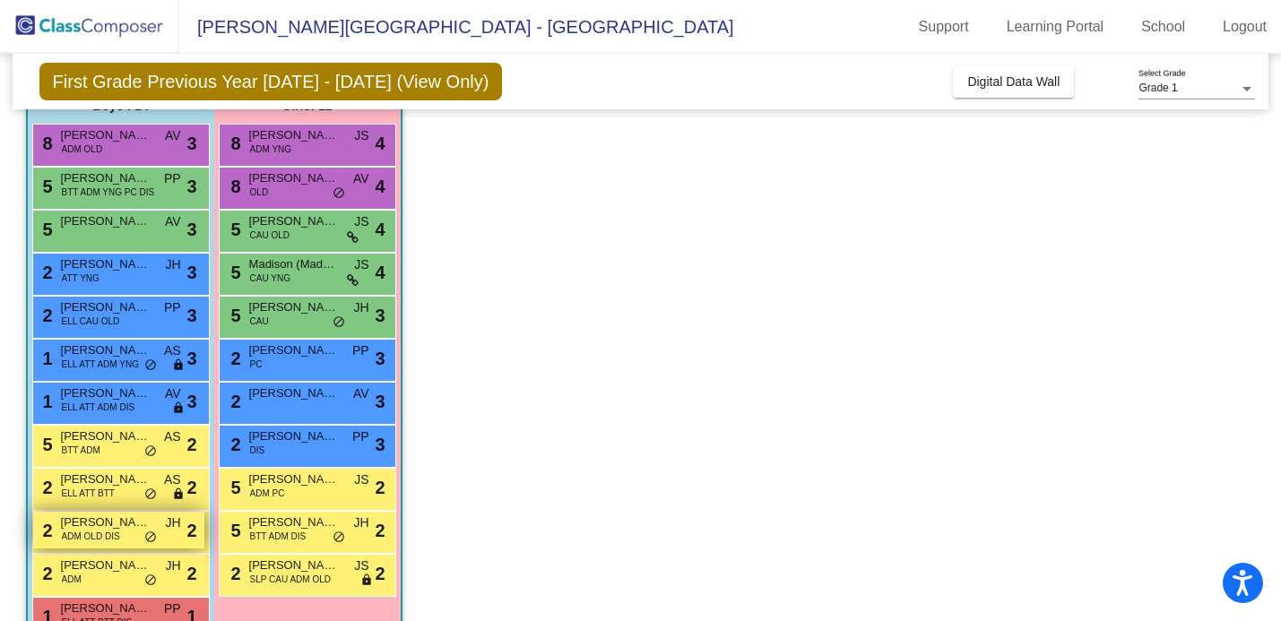
click at [111, 537] on span "ADM OLD DIS" at bounding box center [91, 536] width 58 height 13
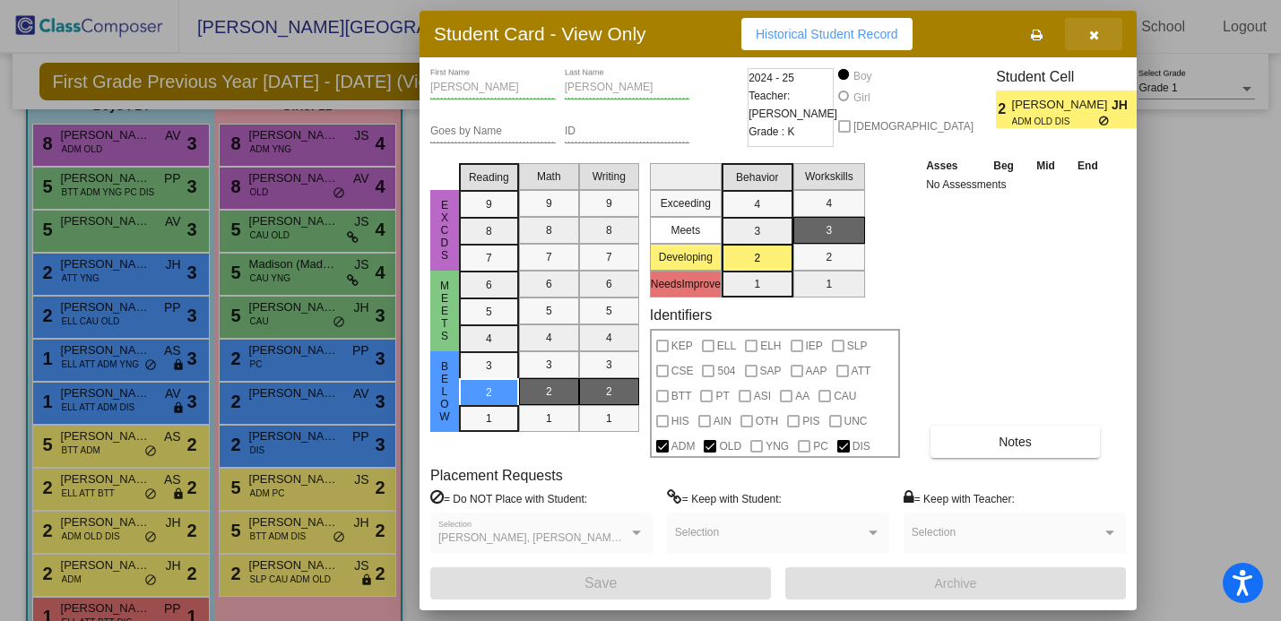
click at [1095, 29] on icon "button" at bounding box center [1094, 35] width 10 height 13
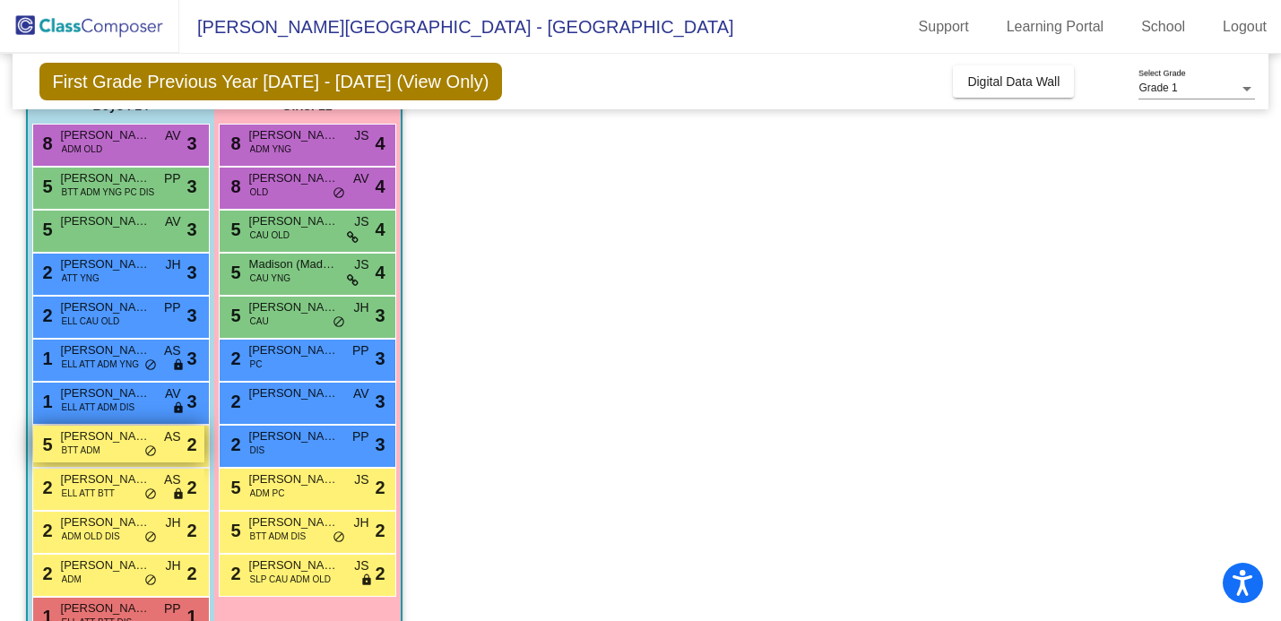
scroll to position [272, 0]
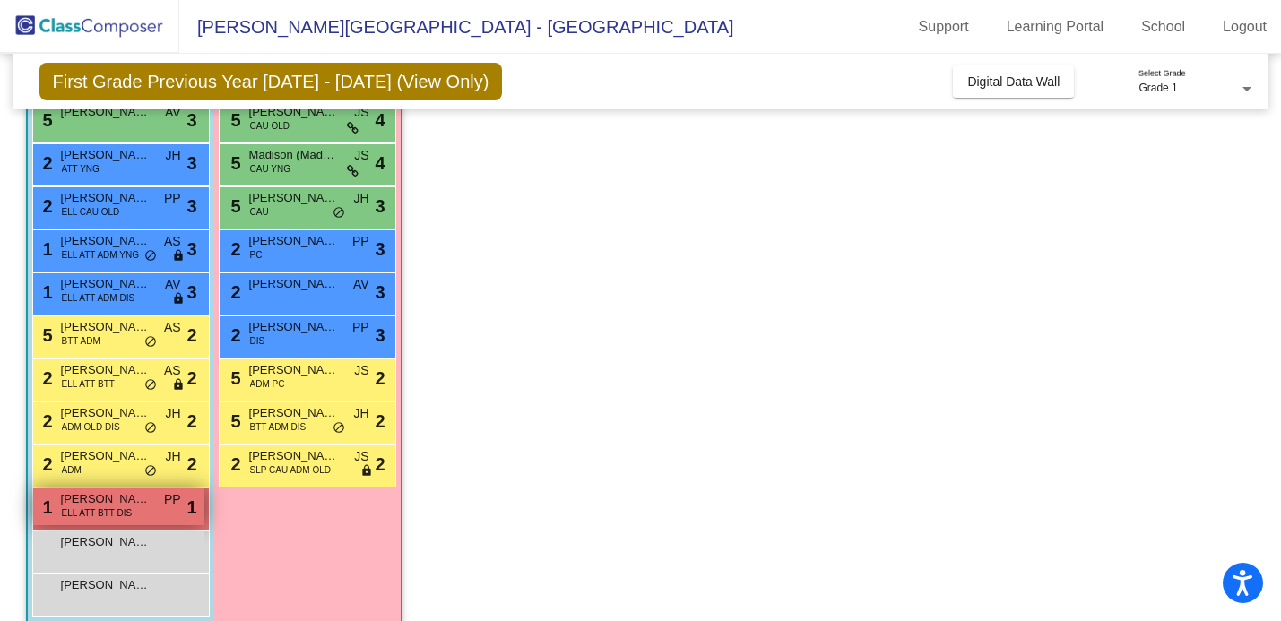
click at [121, 502] on span "[PERSON_NAME]" at bounding box center [106, 499] width 90 height 18
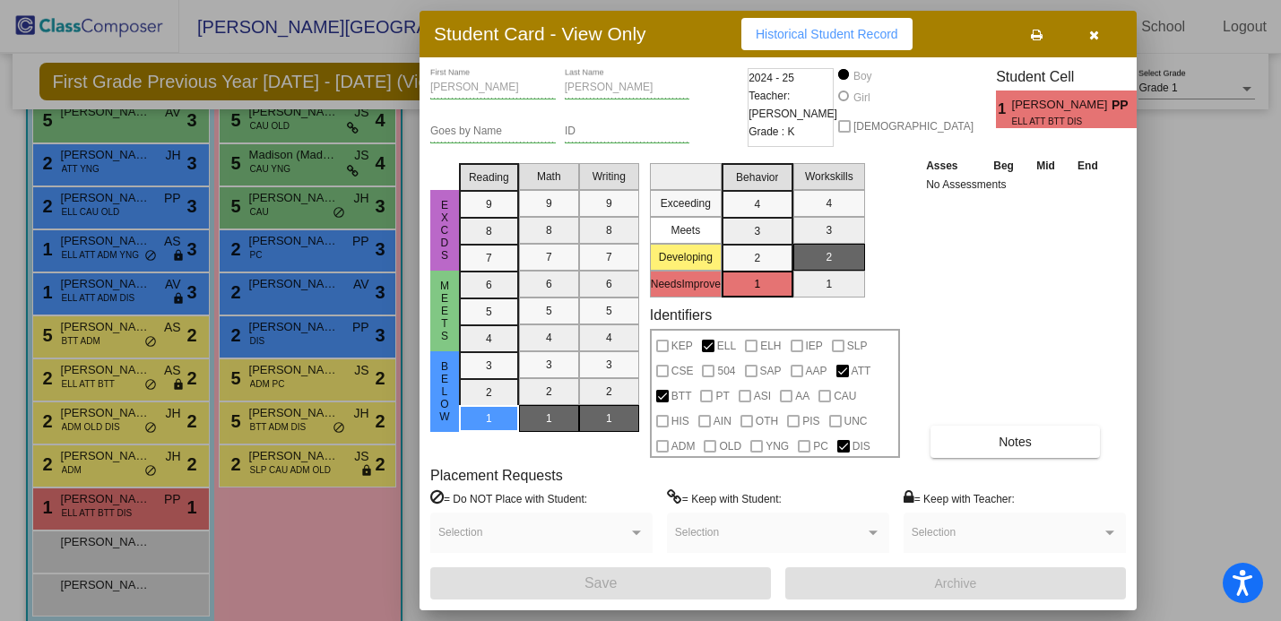
click at [1087, 31] on button "button" at bounding box center [1093, 34] width 57 height 32
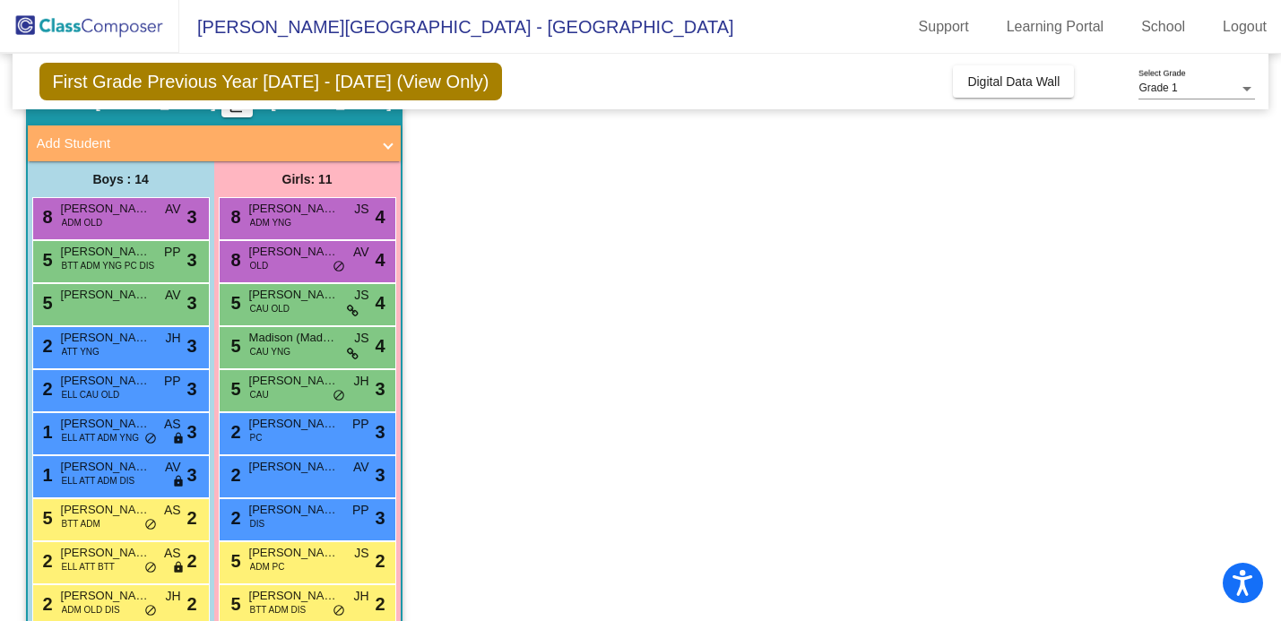
scroll to position [0, 0]
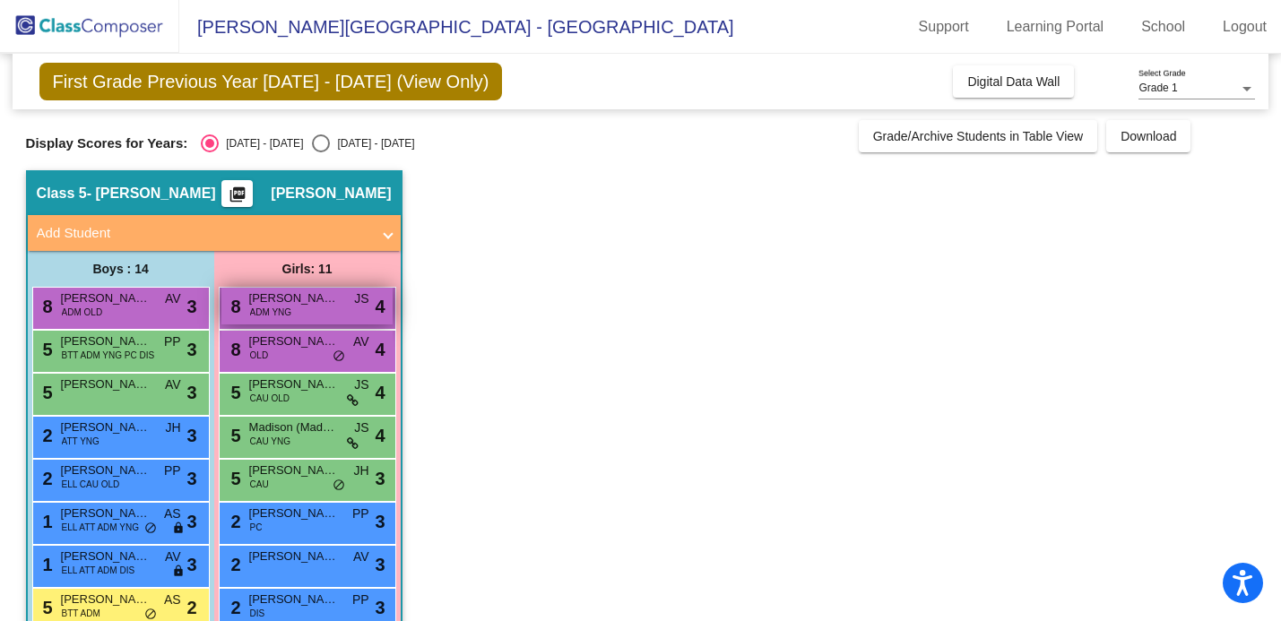
click at [321, 306] on span "[PERSON_NAME]" at bounding box center [294, 298] width 90 height 18
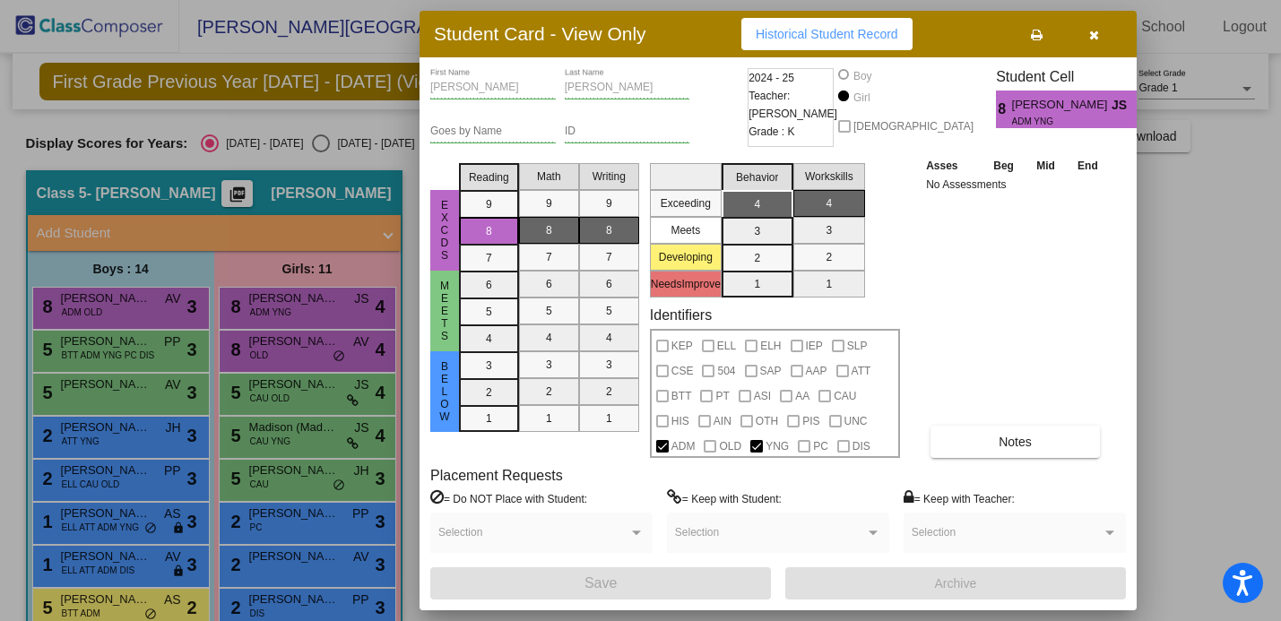
click at [1089, 31] on icon "button" at bounding box center [1094, 35] width 10 height 13
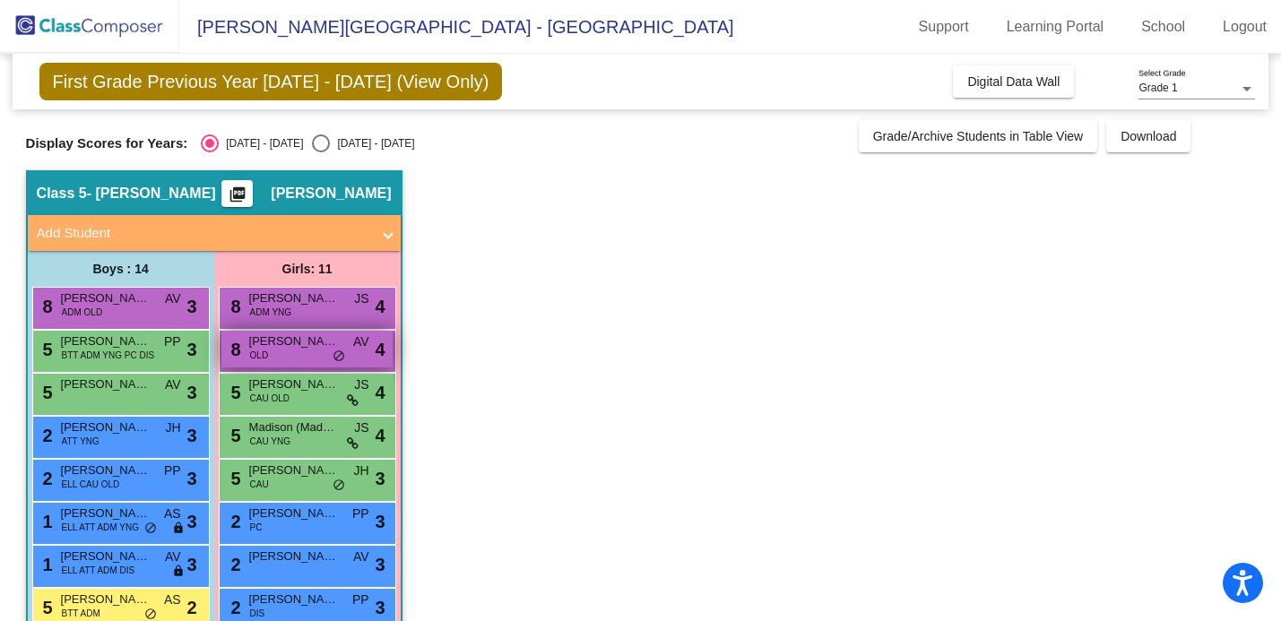
click at [297, 345] on span "[PERSON_NAME]" at bounding box center [294, 341] width 90 height 18
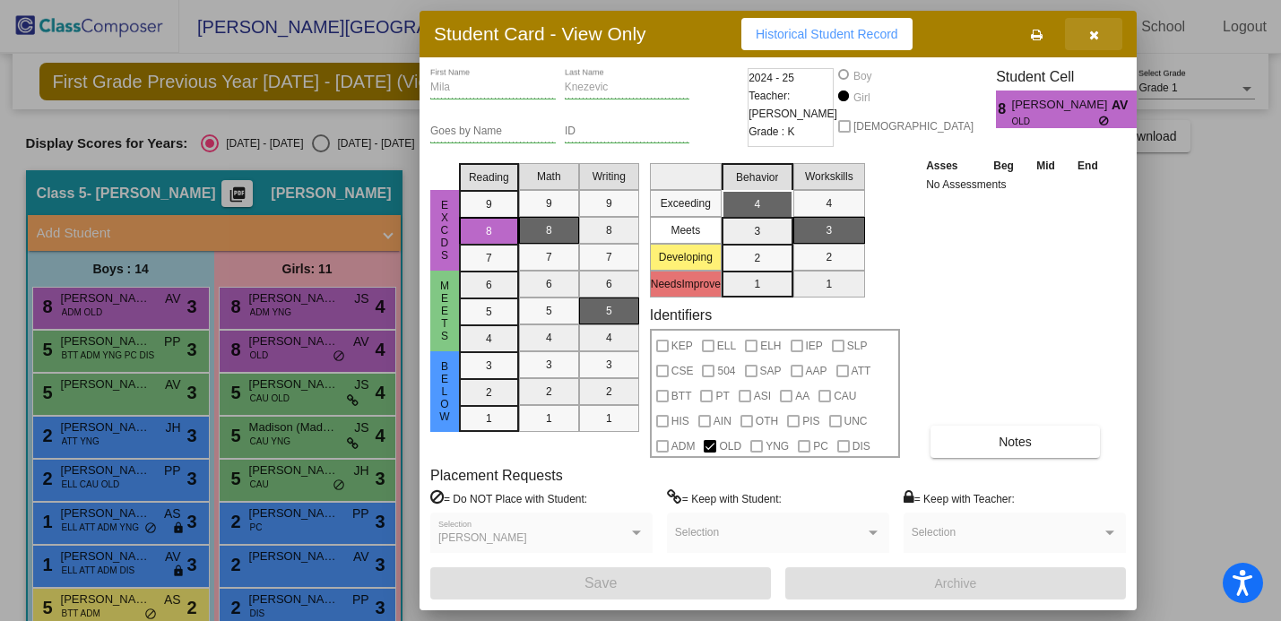
click at [1099, 39] on button "button" at bounding box center [1093, 34] width 57 height 32
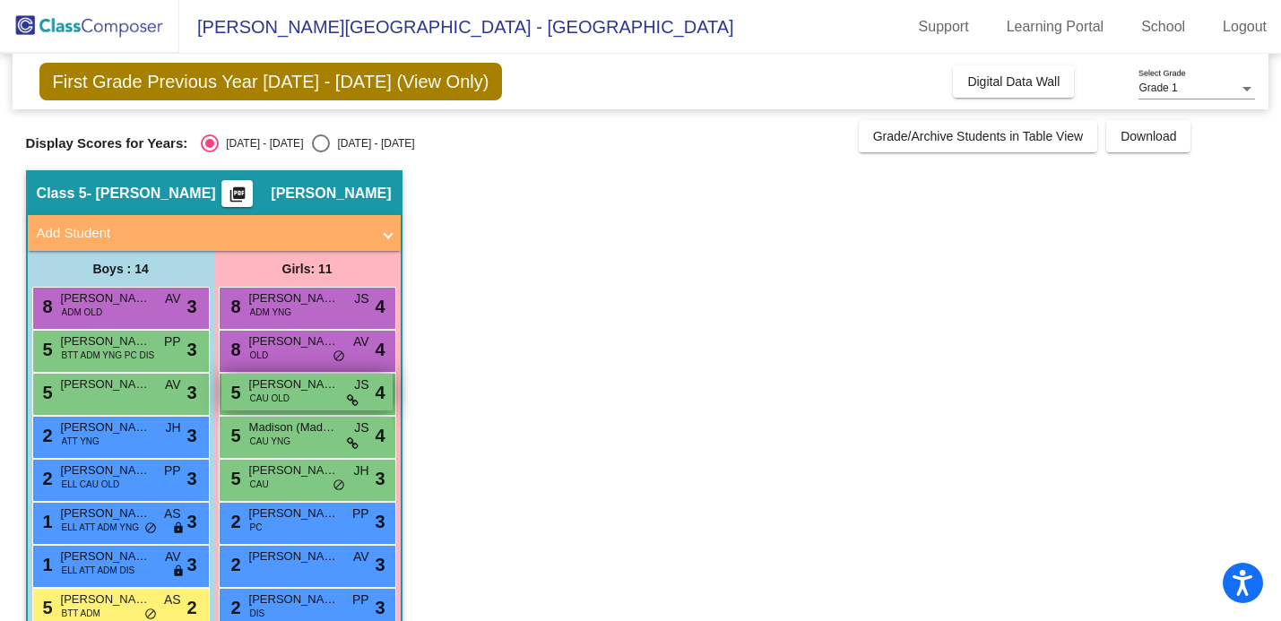
click at [272, 391] on span "[PERSON_NAME] Heard" at bounding box center [294, 384] width 90 height 18
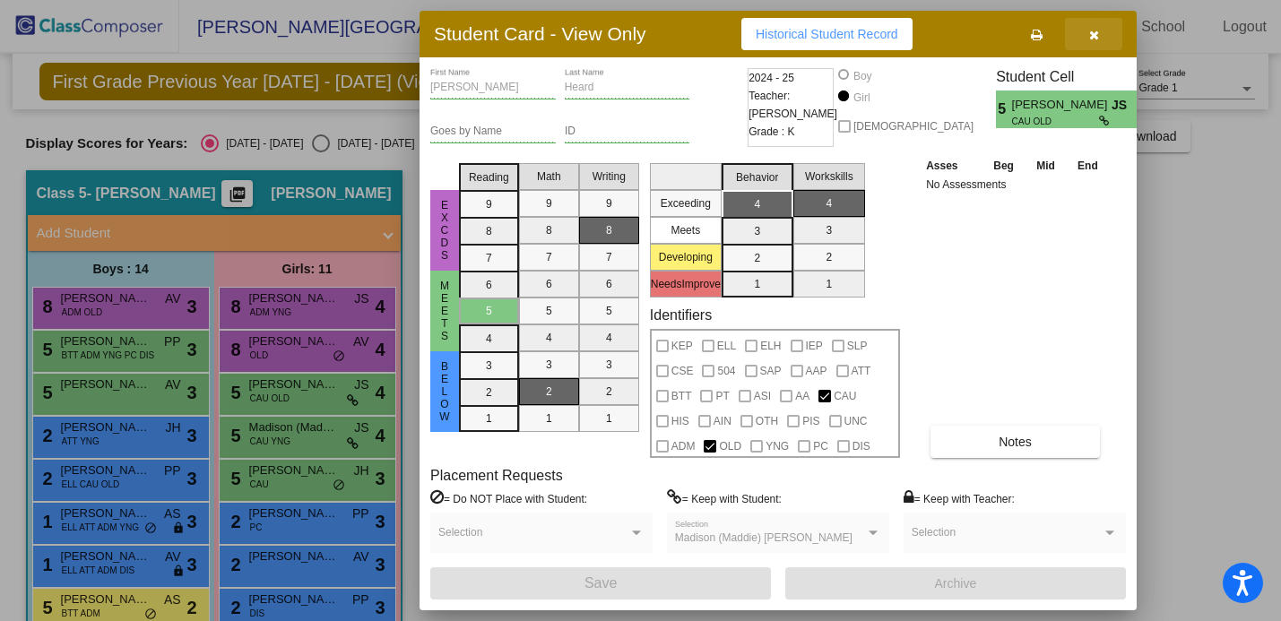
click at [1094, 32] on icon "button" at bounding box center [1094, 35] width 10 height 13
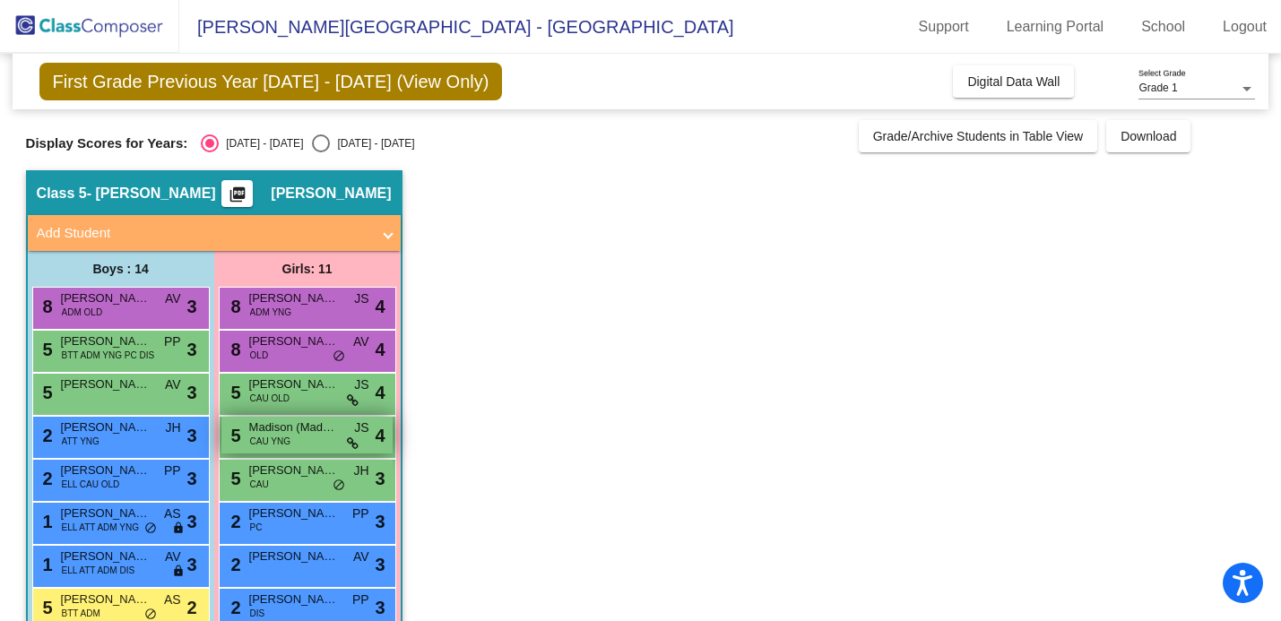
click at [313, 445] on div "5 Madison (Maddie) [PERSON_NAME] YNG JS lock do_not_disturb_alt 4" at bounding box center [306, 435] width 171 height 37
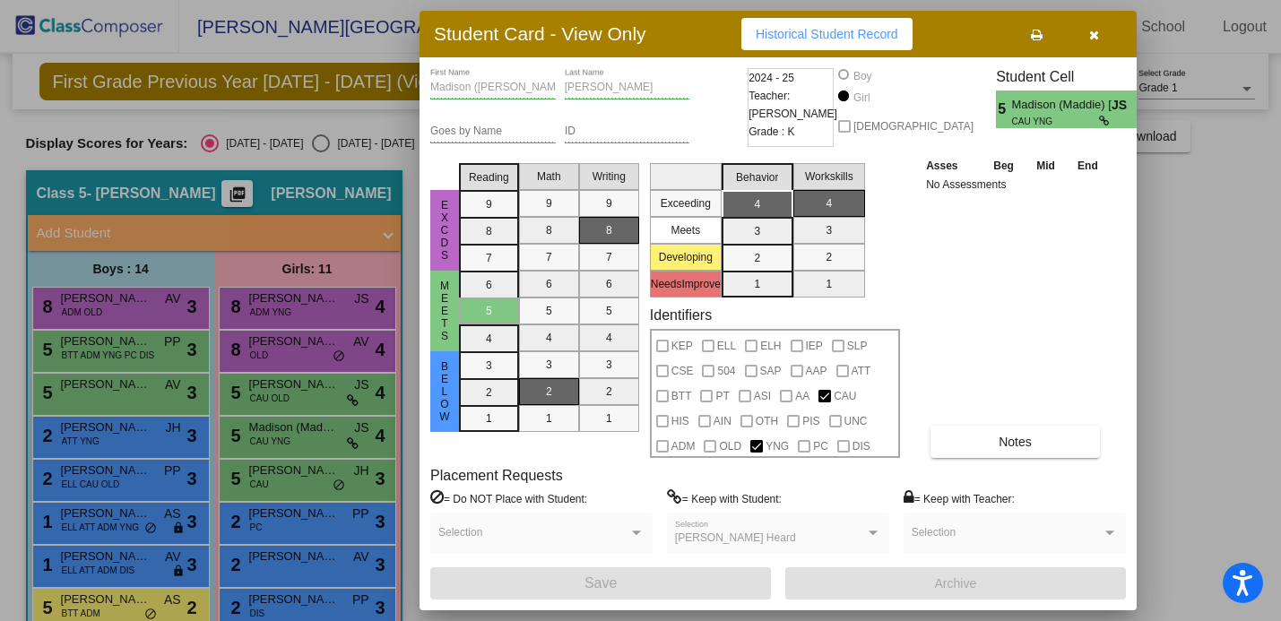
click at [1095, 34] on icon "button" at bounding box center [1094, 35] width 10 height 13
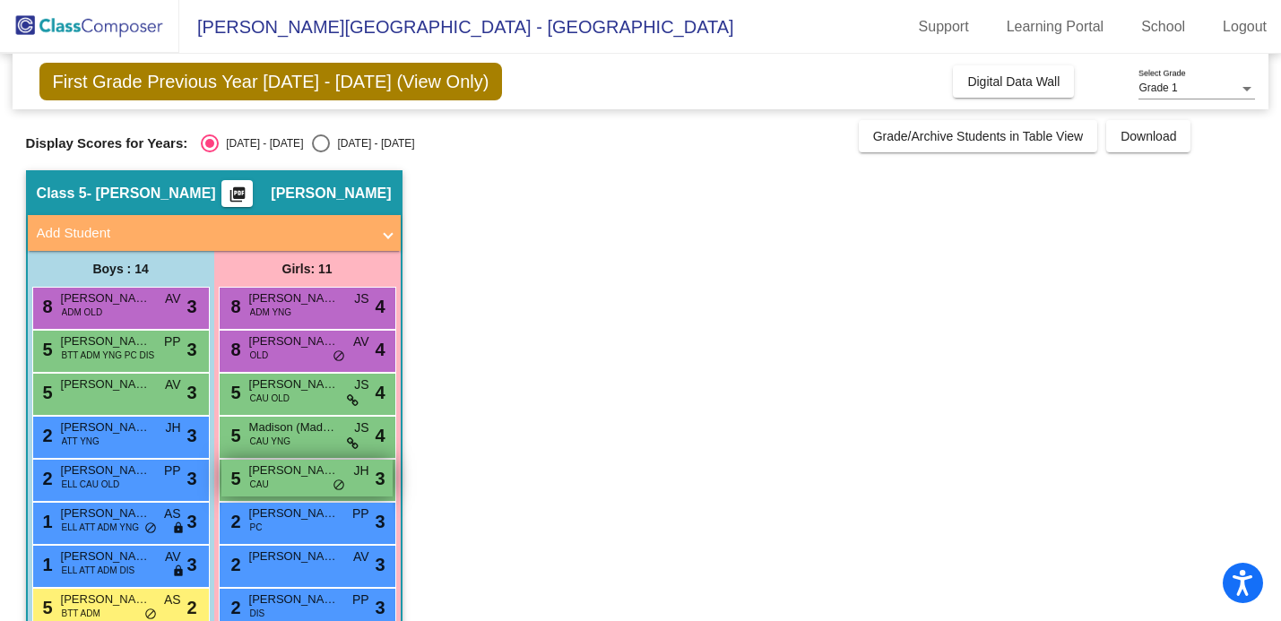
click at [272, 479] on div "5 [PERSON_NAME] ([PERSON_NAME]) [PERSON_NAME] JH lock do_not_disturb_alt 3" at bounding box center [306, 478] width 171 height 37
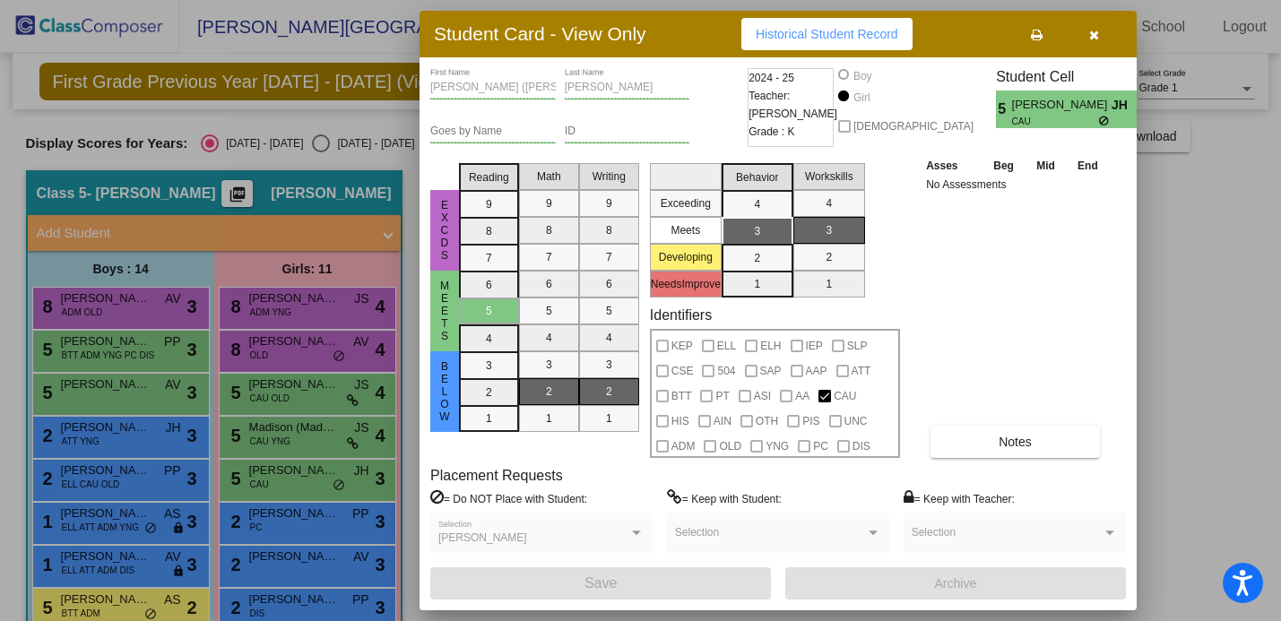
click at [1091, 33] on icon "button" at bounding box center [1094, 35] width 10 height 13
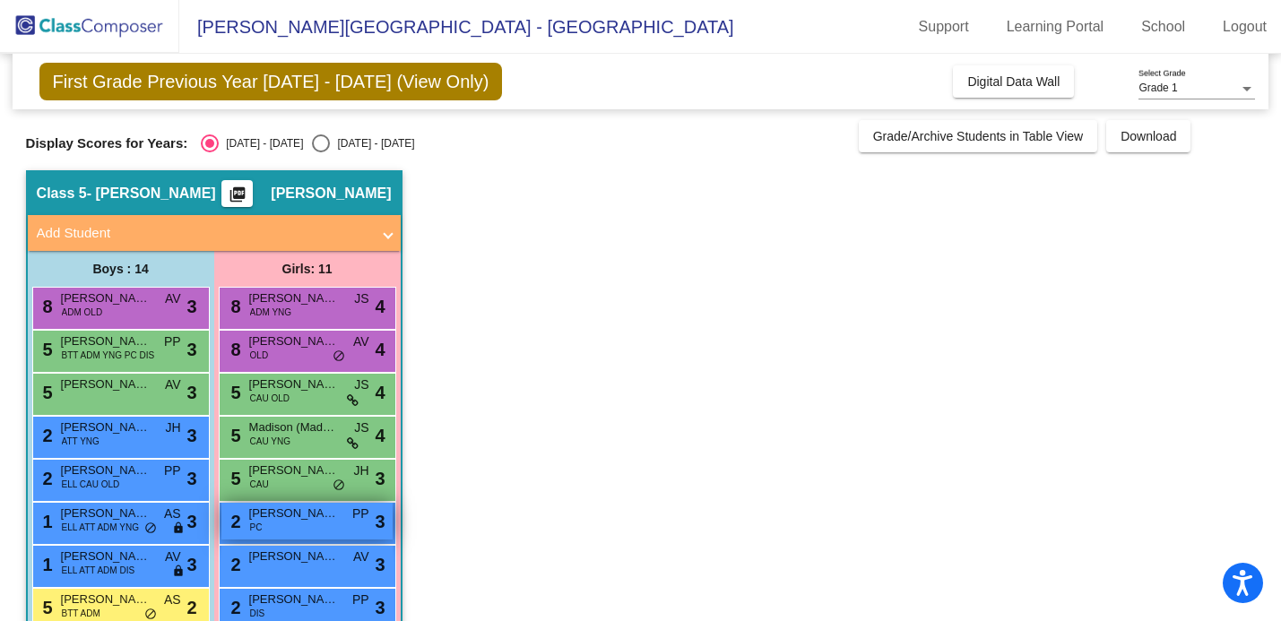
click at [299, 513] on span "[PERSON_NAME]" at bounding box center [294, 514] width 90 height 18
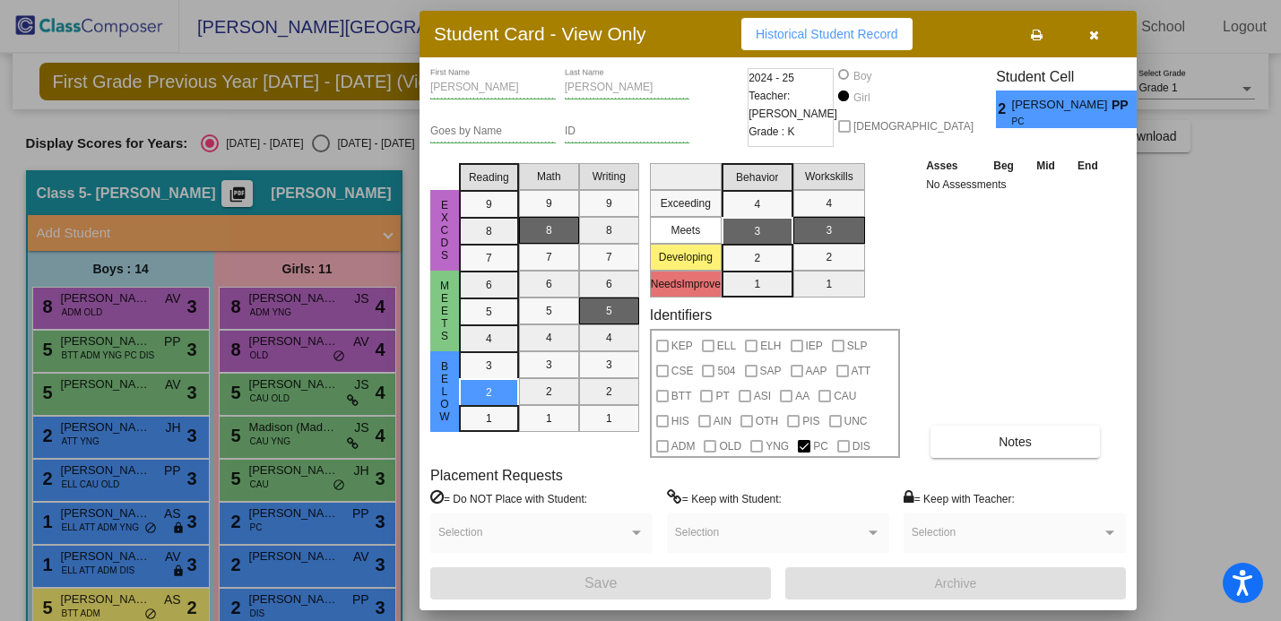
click at [1096, 31] on icon "button" at bounding box center [1094, 35] width 10 height 13
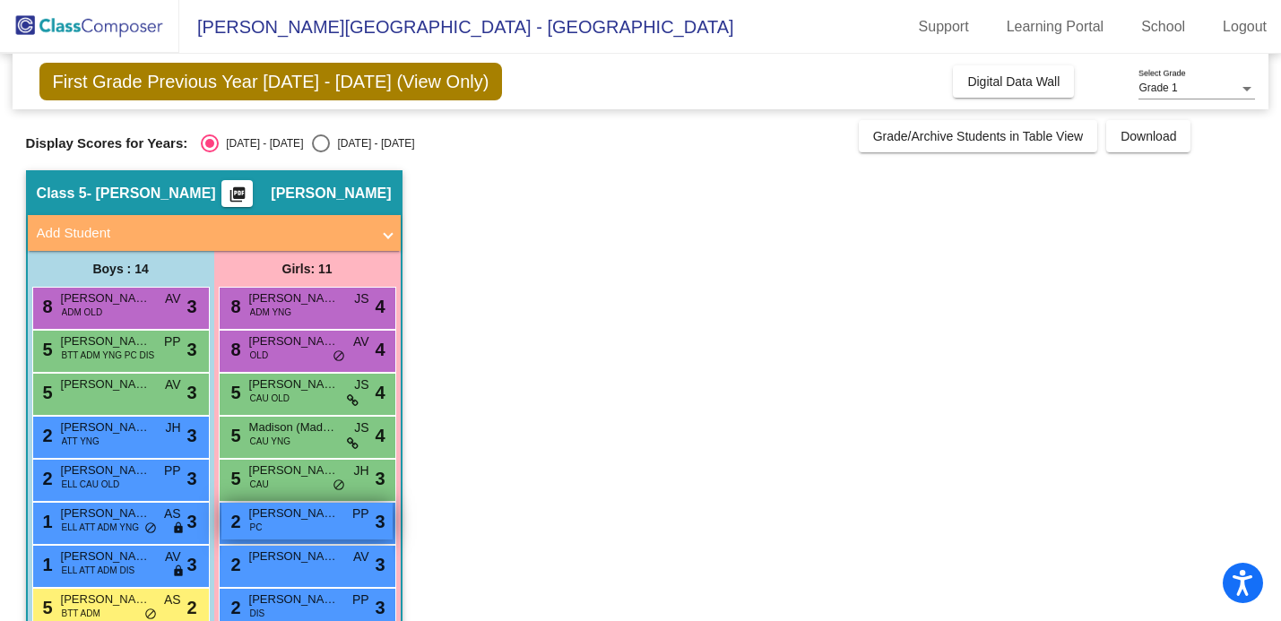
click at [298, 519] on span "[PERSON_NAME]" at bounding box center [294, 514] width 90 height 18
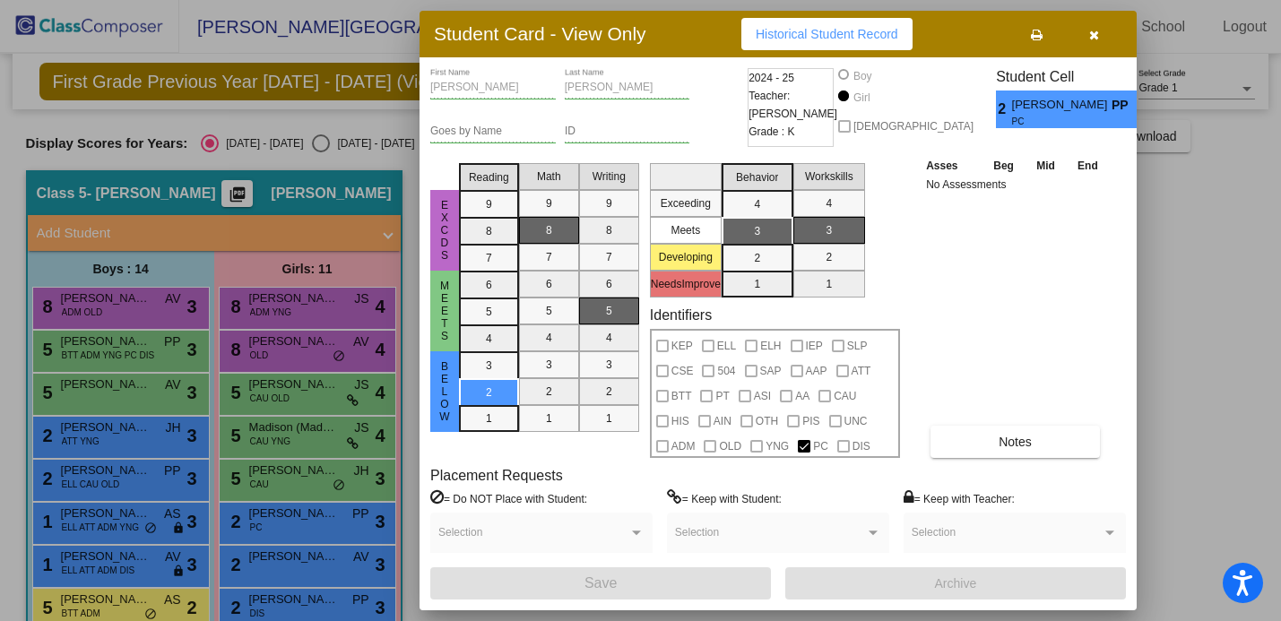
click at [1089, 38] on icon "button" at bounding box center [1094, 35] width 10 height 13
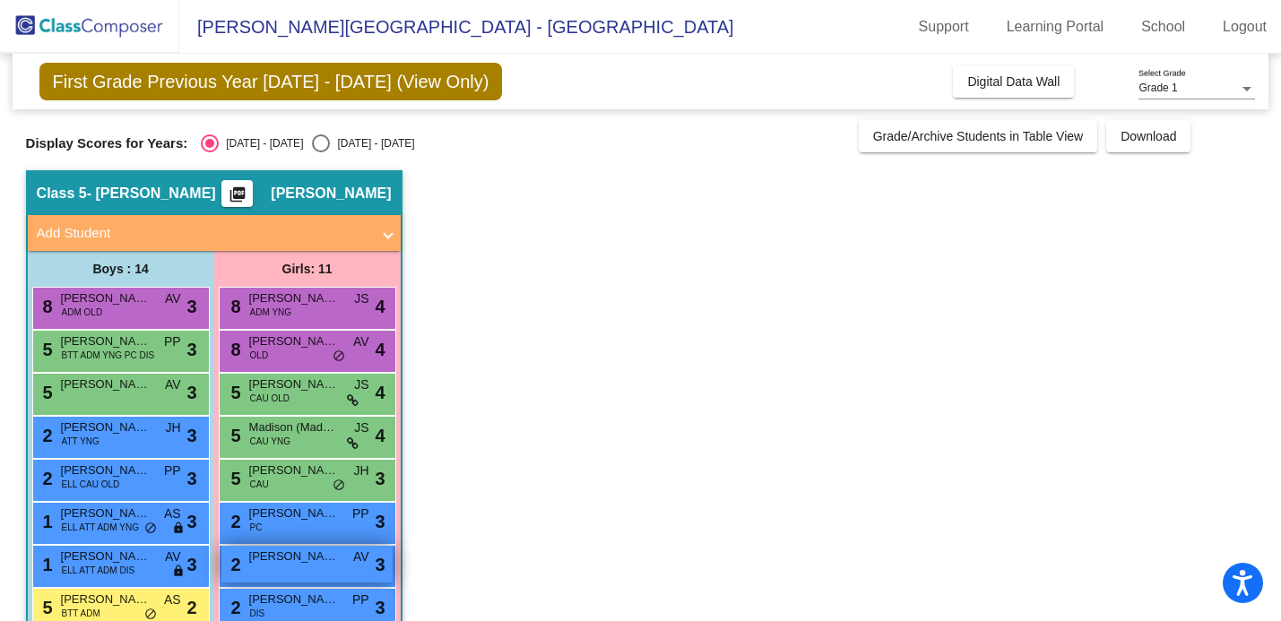
click at [292, 561] on span "[PERSON_NAME] O'Dell" at bounding box center [294, 557] width 90 height 18
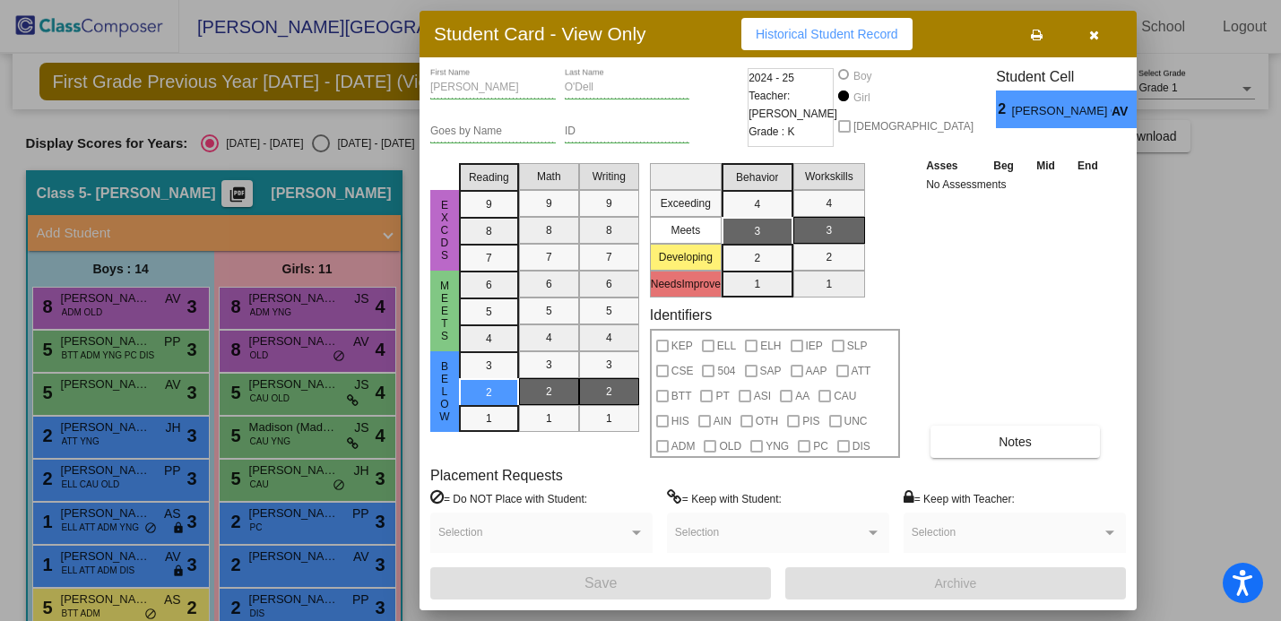
click at [1095, 37] on icon "button" at bounding box center [1094, 35] width 10 height 13
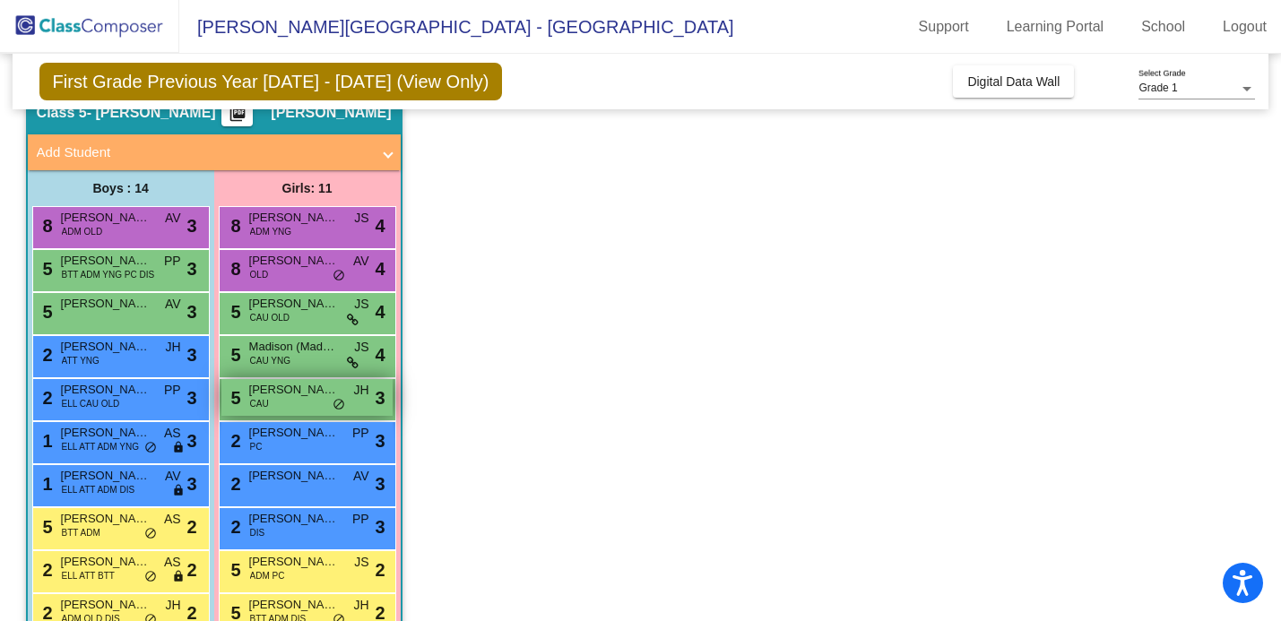
scroll to position [82, 0]
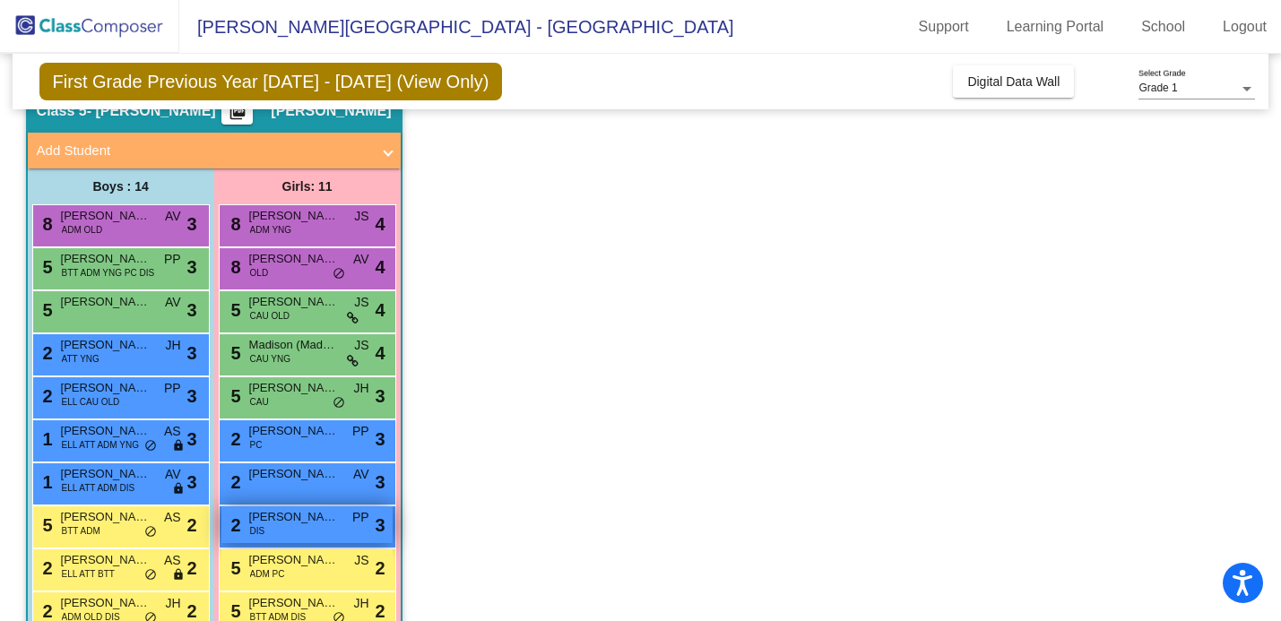
click at [282, 515] on span "[PERSON_NAME]" at bounding box center [294, 517] width 90 height 18
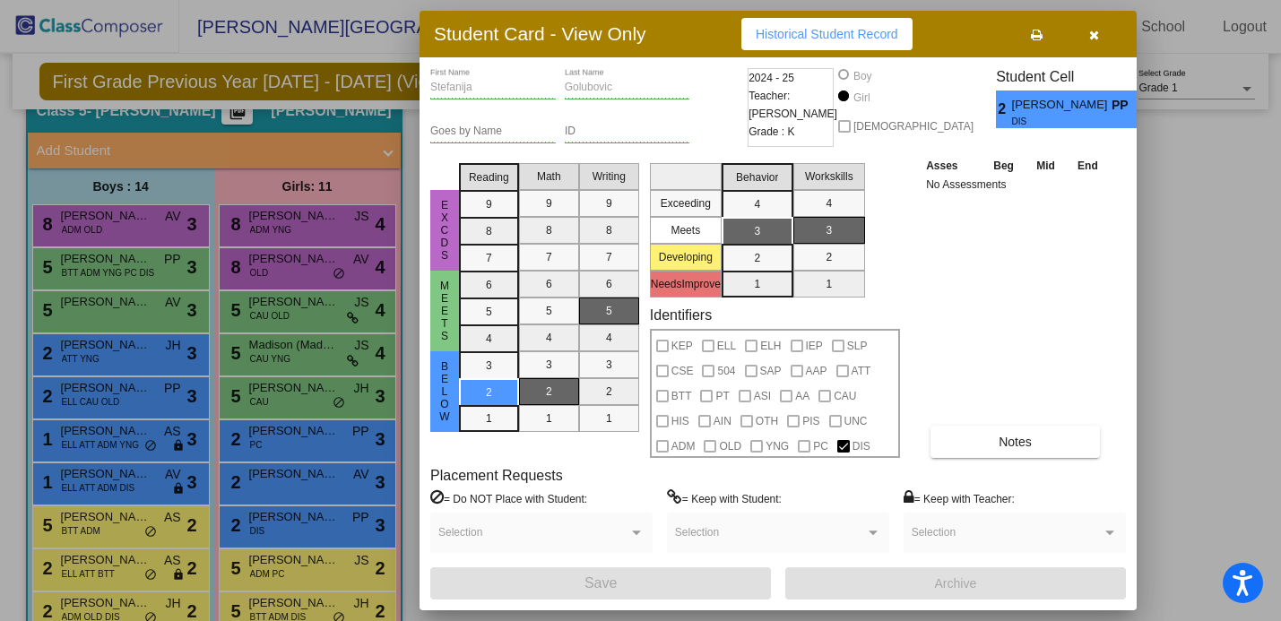
click at [1091, 35] on icon "button" at bounding box center [1094, 35] width 10 height 13
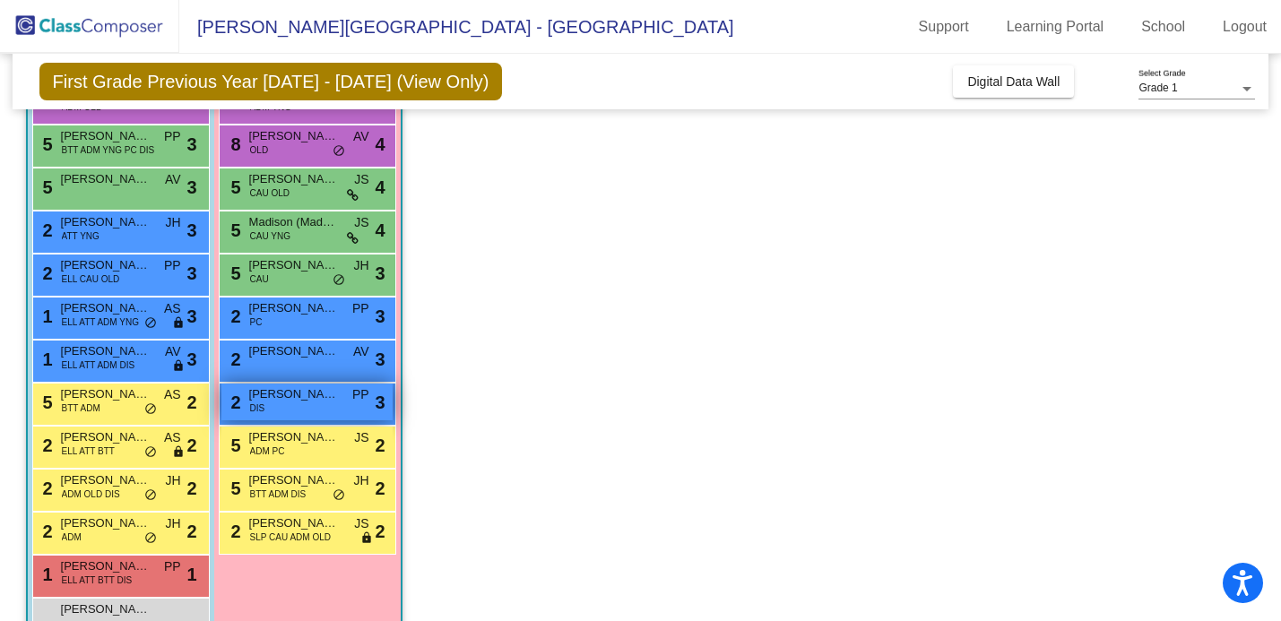
scroll to position [212, 0]
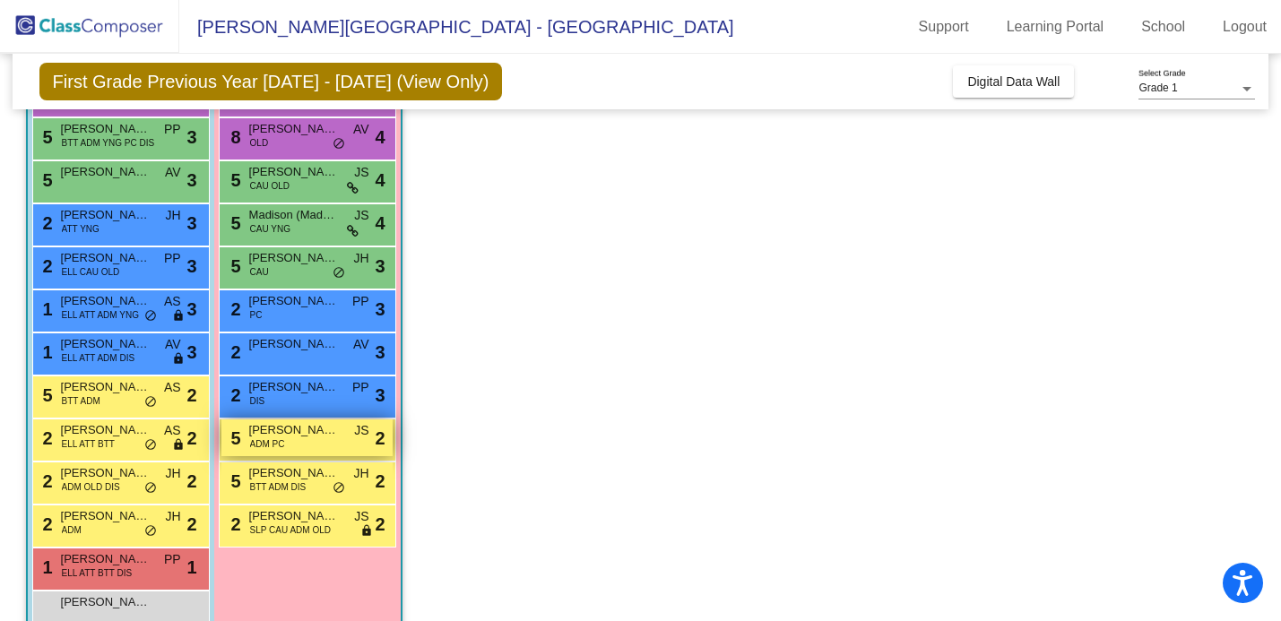
click at [310, 440] on div "5 [PERSON_NAME] ADM PC JS lock do_not_disturb_alt 2" at bounding box center [306, 437] width 171 height 37
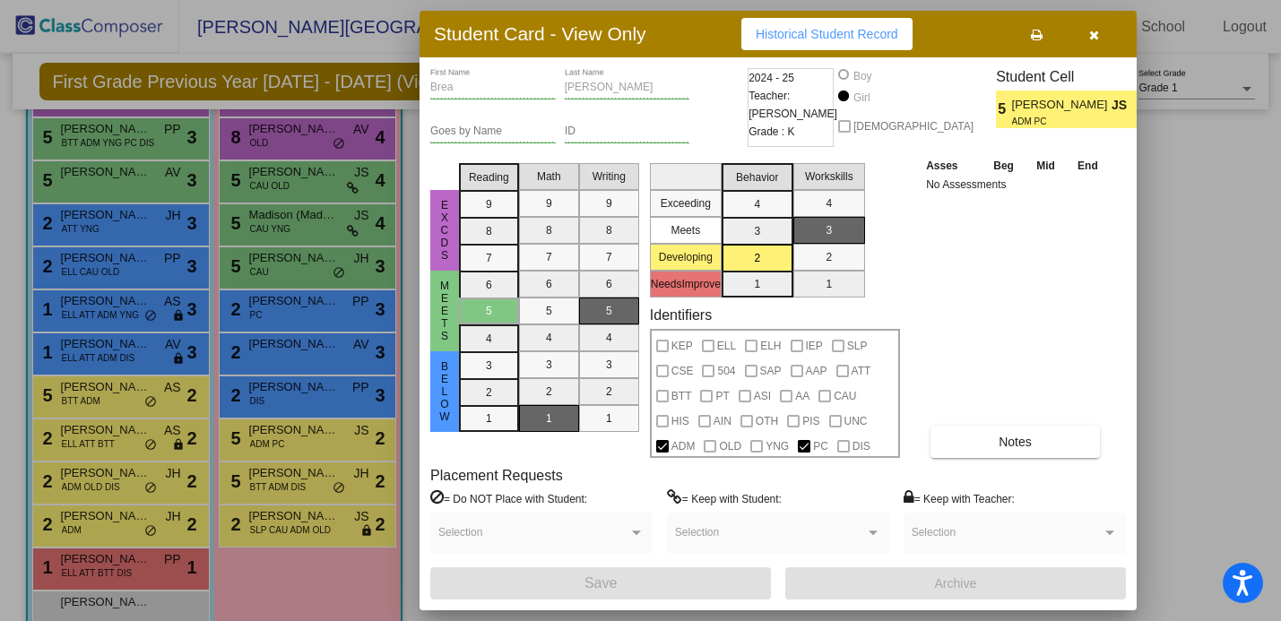
click at [1092, 33] on icon "button" at bounding box center [1094, 35] width 10 height 13
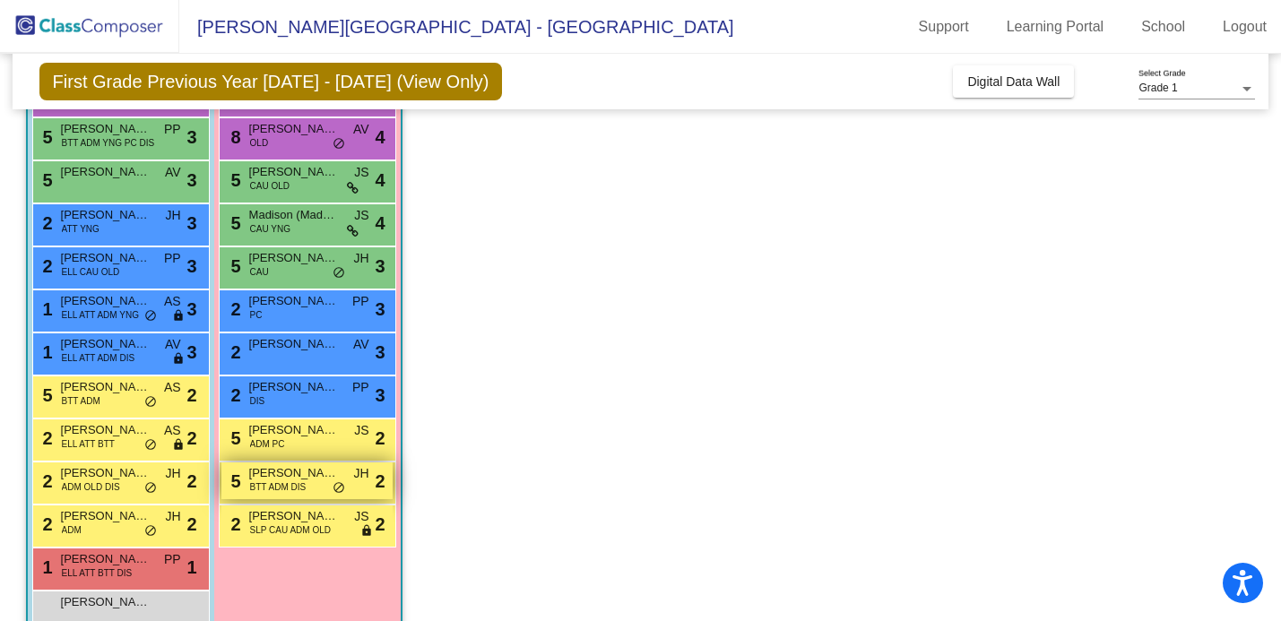
click at [341, 473] on div "5 [PERSON_NAME] ([PERSON_NAME]) [PERSON_NAME] BTT ADM DIS JH lock do_not_distur…" at bounding box center [306, 480] width 171 height 37
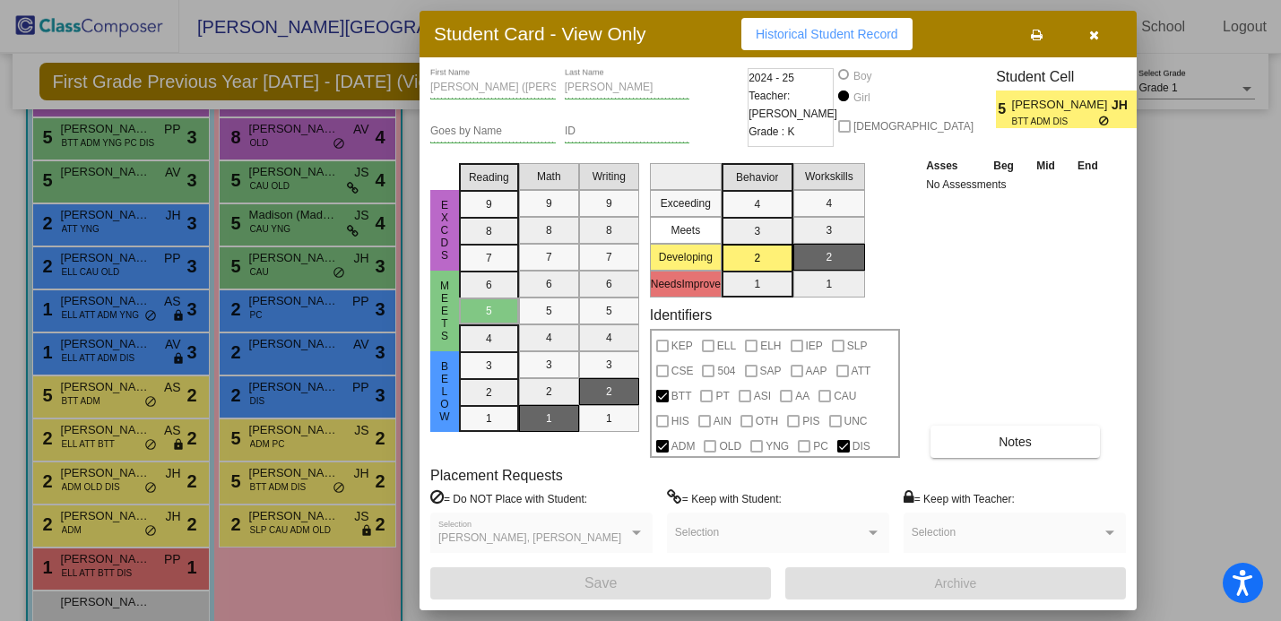
click at [1100, 39] on button "button" at bounding box center [1093, 34] width 57 height 32
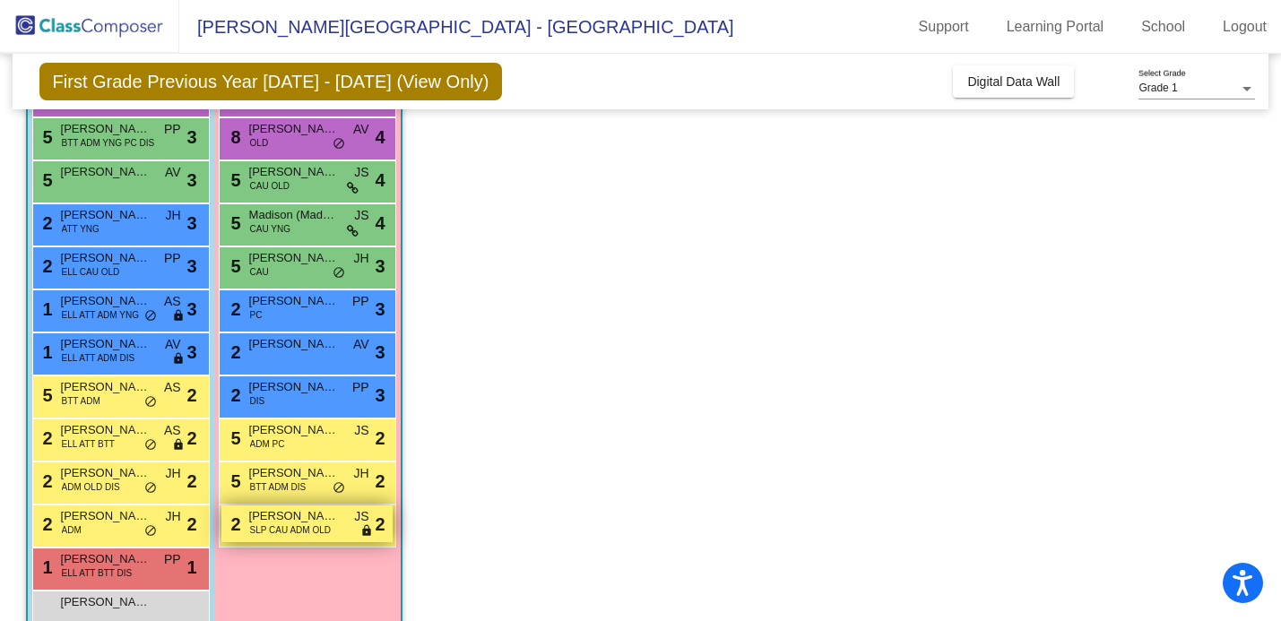
click at [307, 516] on span "[PERSON_NAME]" at bounding box center [294, 516] width 90 height 18
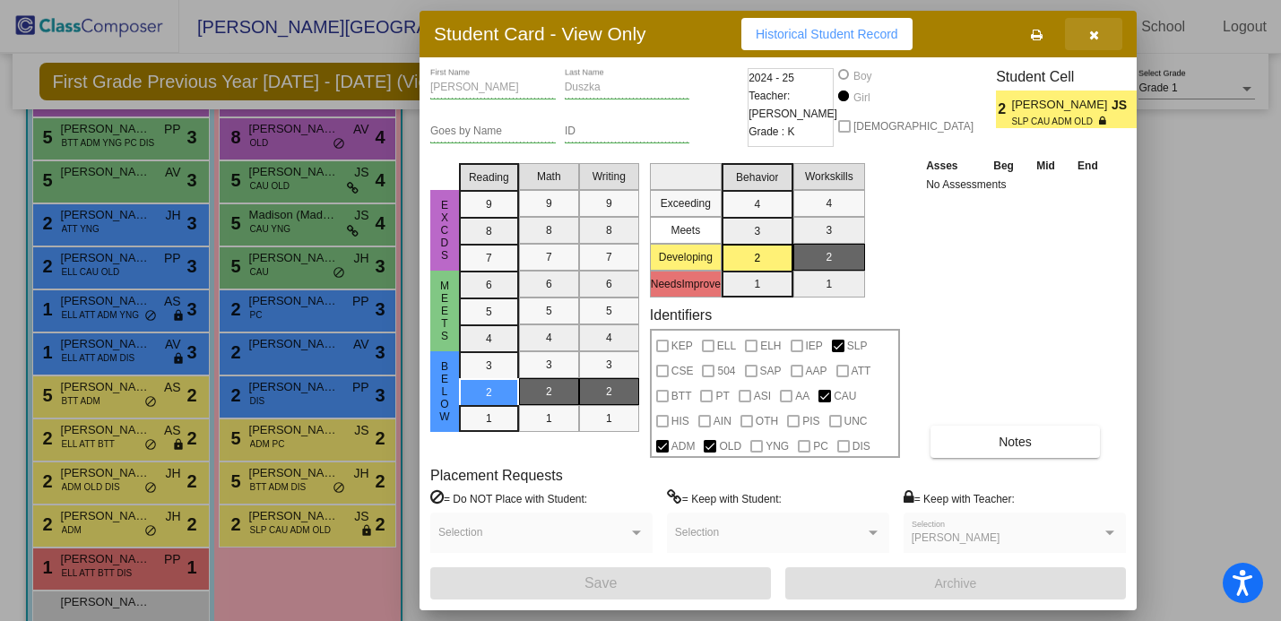
click at [1093, 37] on icon "button" at bounding box center [1094, 35] width 10 height 13
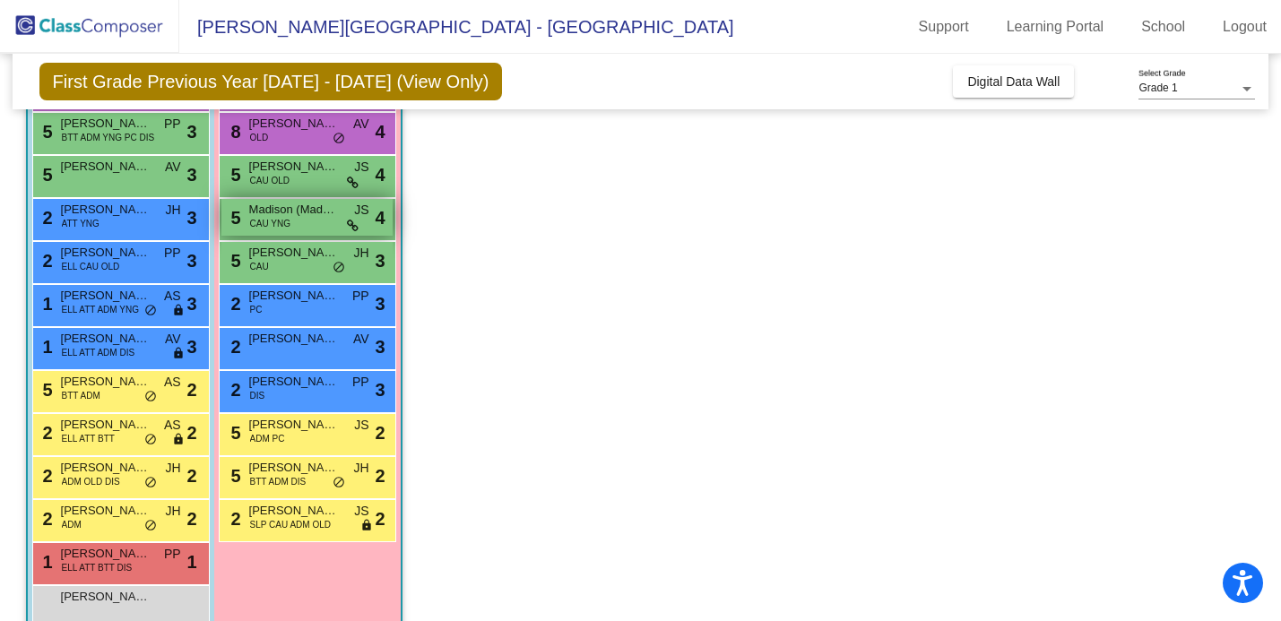
scroll to position [242, 0]
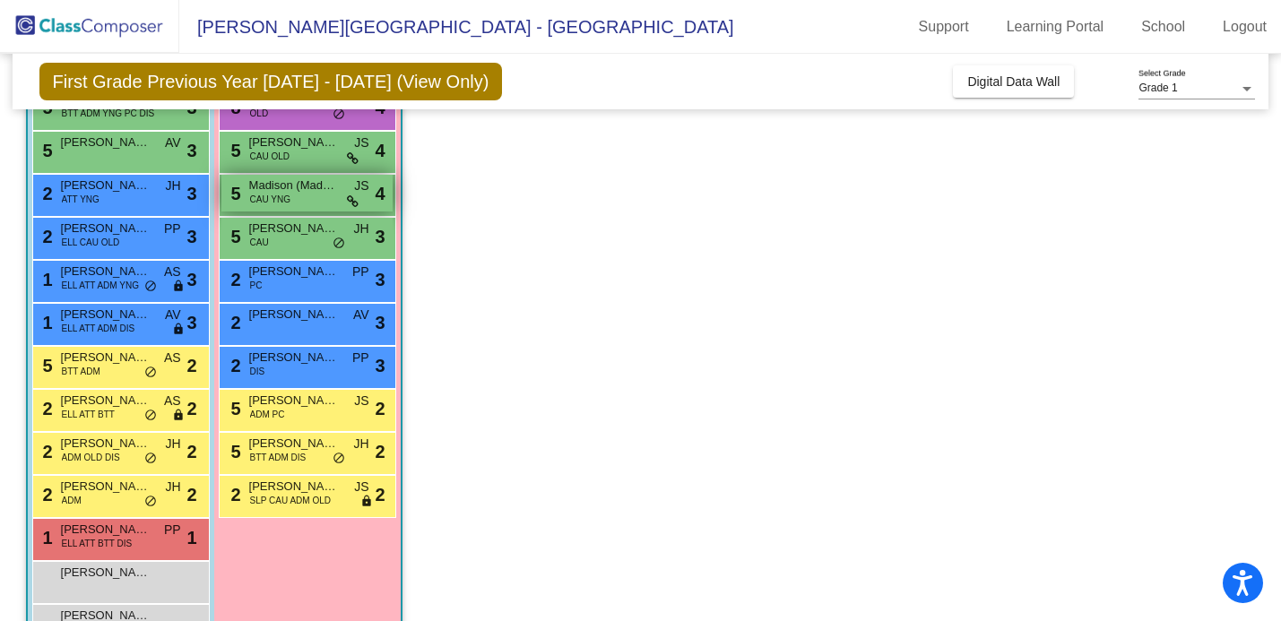
click at [277, 188] on span "Madison (Maddie) [PERSON_NAME]" at bounding box center [294, 186] width 90 height 18
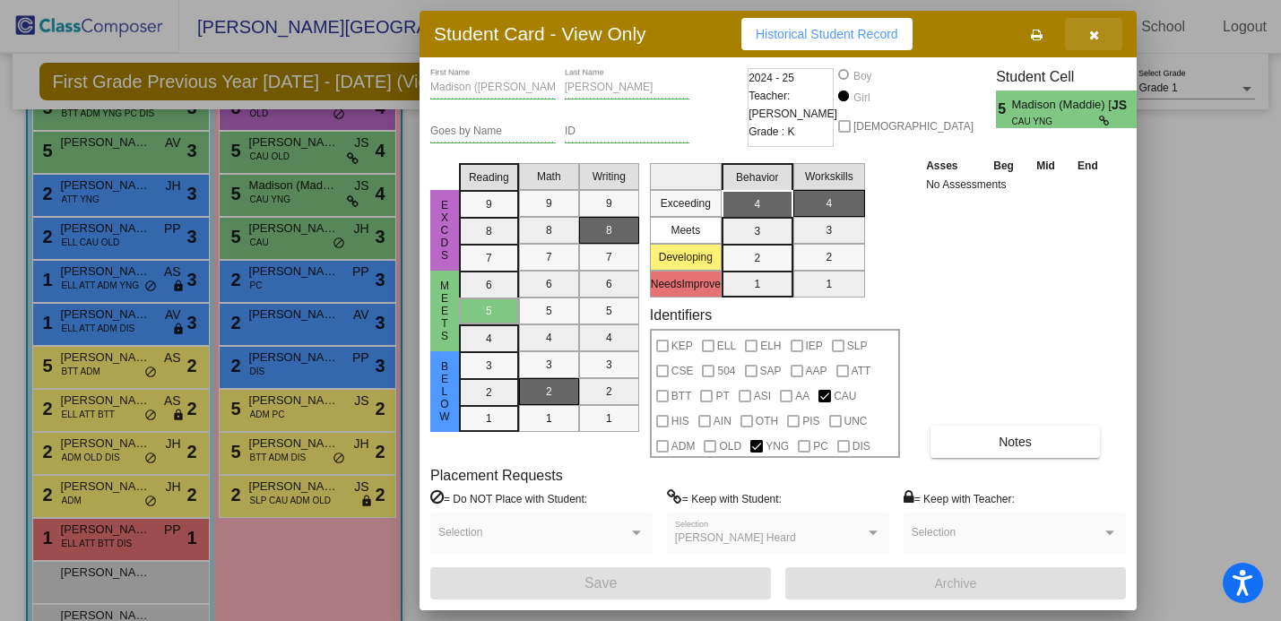
click at [1091, 38] on icon "button" at bounding box center [1094, 35] width 10 height 13
